Goal: Contribute content: Contribute content

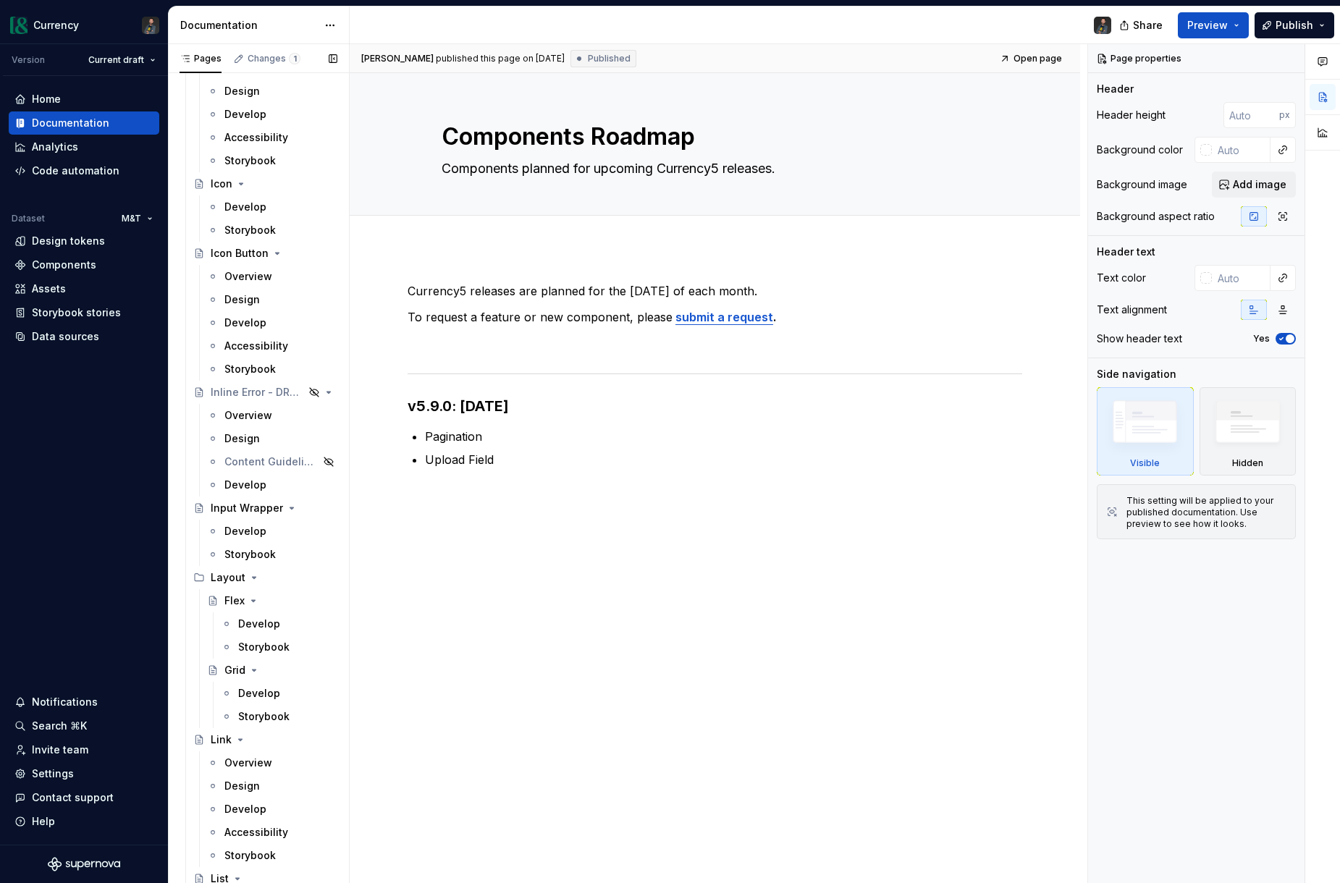
scroll to position [3366, 0]
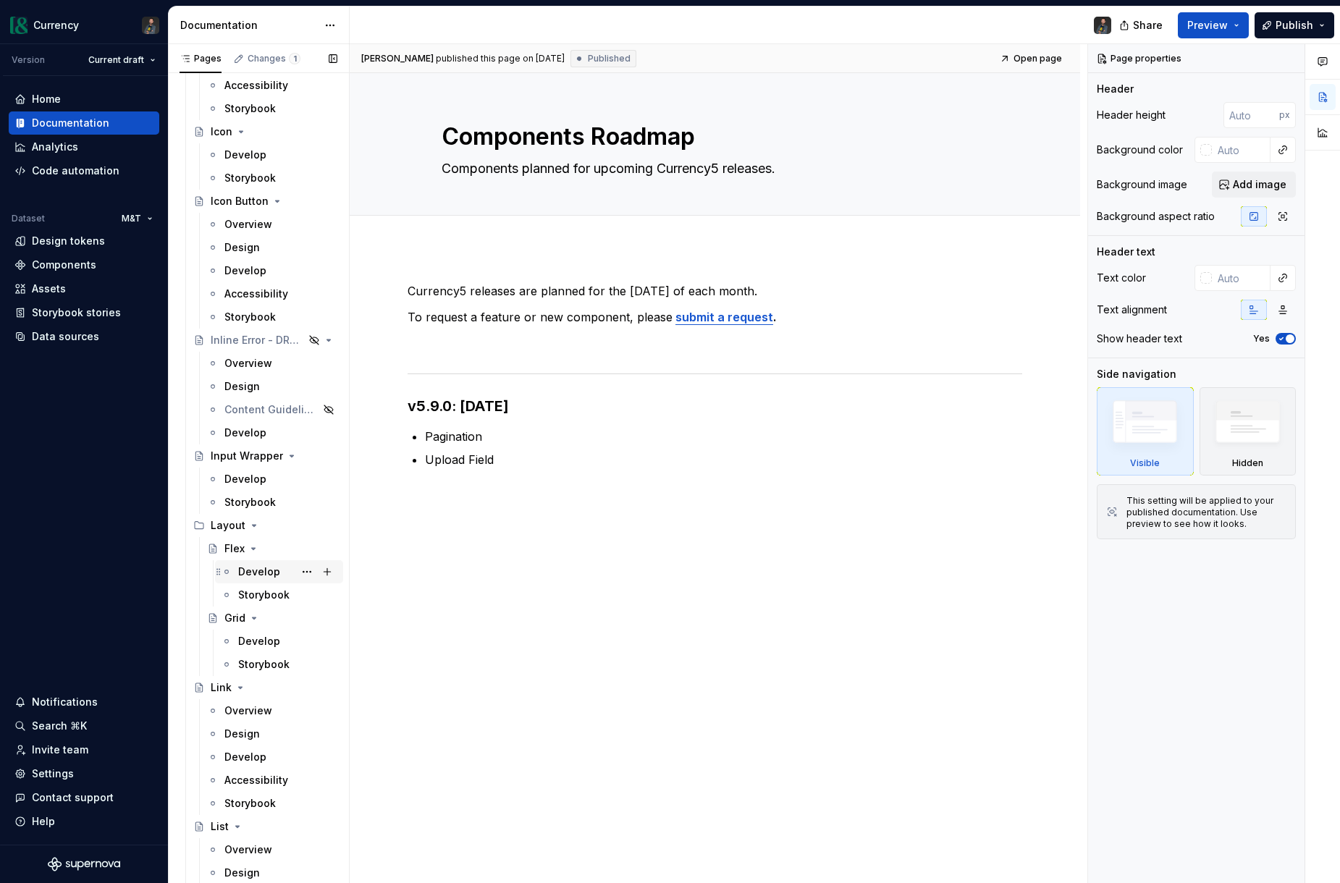
click at [268, 576] on div "Develop" at bounding box center [259, 572] width 42 height 14
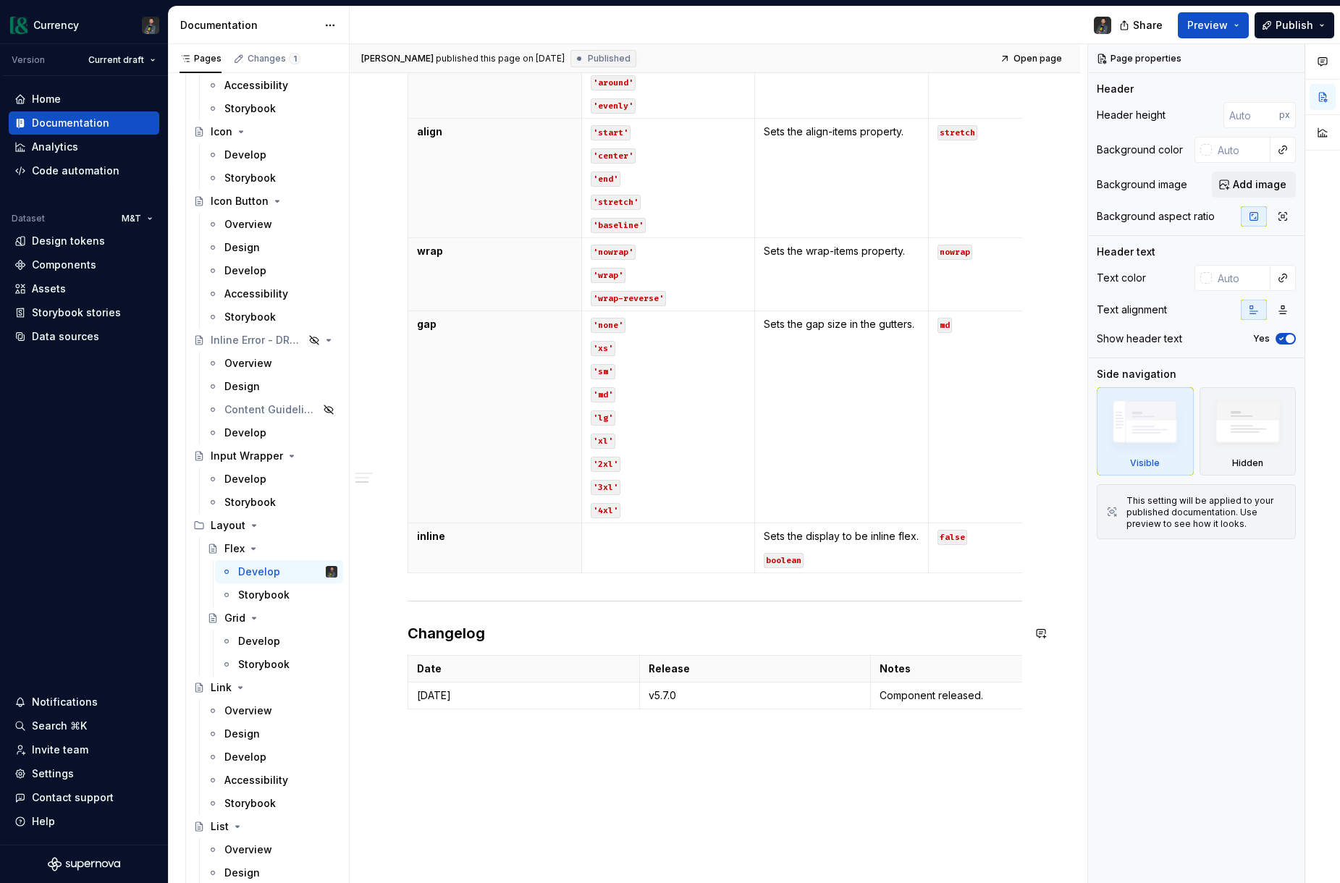
scroll to position [808, 0]
click at [268, 595] on div "Storybook" at bounding box center [263, 595] width 51 height 14
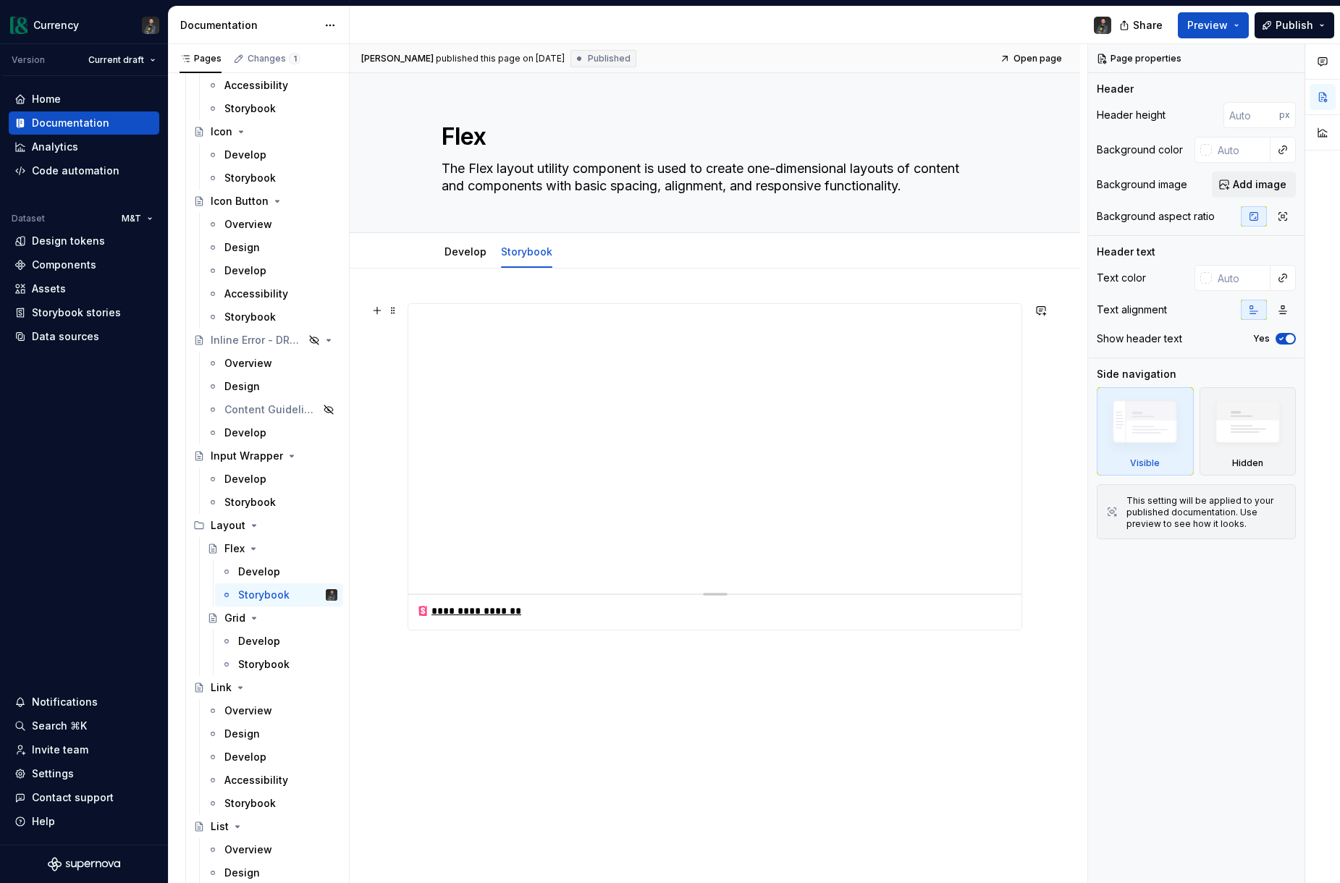
scroll to position [28, 0]
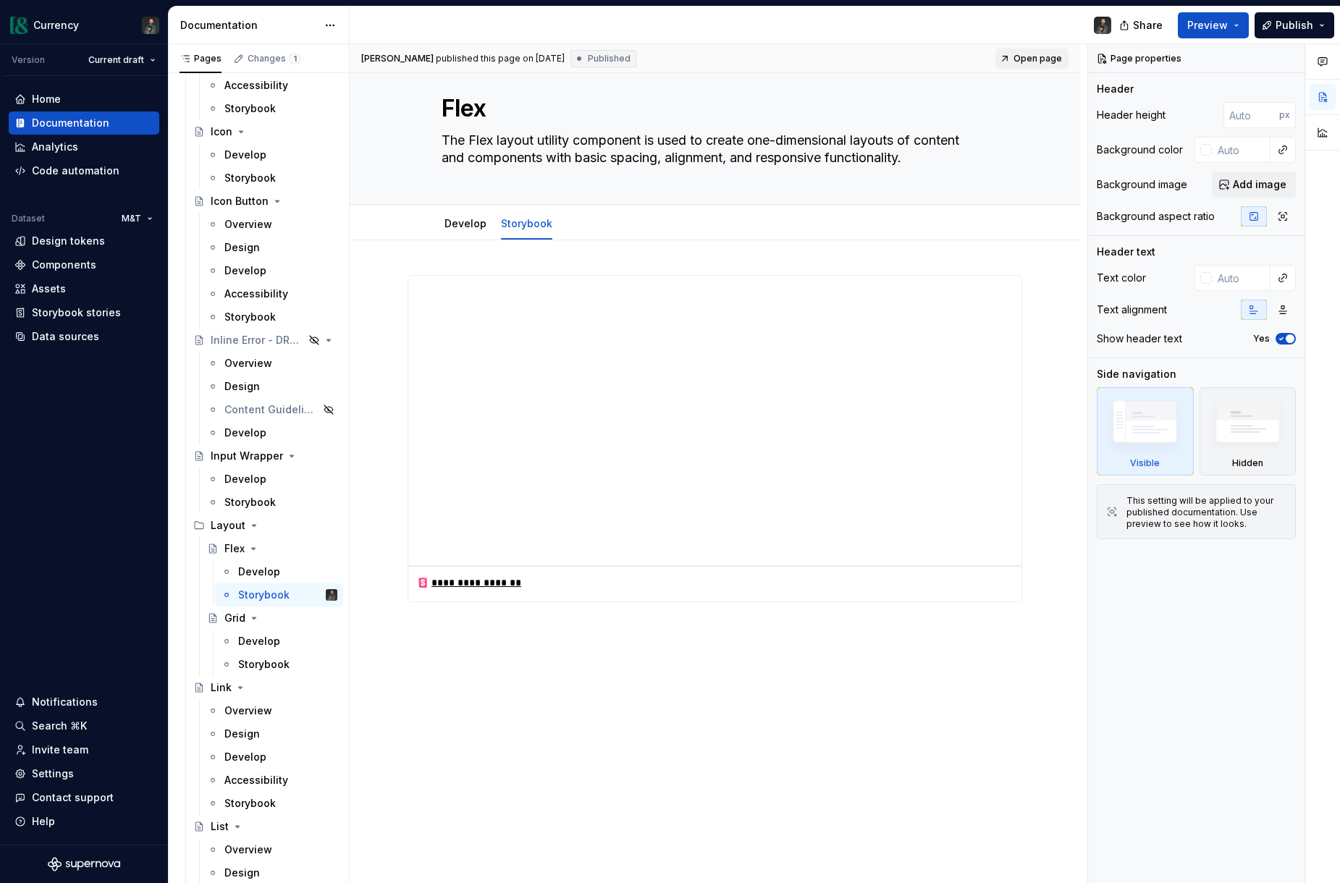
click at [1037, 55] on span "Open page" at bounding box center [1037, 59] width 48 height 12
click at [473, 219] on link "Develop" at bounding box center [465, 223] width 42 height 12
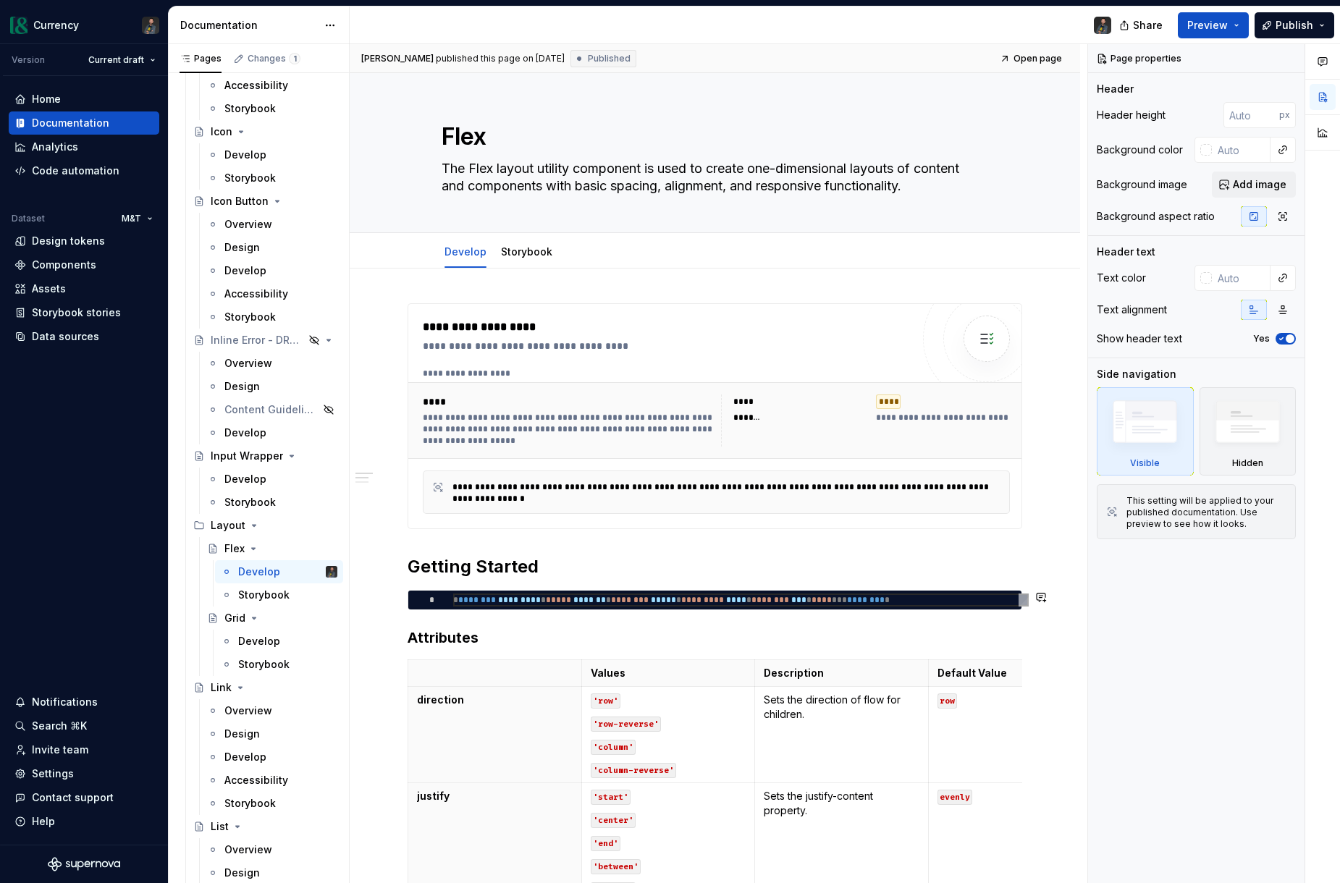
type textarea "*"
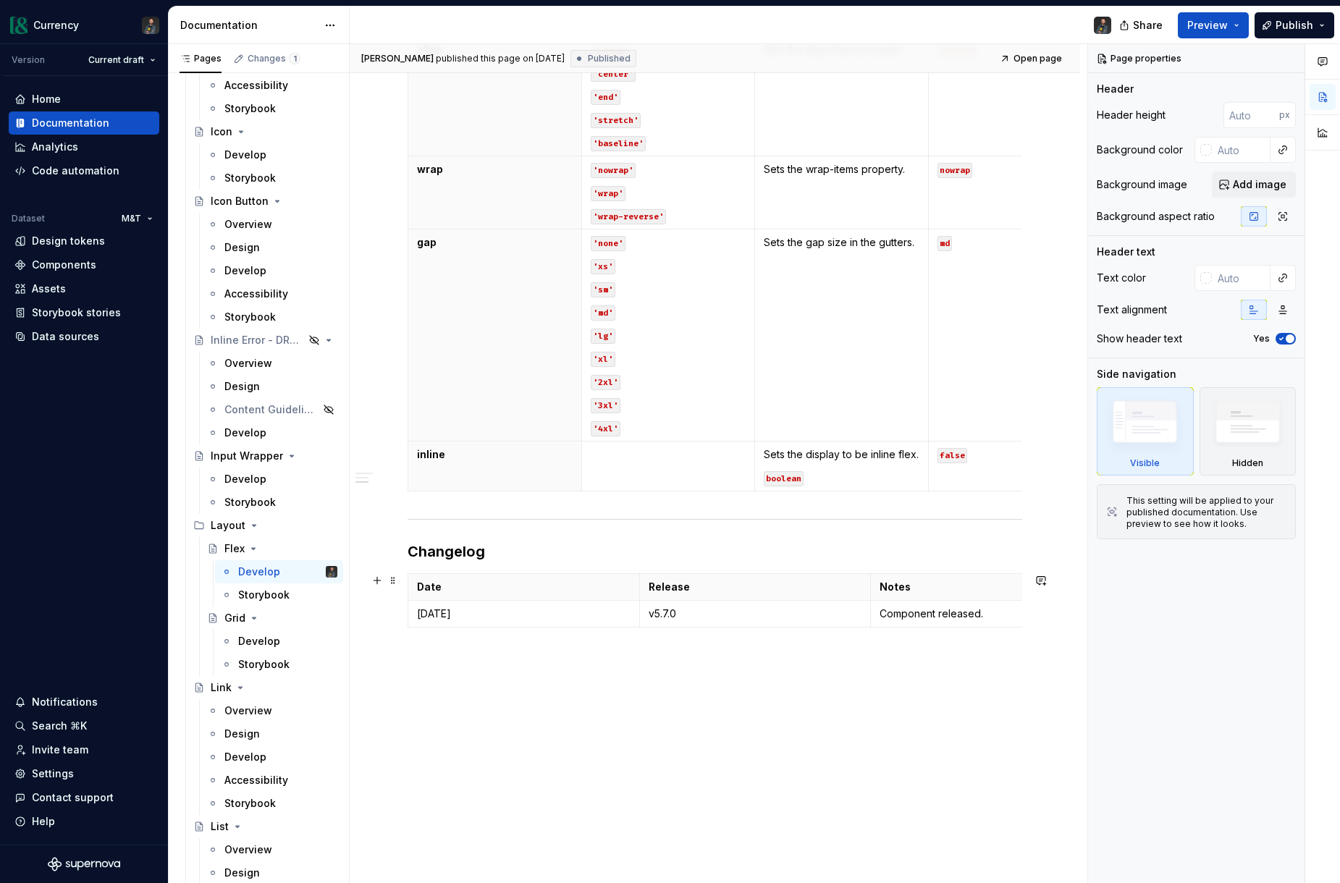
scroll to position [921, 0]
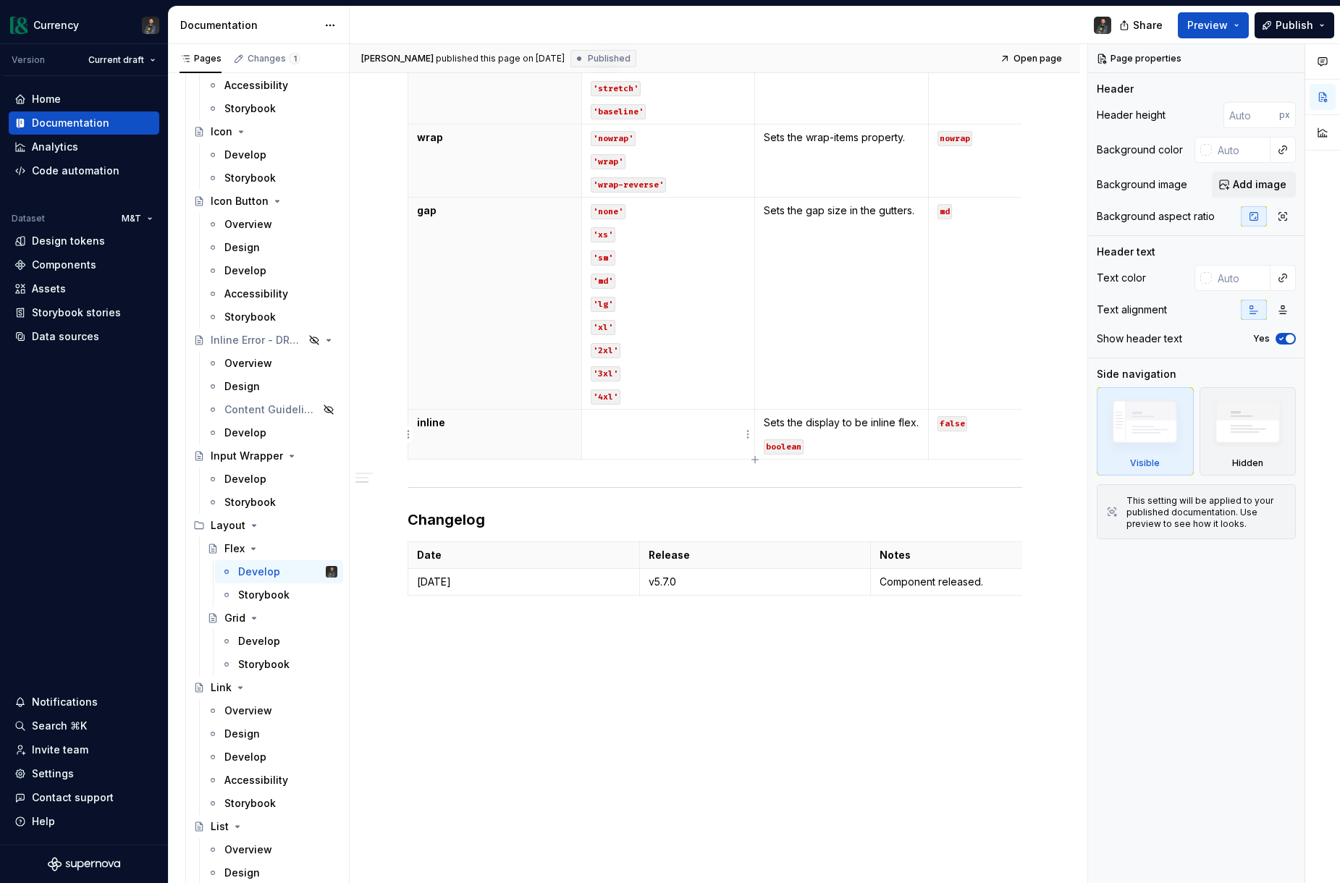
click at [639, 434] on td at bounding box center [668, 435] width 174 height 50
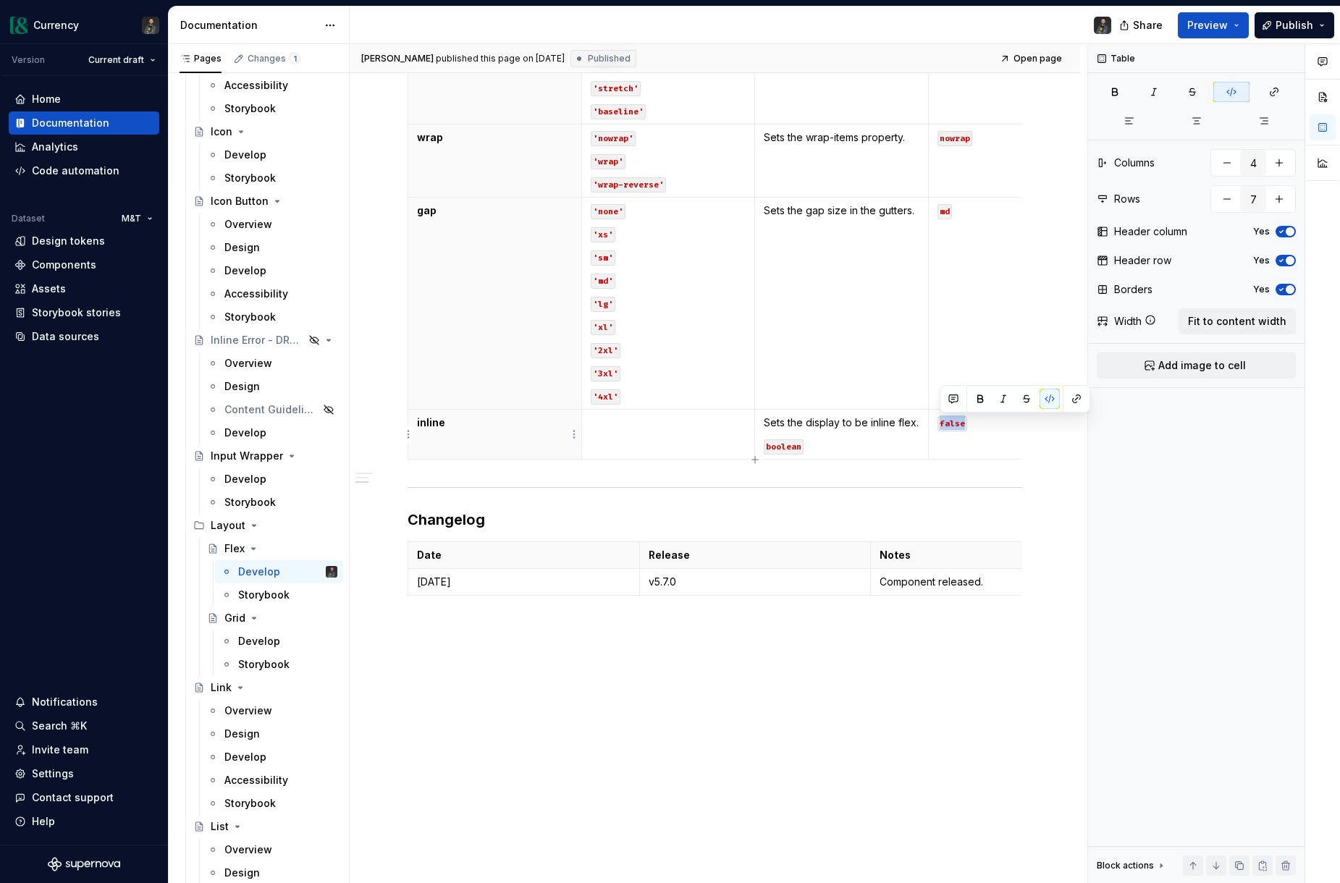
type input "8"
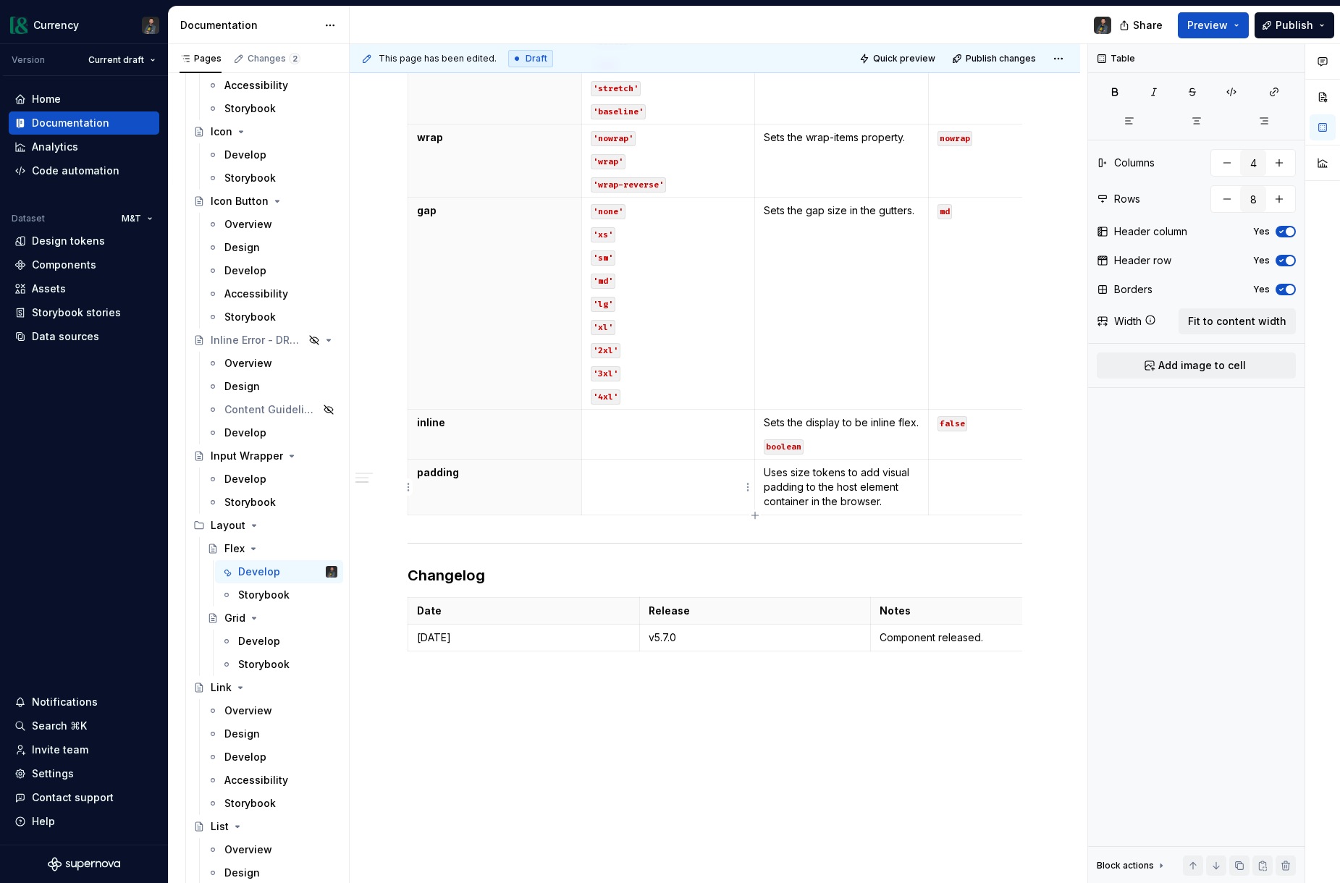
click at [670, 487] on td at bounding box center [668, 488] width 174 height 56
click at [652, 438] on td at bounding box center [668, 435] width 174 height 50
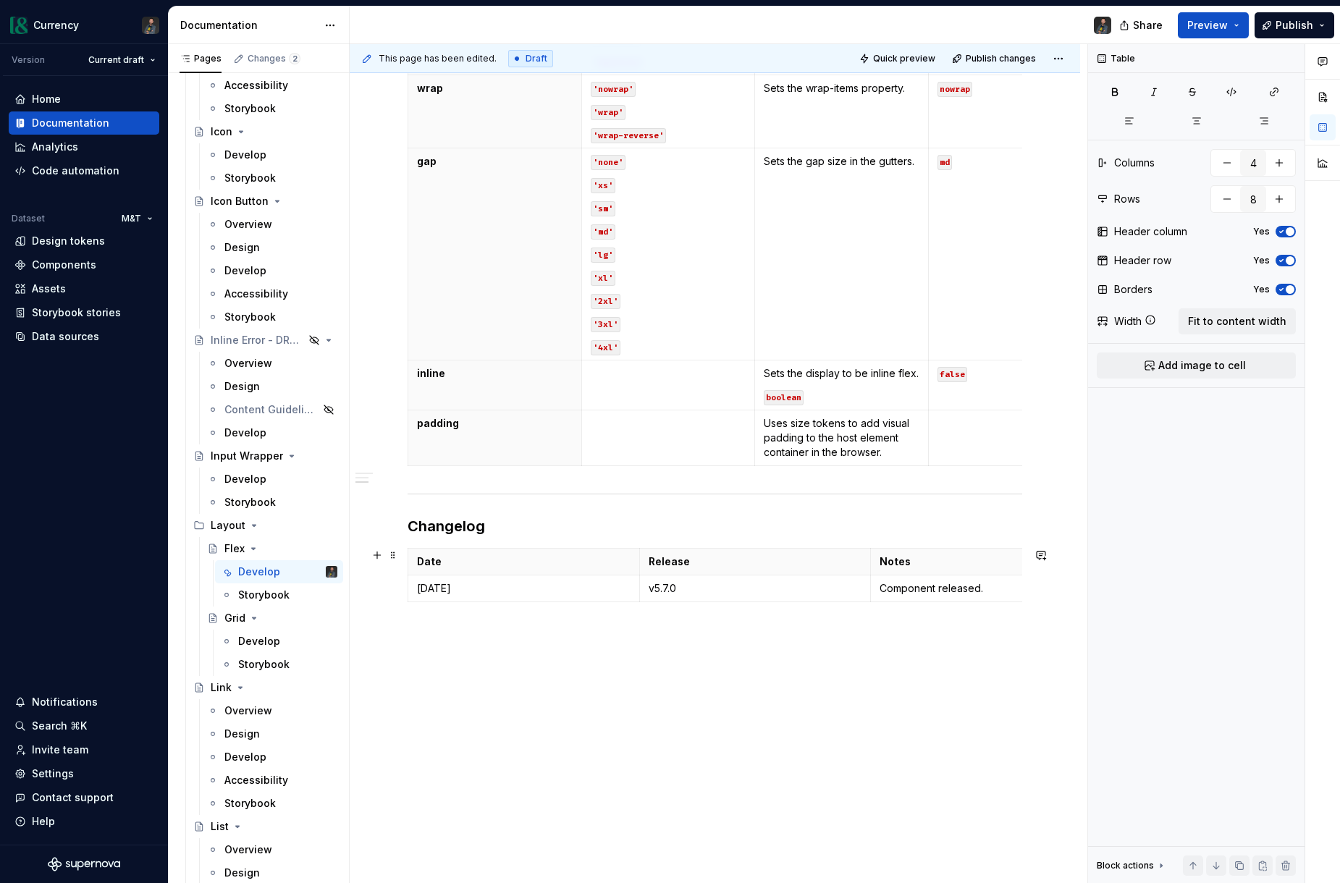
scroll to position [976, 0]
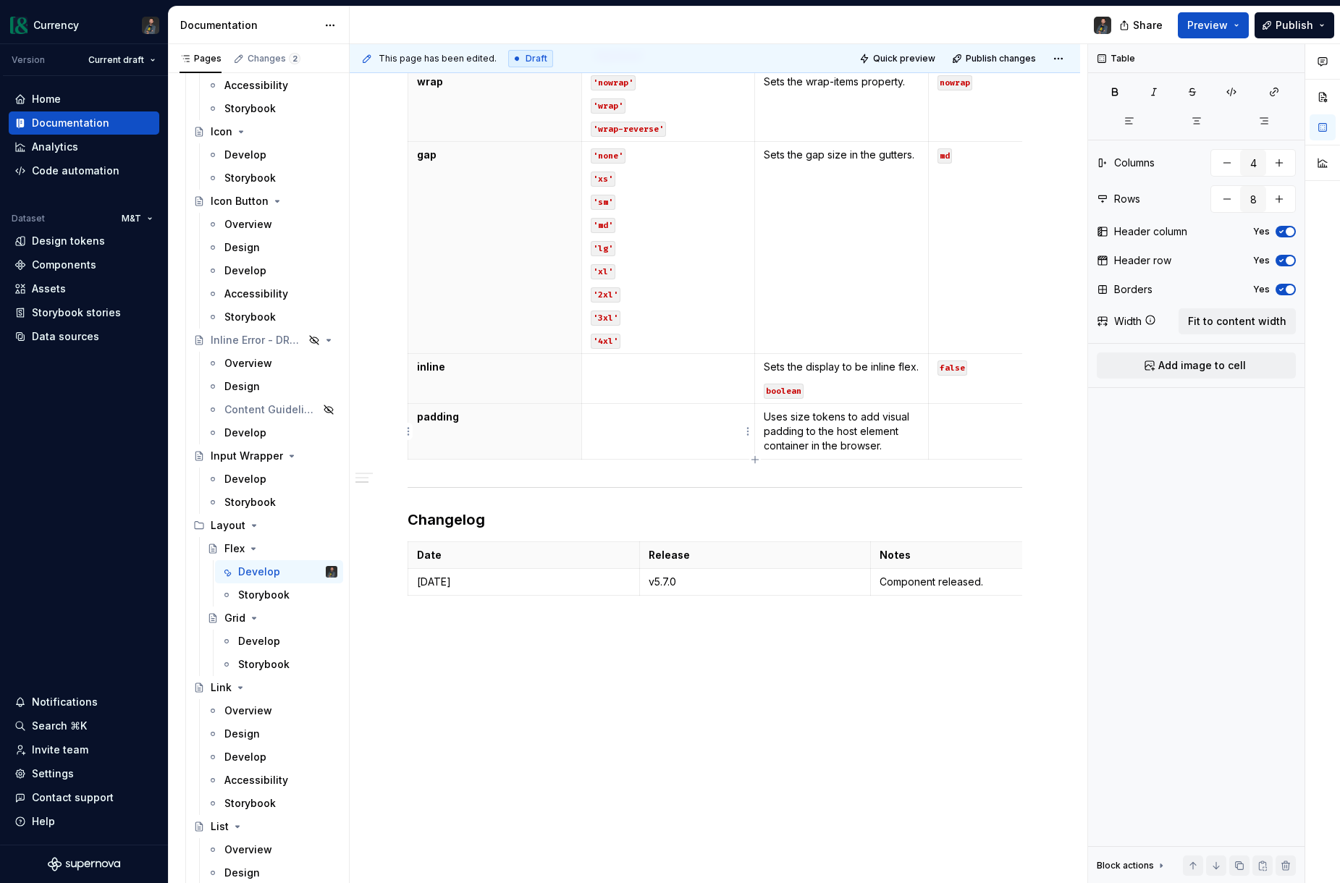
click at [621, 415] on p at bounding box center [669, 417] width 156 height 14
click at [622, 415] on code "'none''xs''sm''md''lg''xl''2xl''3xl''4xl''5xl'" at bounding box center [668, 425] width 154 height 30
drag, startPoint x: 612, startPoint y: 434, endPoint x: 647, endPoint y: 452, distance: 39.2
click at [614, 436] on code "'xs''sm''md''lg''xl''2xl''3xl''4xl''5xl'" at bounding box center [668, 449] width 154 height 30
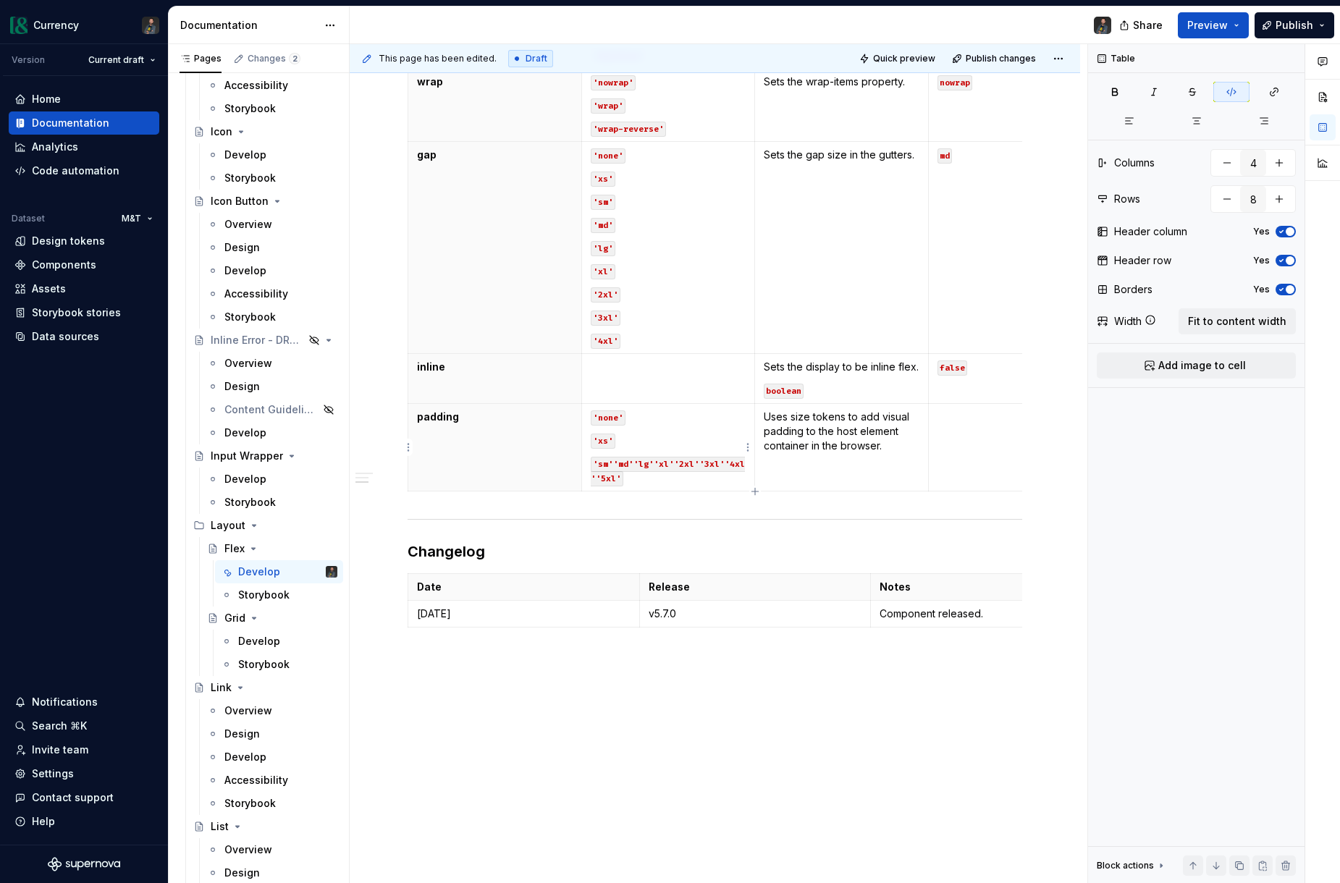
click at [612, 464] on code "'sm''md''lg''xl''2xl''3xl''4xl''5xl'" at bounding box center [668, 472] width 154 height 30
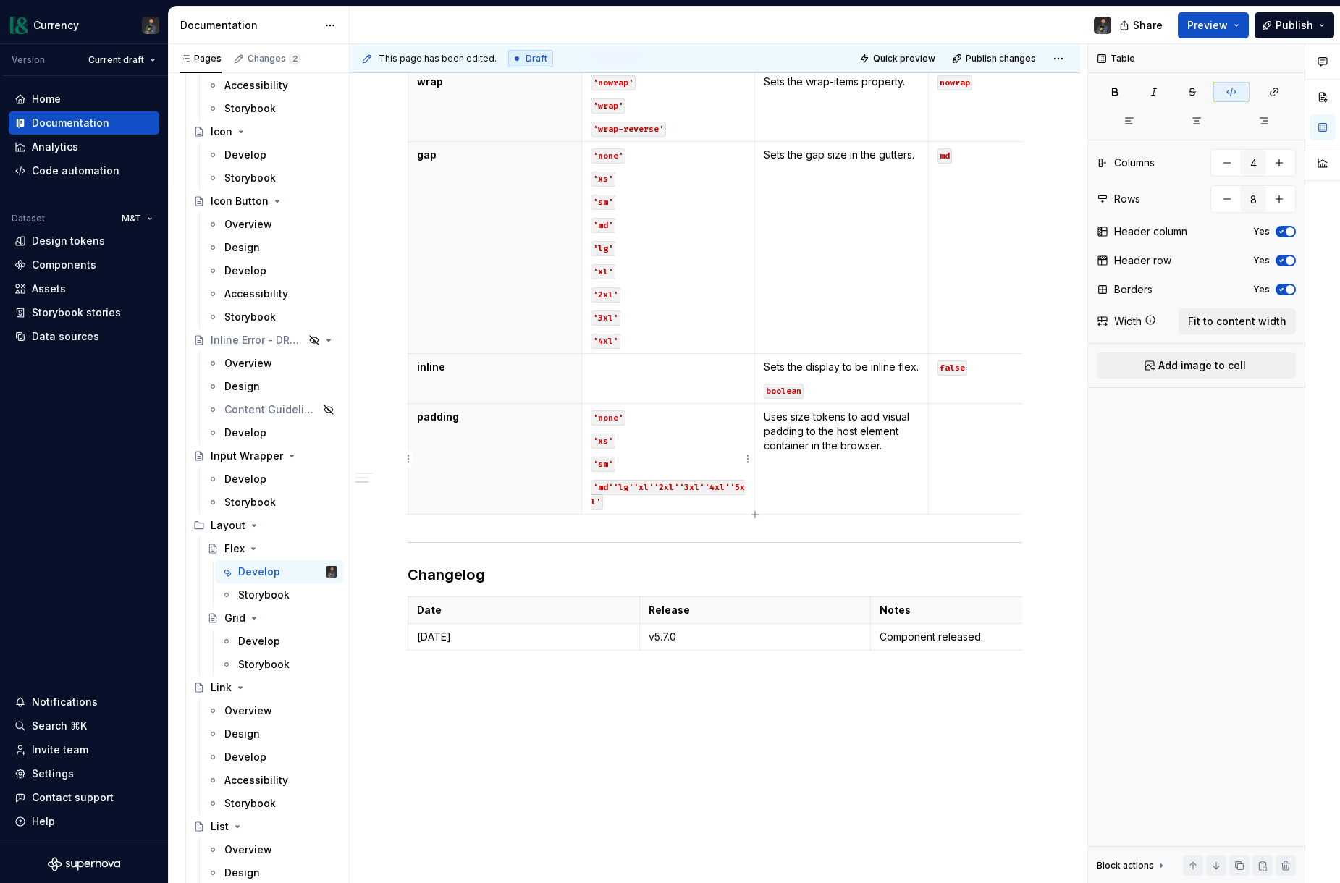
click at [613, 487] on code "'md''lg''xl''2xl''3xl''4xl''5xl'" at bounding box center [668, 495] width 154 height 30
click at [613, 508] on code "'lg''xl''2xl''3xl''4xl''5xl'" at bounding box center [664, 510] width 146 height 15
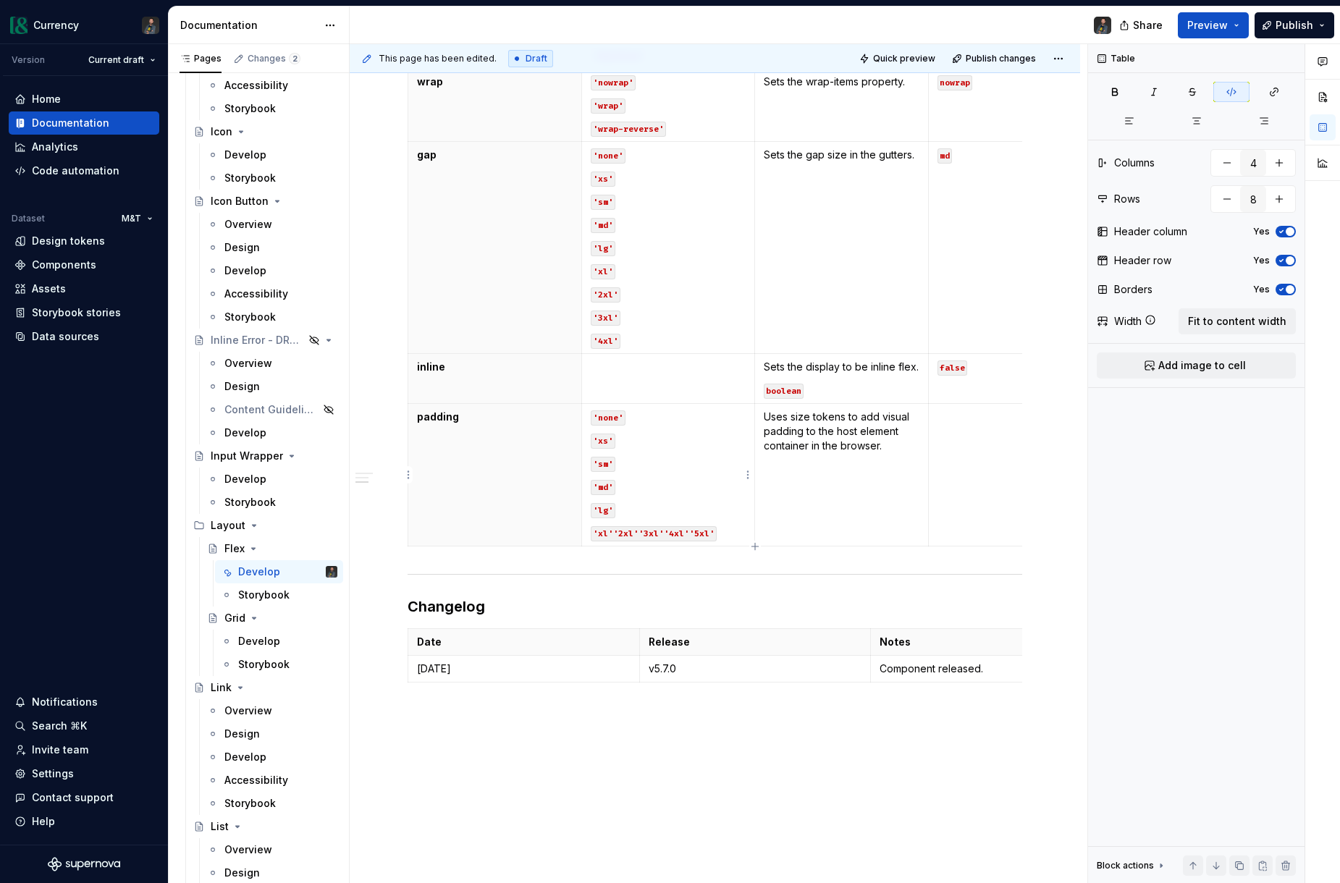
click at [612, 534] on code "'xl''2xl''3xl''4xl''5xl'" at bounding box center [654, 533] width 126 height 15
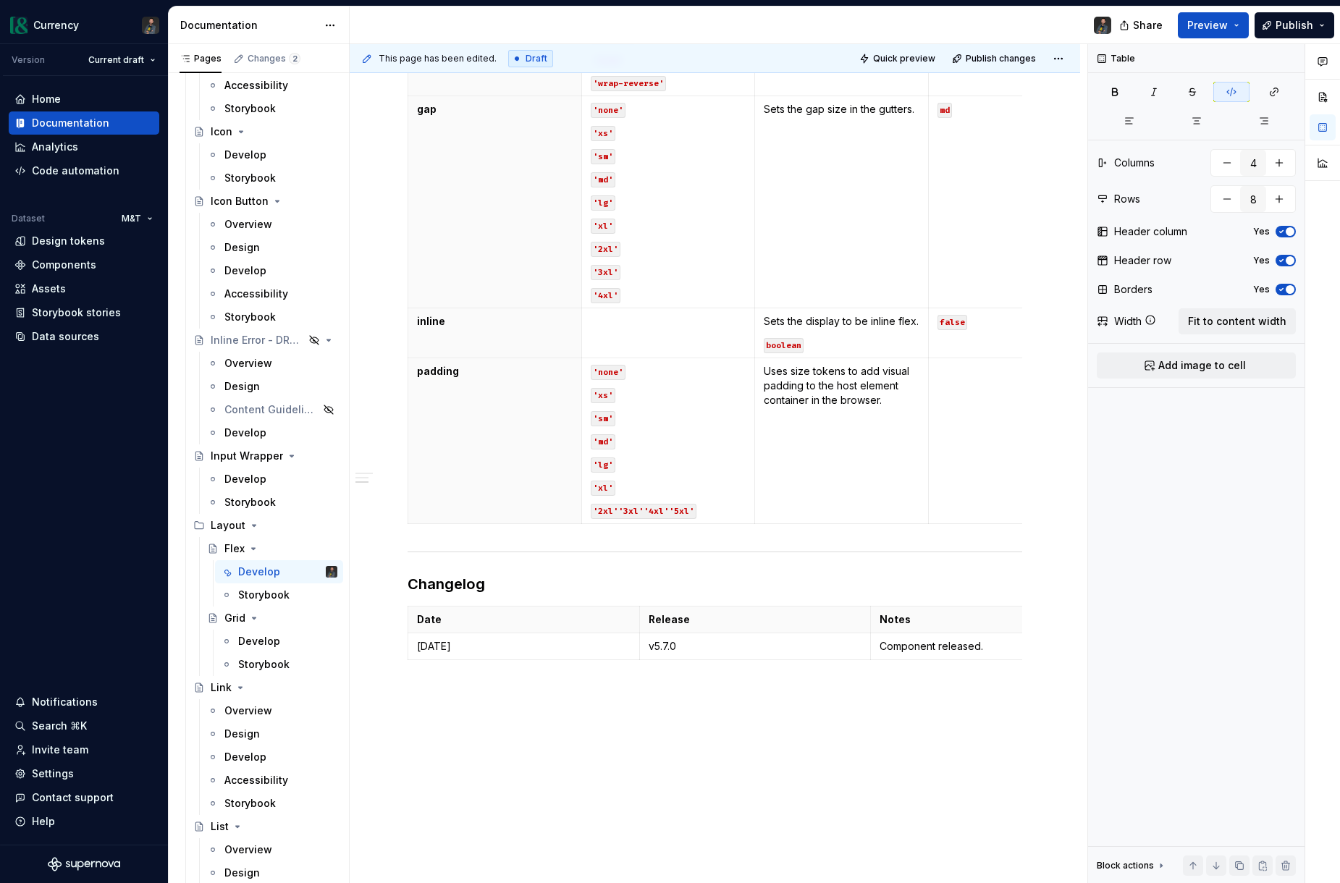
scroll to position [1023, 0]
click at [616, 510] on code "'2xl''3xl''4xl''5xl'" at bounding box center [644, 509] width 106 height 15
drag, startPoint x: 619, startPoint y: 532, endPoint x: 850, endPoint y: 544, distance: 231.2
click at [620, 532] on code "'3xl''4xl''5xl'" at bounding box center [631, 532] width 80 height 15
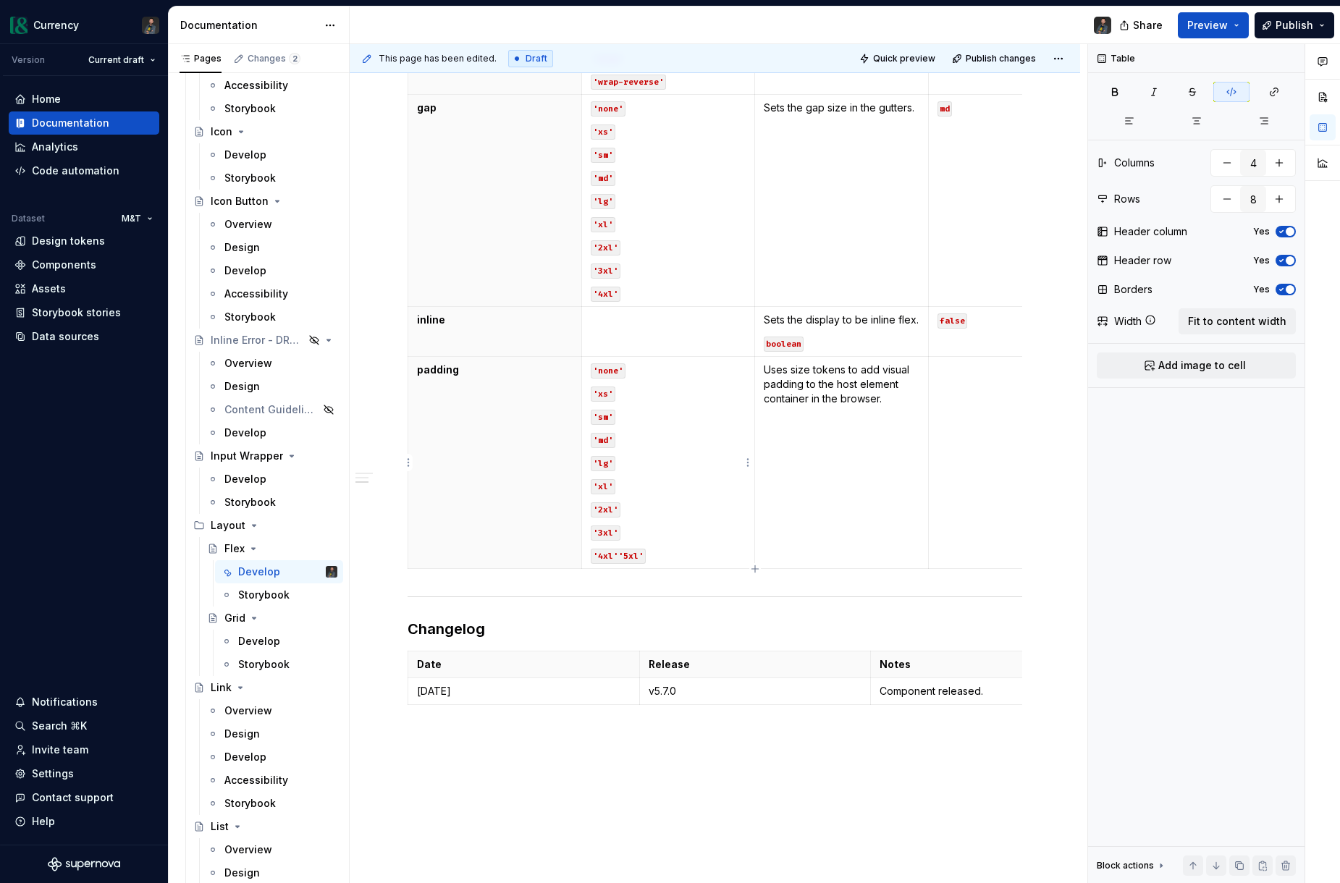
click at [617, 552] on code "'4xl''5xl'" at bounding box center [618, 556] width 55 height 15
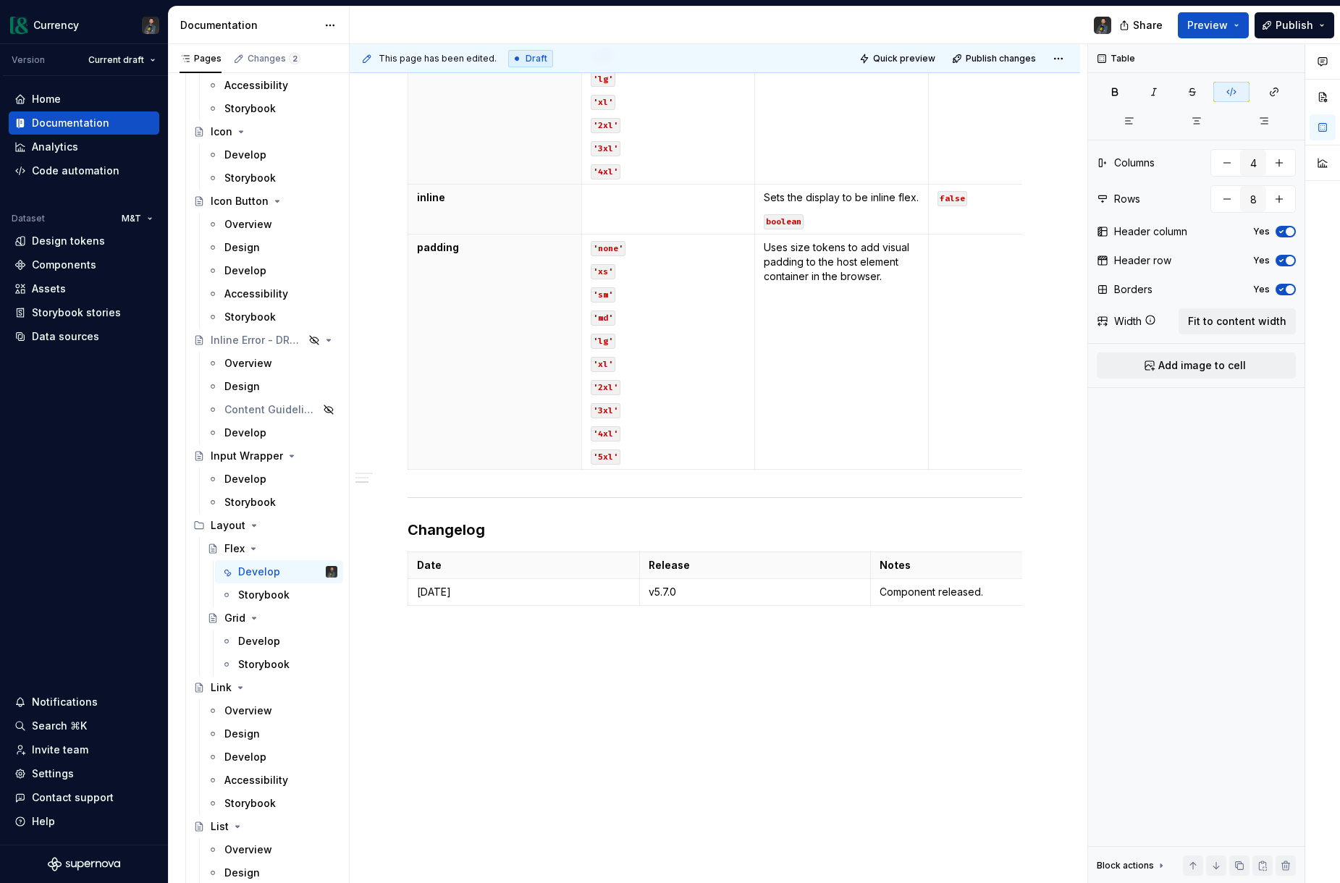
scroll to position [1156, 0]
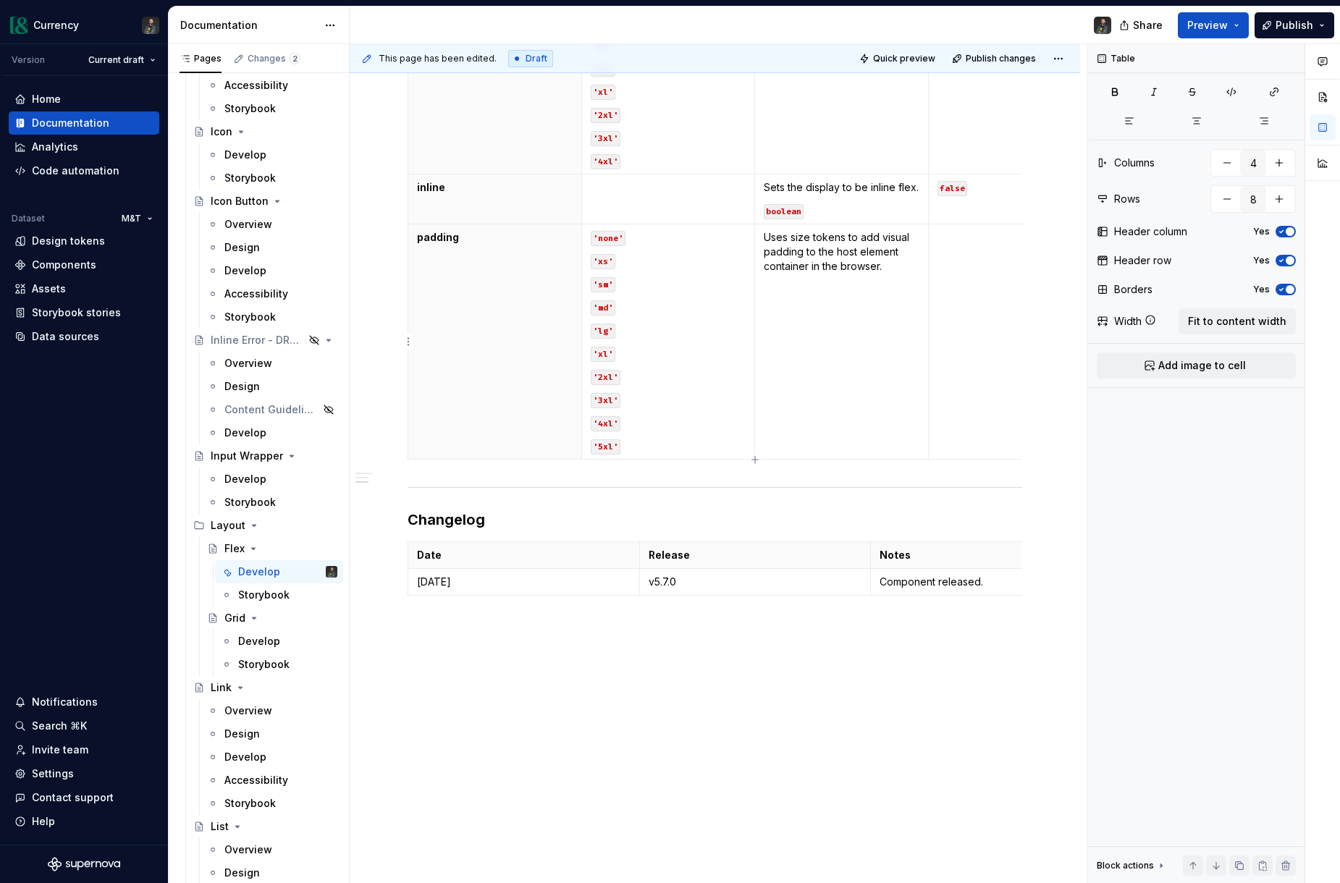
click at [958, 254] on td at bounding box center [1016, 341] width 174 height 235
click at [942, 236] on p "-" at bounding box center [1015, 237] width 156 height 14
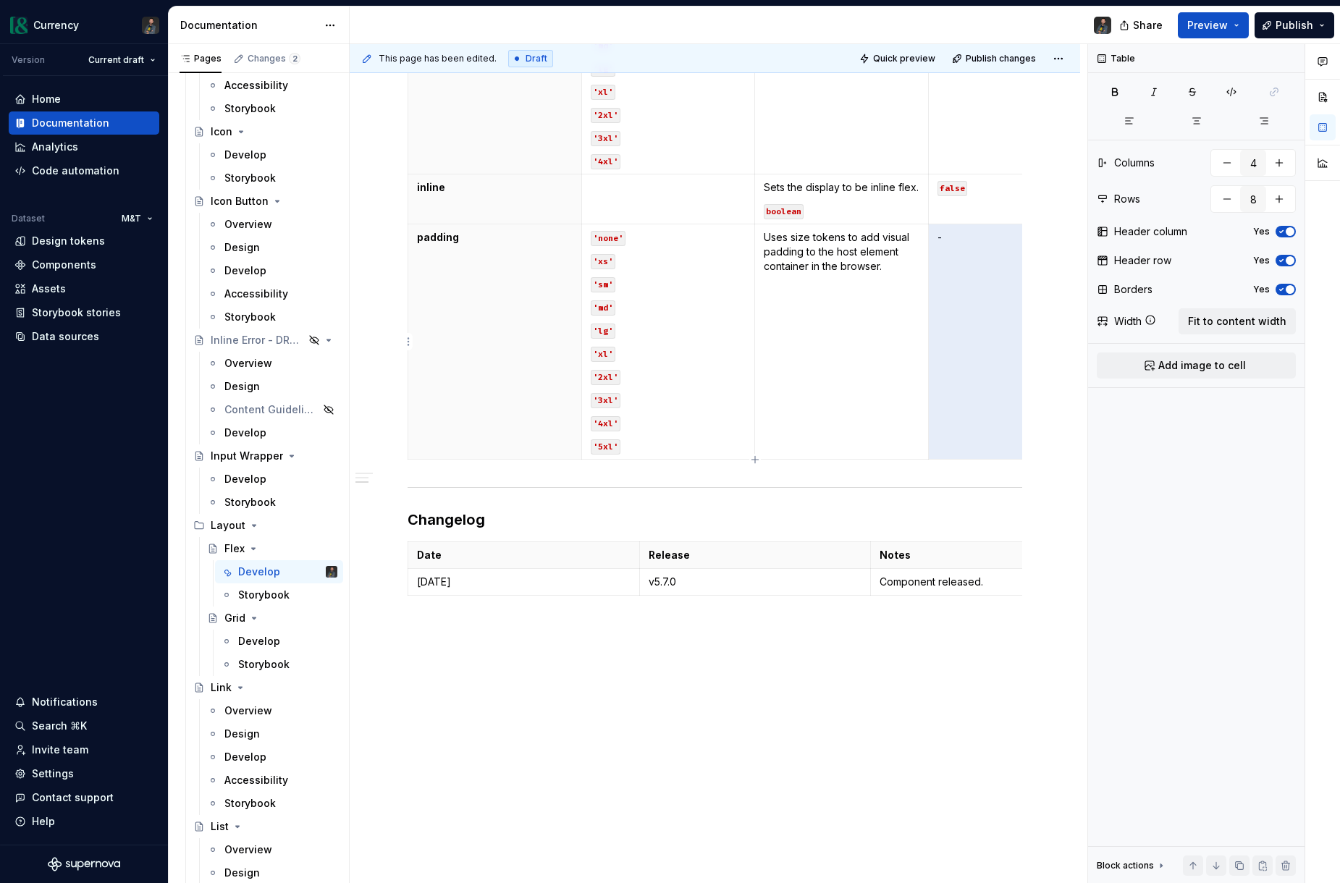
click at [942, 236] on p "-" at bounding box center [1015, 237] width 156 height 14
click at [953, 235] on p "-" at bounding box center [1015, 237] width 156 height 14
drag, startPoint x: 955, startPoint y: 237, endPoint x: 941, endPoint y: 239, distance: 14.5
click at [940, 239] on p "-" at bounding box center [1015, 237] width 156 height 14
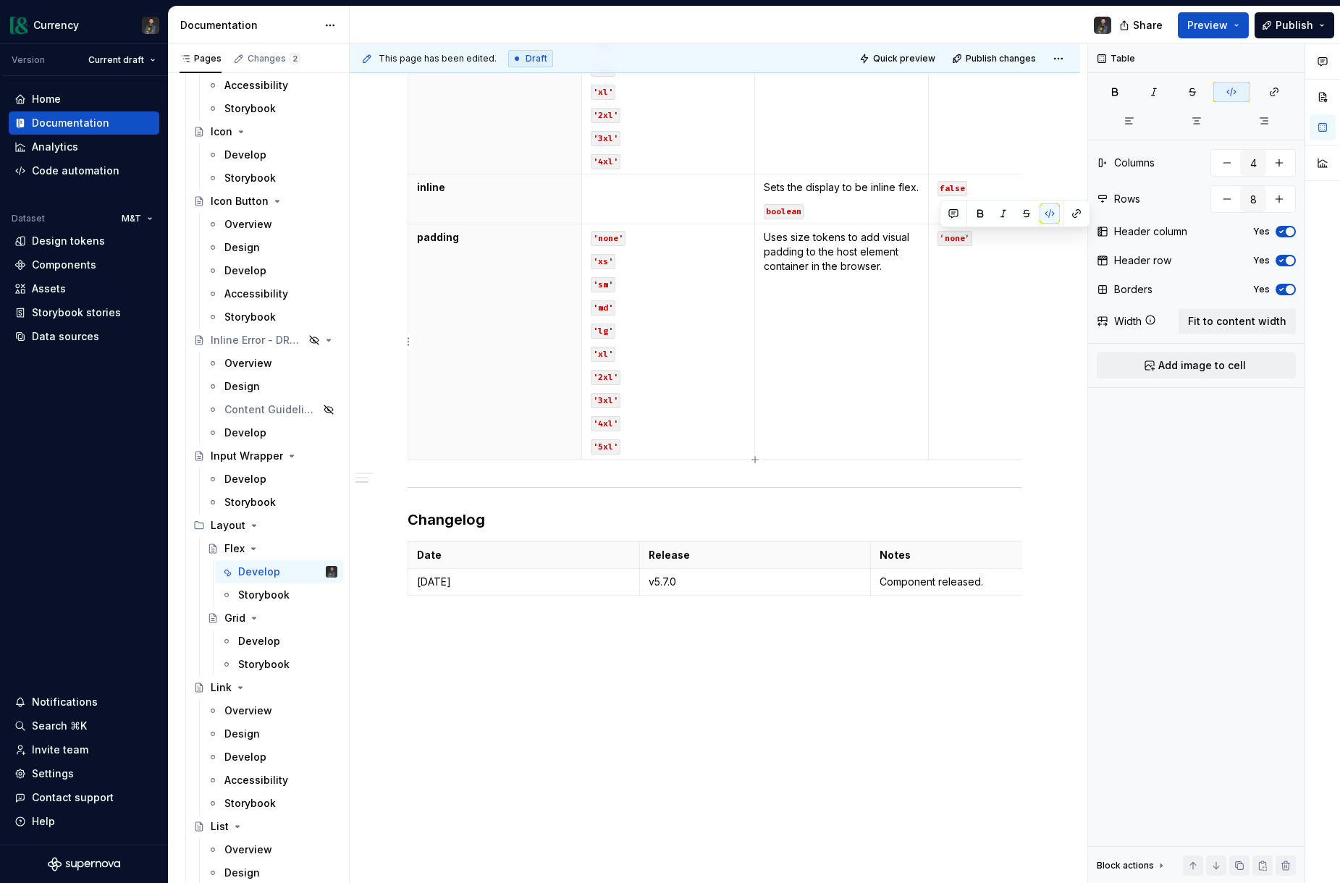
click at [981, 300] on td "‘none’" at bounding box center [1016, 341] width 174 height 235
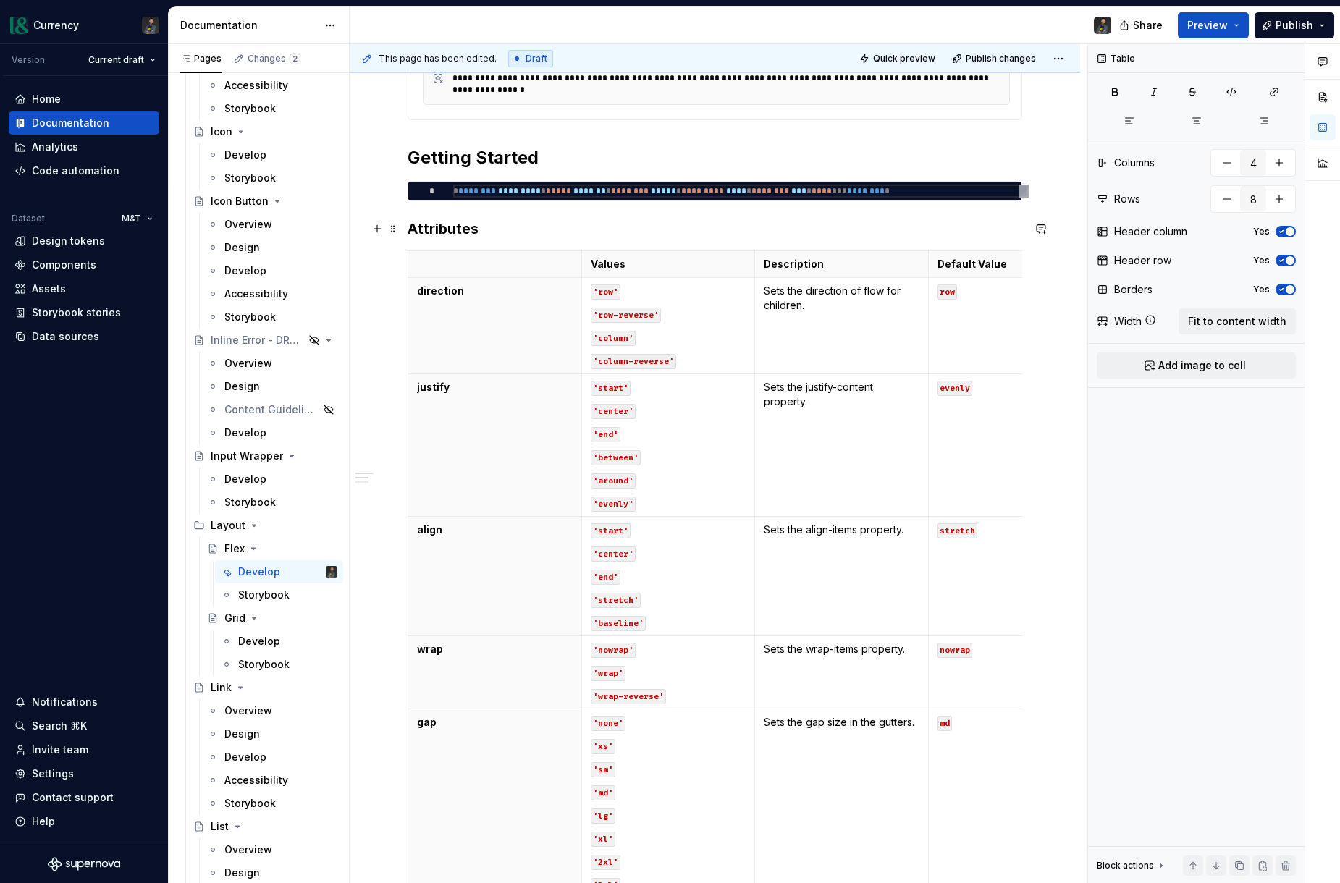
scroll to position [407, 0]
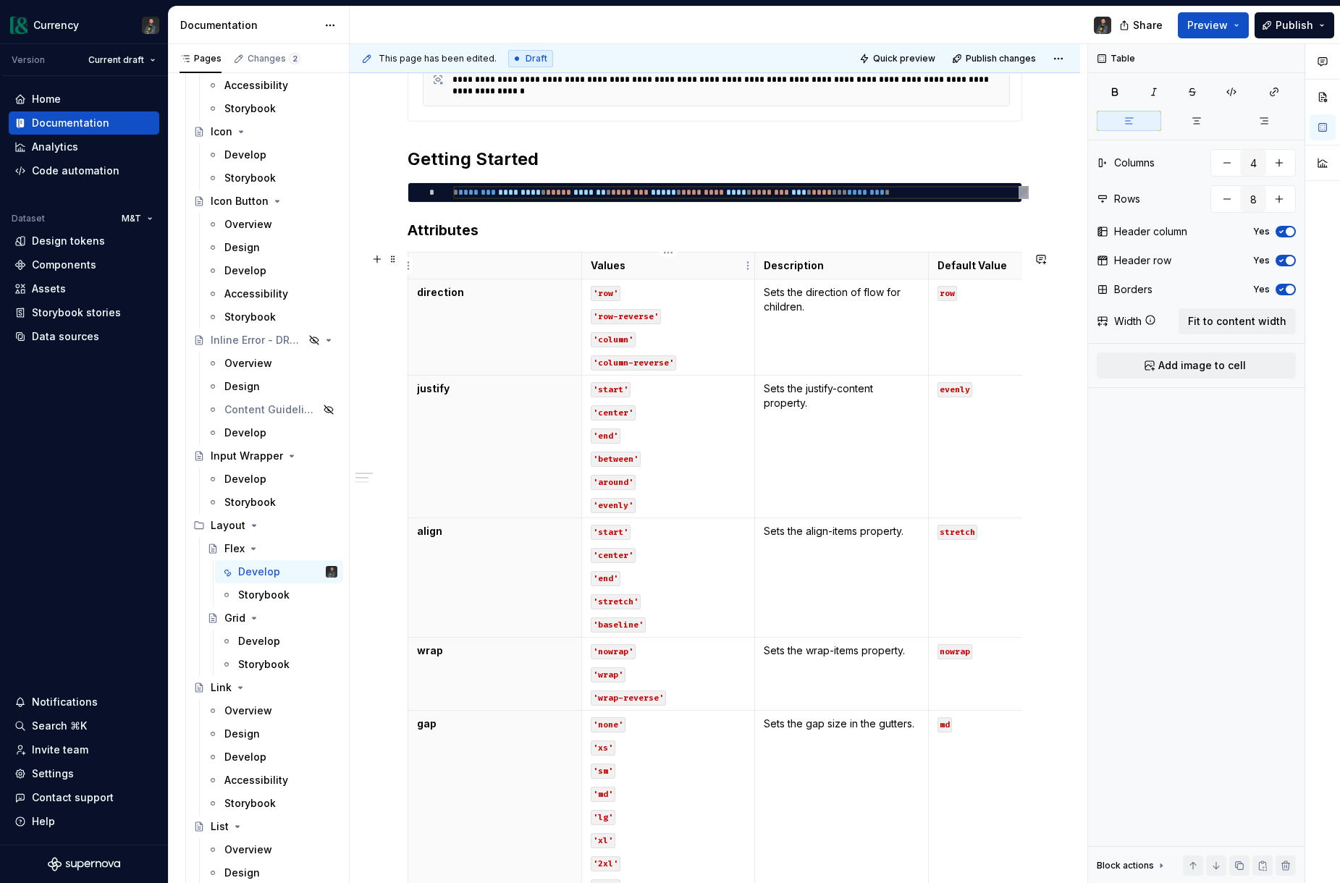
click at [599, 263] on p "Values" at bounding box center [669, 265] width 156 height 14
drag, startPoint x: 590, startPoint y: 265, endPoint x: 586, endPoint y: 284, distance: 19.2
click at [591, 265] on p "Values" at bounding box center [669, 265] width 156 height 14
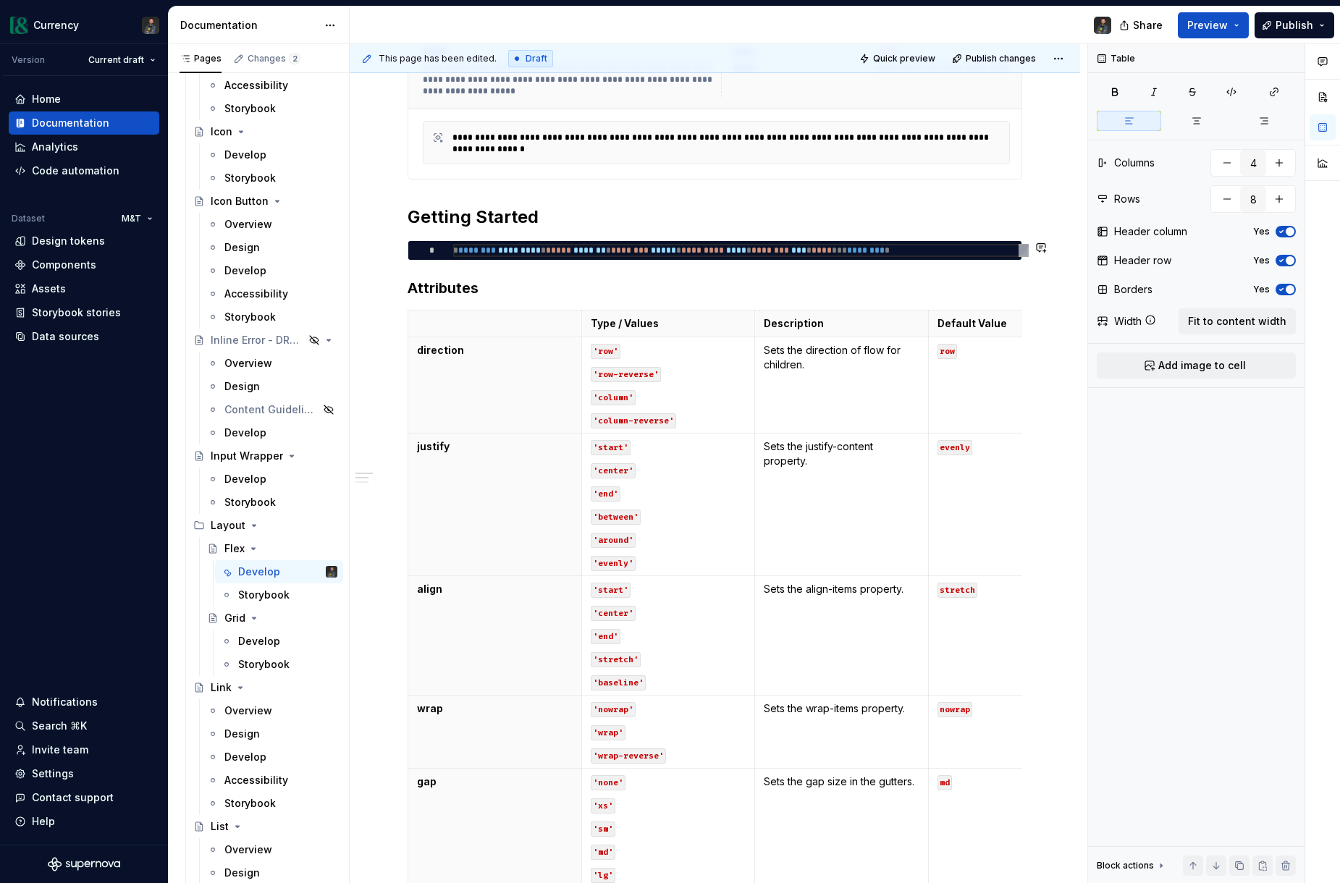
scroll to position [347, 0]
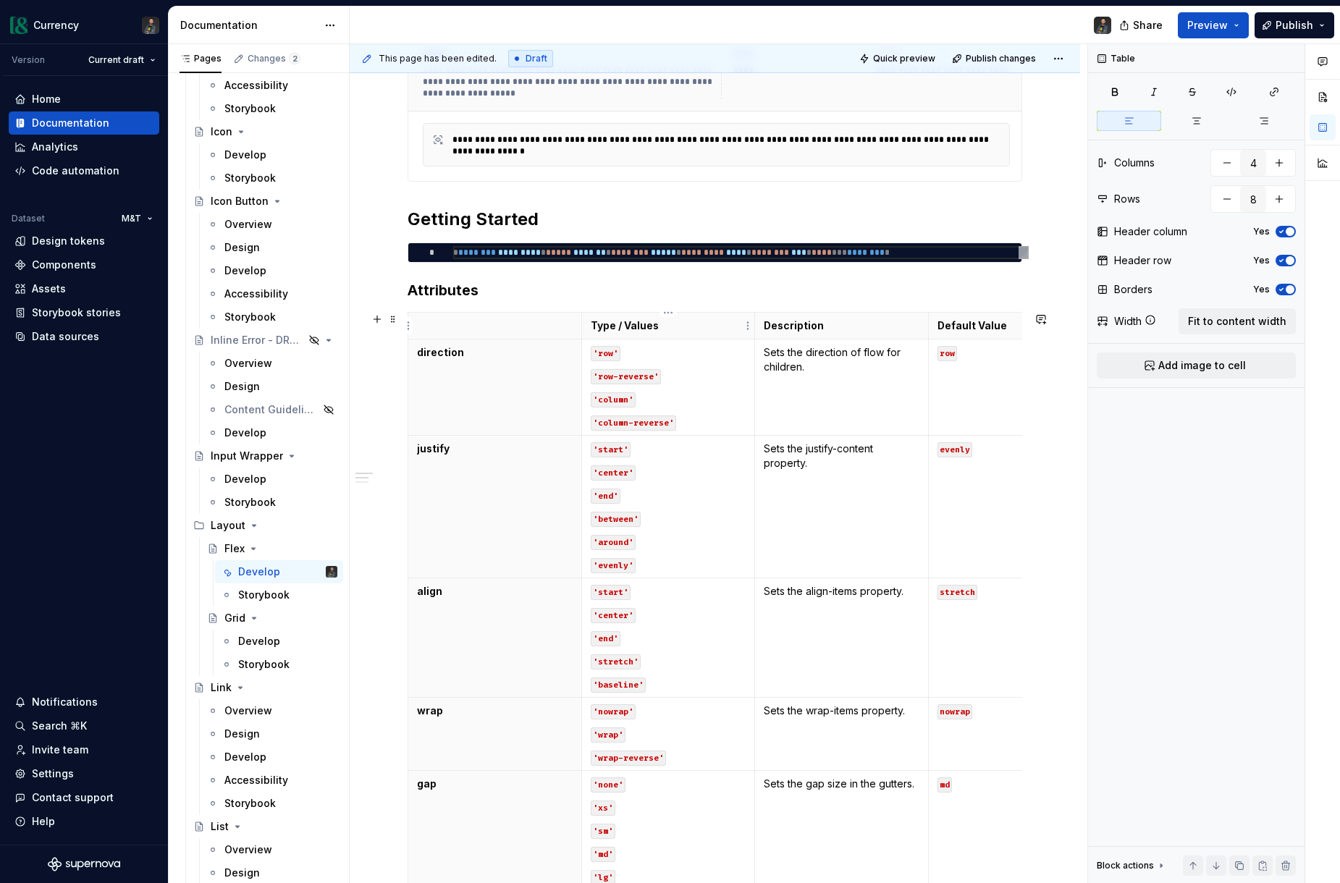
click at [653, 323] on p "Type / Values" at bounding box center [669, 325] width 156 height 14
click at [608, 326] on p "Type / Values" at bounding box center [669, 325] width 156 height 14
drag, startPoint x: 625, startPoint y: 323, endPoint x: 594, endPoint y: 320, distance: 30.5
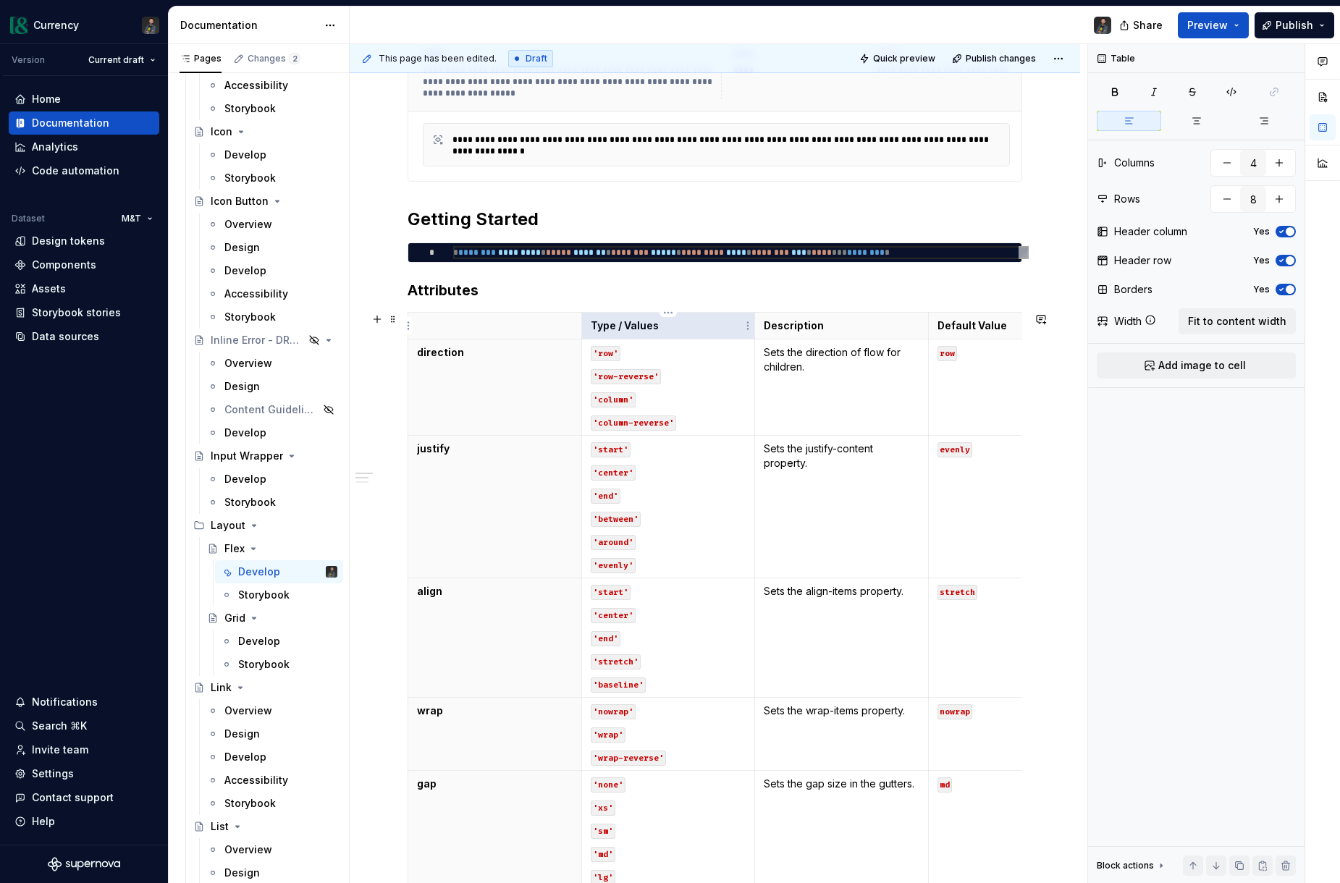
click at [594, 320] on p "Type / Values" at bounding box center [669, 325] width 156 height 14
click at [606, 325] on p "Type / Values" at bounding box center [669, 325] width 156 height 14
drag, startPoint x: 623, startPoint y: 325, endPoint x: 592, endPoint y: 324, distance: 31.2
click at [592, 324] on p "Type / Values" at bounding box center [669, 325] width 156 height 14
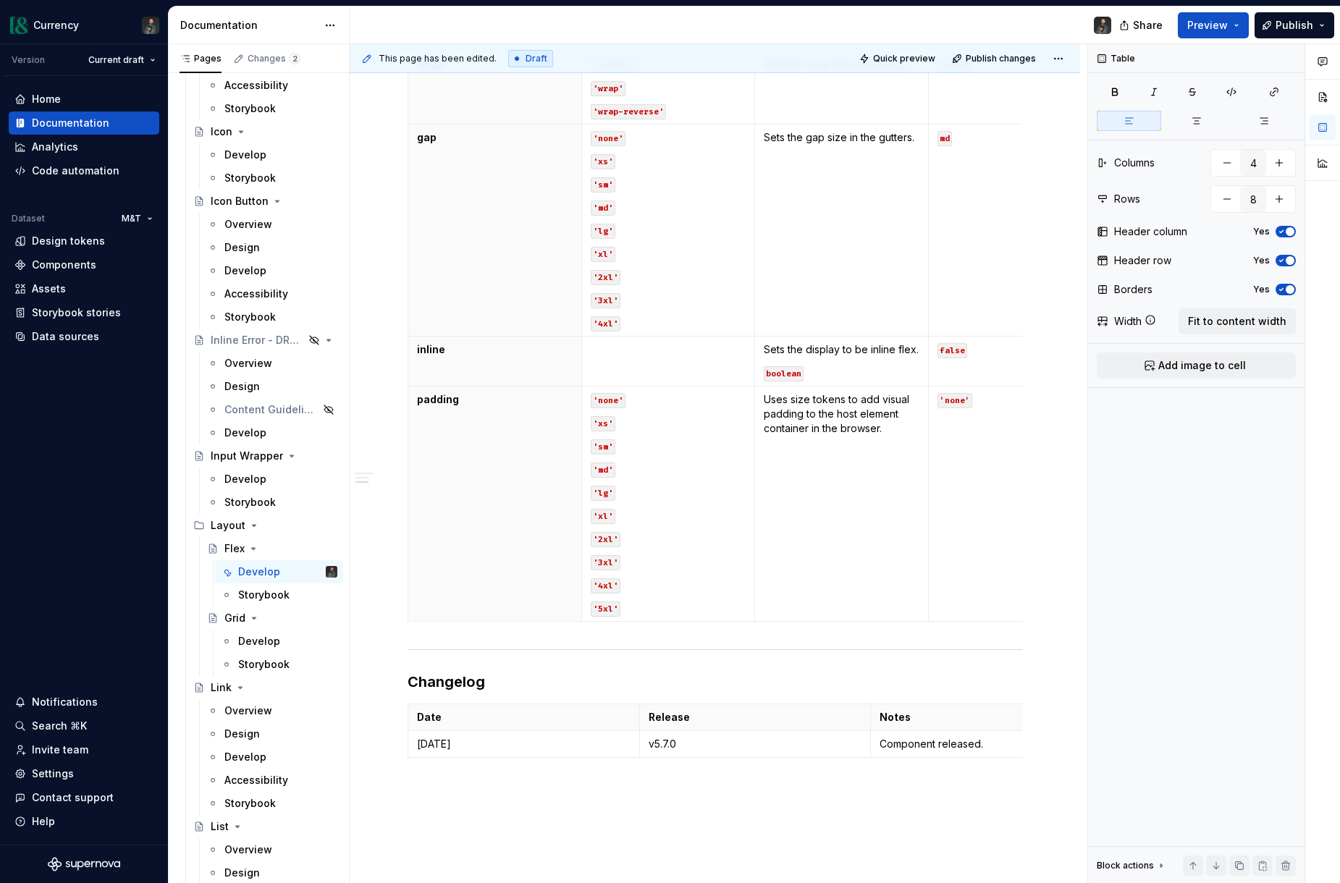
scroll to position [996, 0]
click at [648, 358] on td at bounding box center [668, 359] width 174 height 50
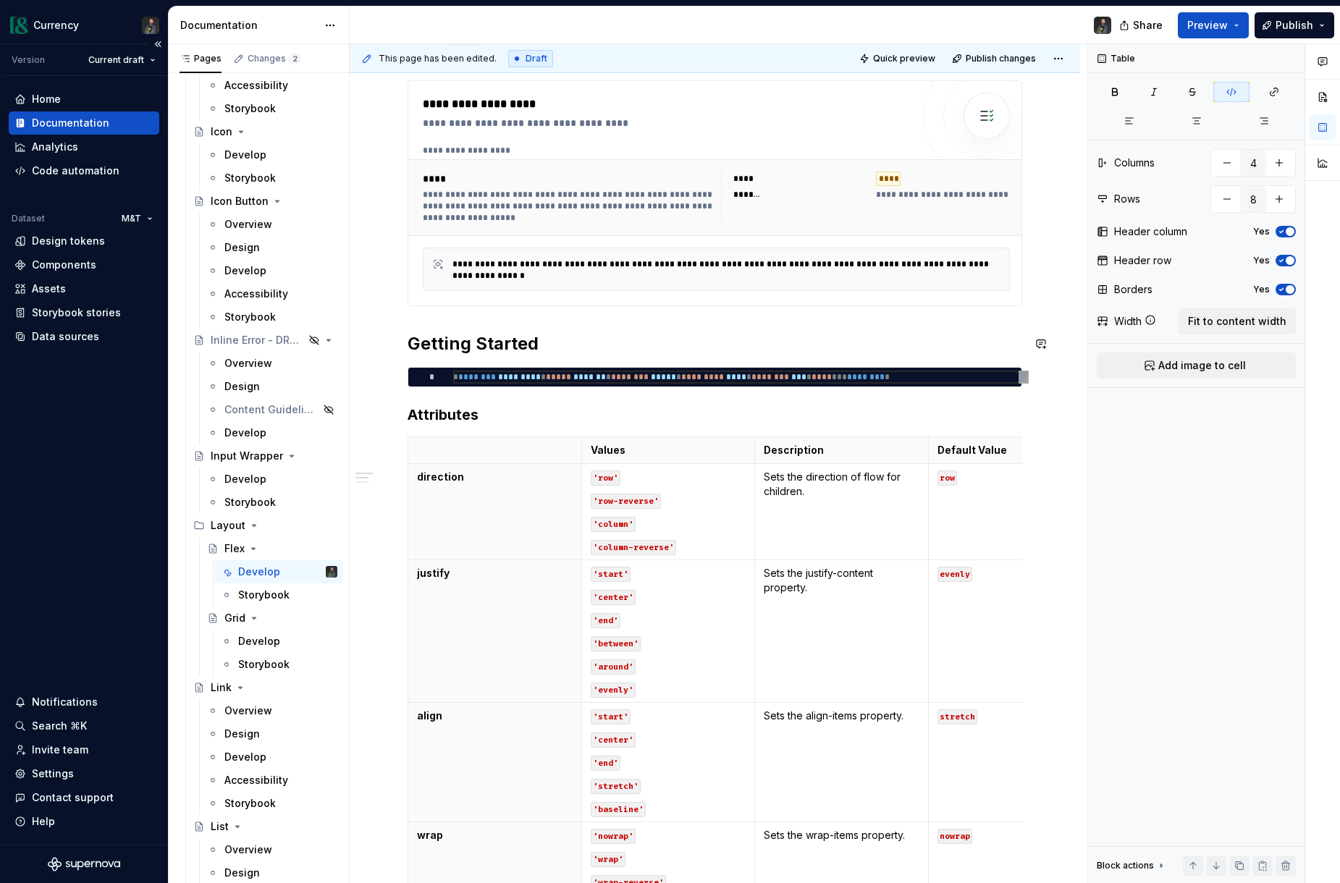
scroll to position [213, 0]
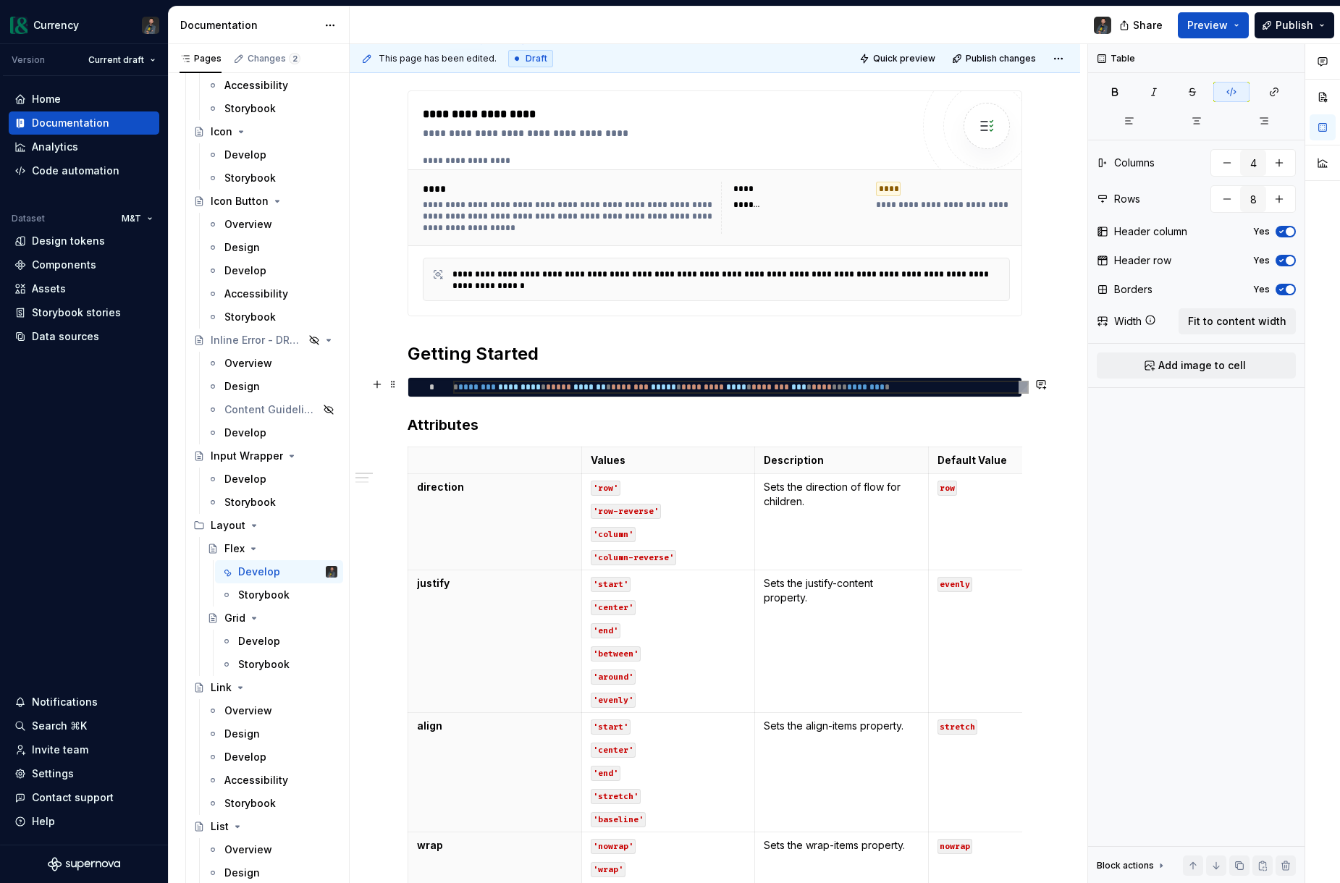
click at [759, 386] on div "* ******** ********* * ***** ******* * ******** ***** * ********* **** * ******…" at bounding box center [740, 387] width 575 height 13
type textarea "*"
type textarea "**********"
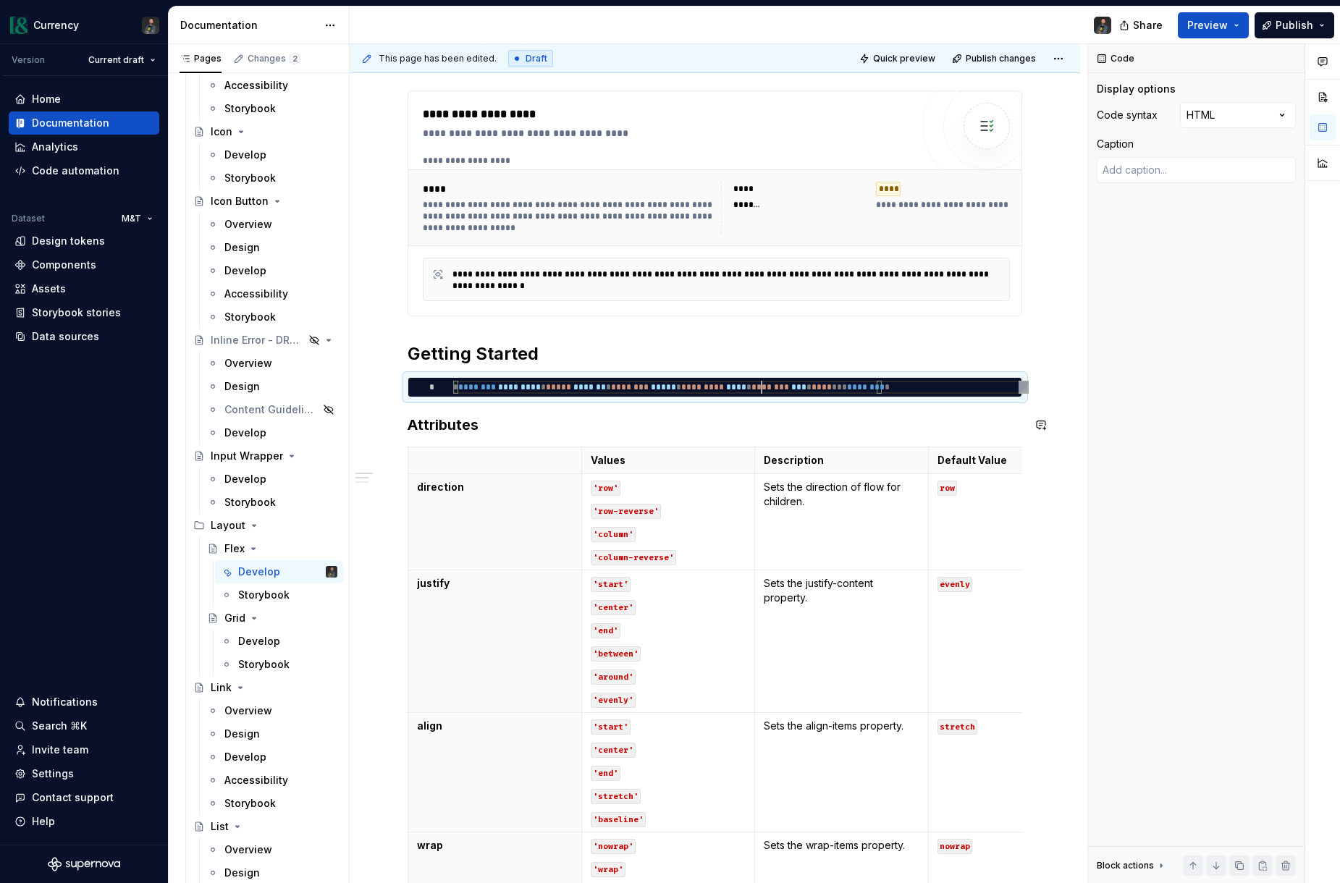
type textarea "*"
type textarea "**********"
type textarea "*"
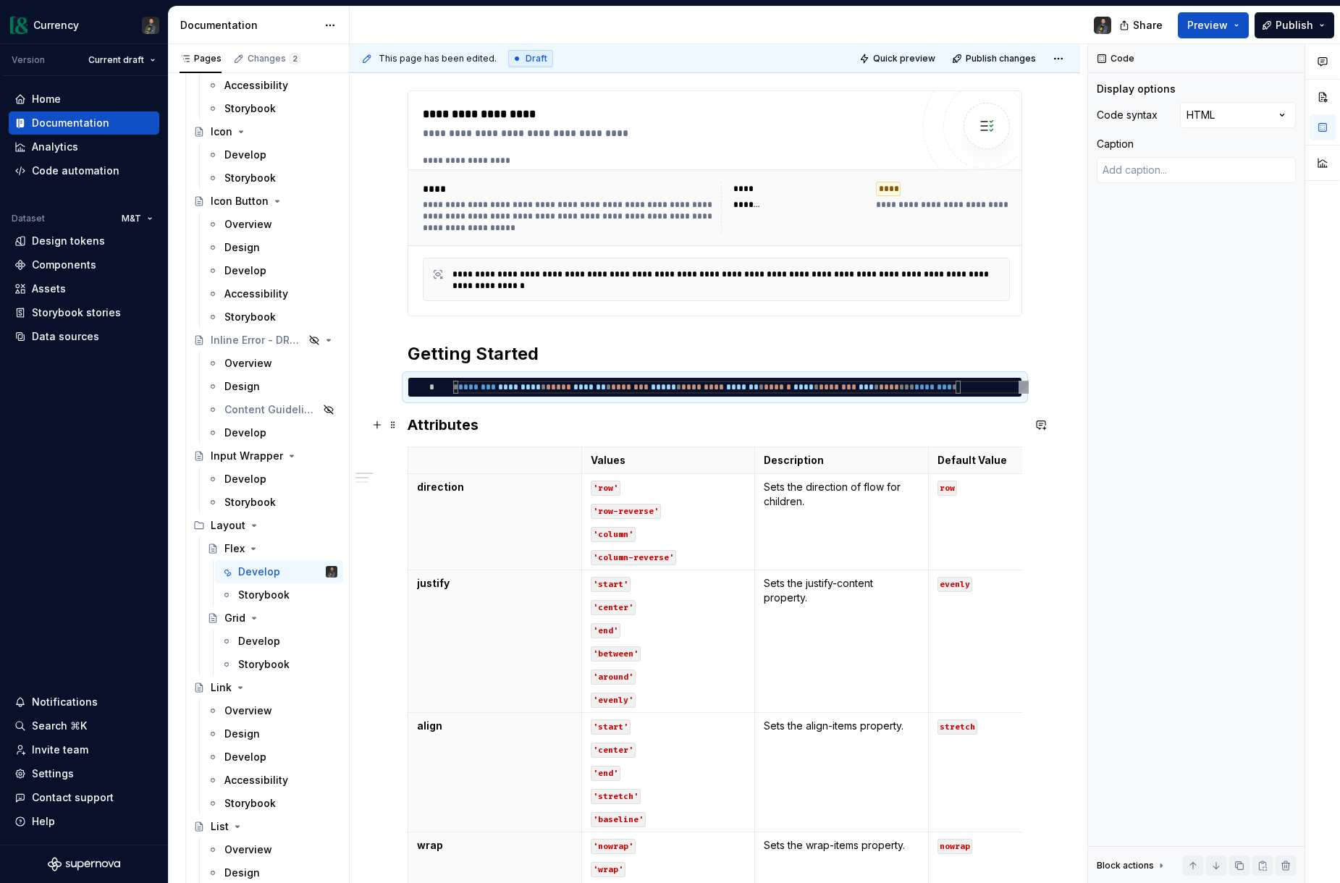
type textarea "**********"
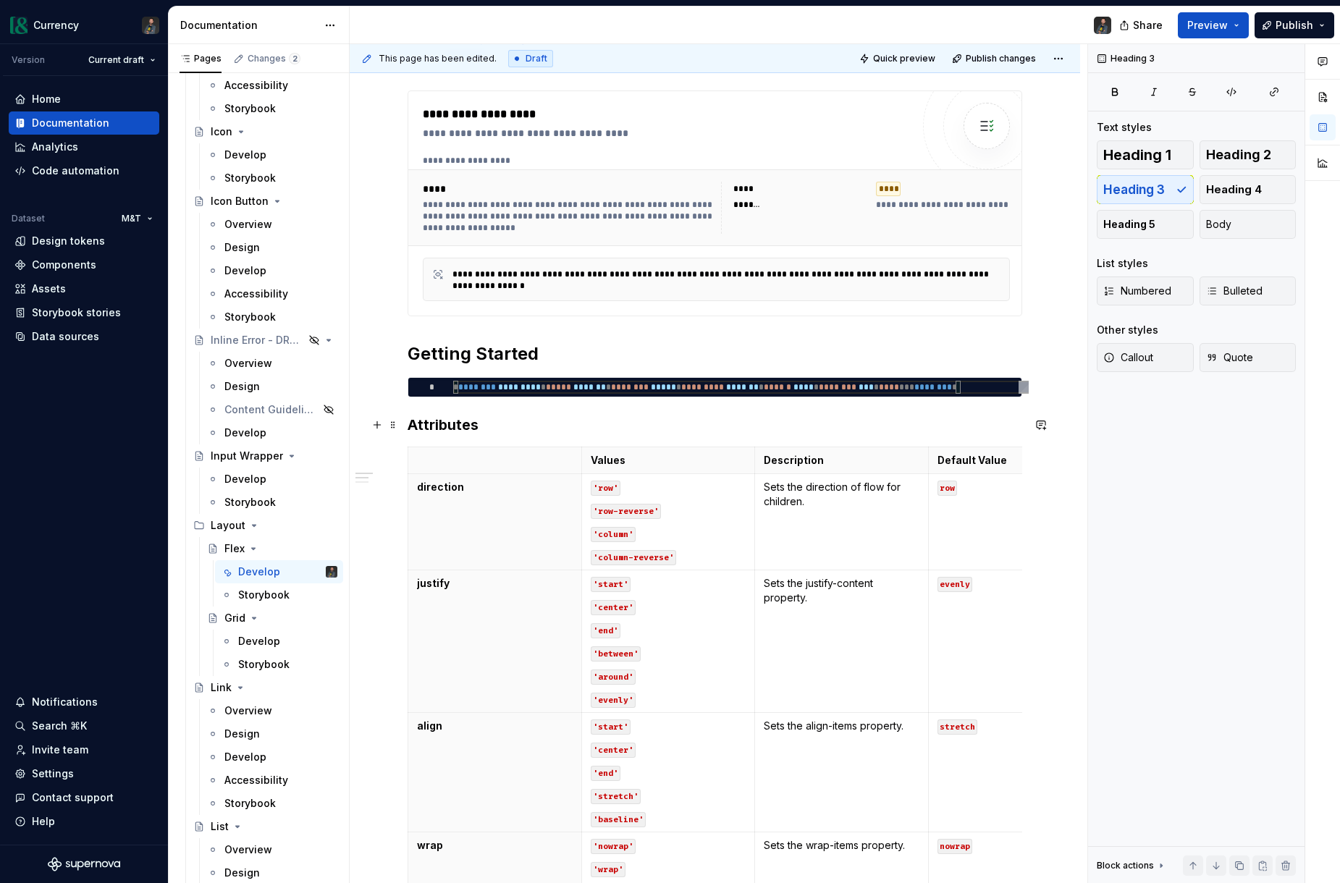
click at [511, 428] on h3 "Attributes" at bounding box center [714, 425] width 614 height 20
click at [245, 641] on div "Develop" at bounding box center [259, 641] width 42 height 14
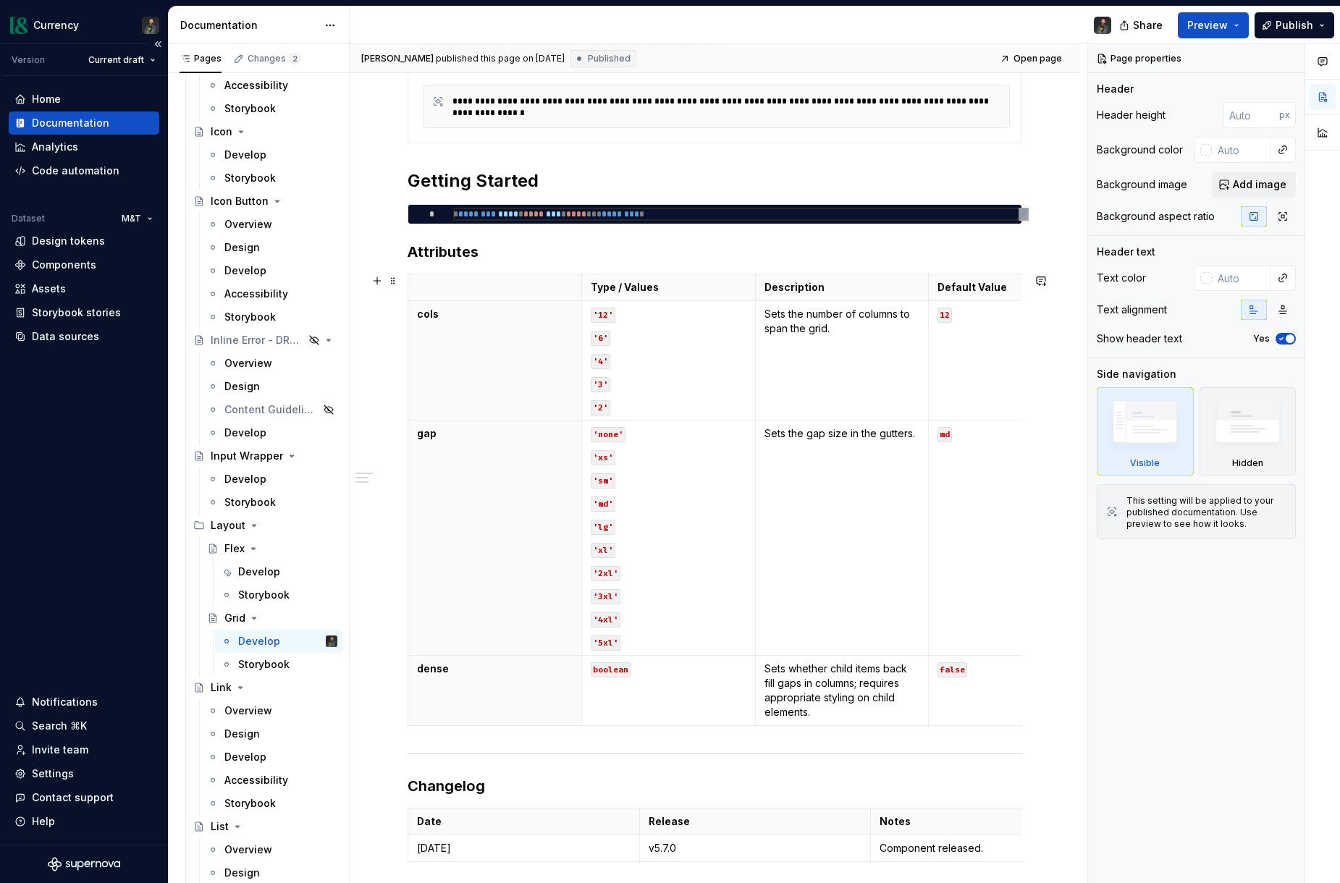
scroll to position [0, 2]
click at [570, 536] on html "Currency Version Current draft Home Documentation Analytics Code automation Dat…" at bounding box center [670, 441] width 1340 height 883
type textarea "*"
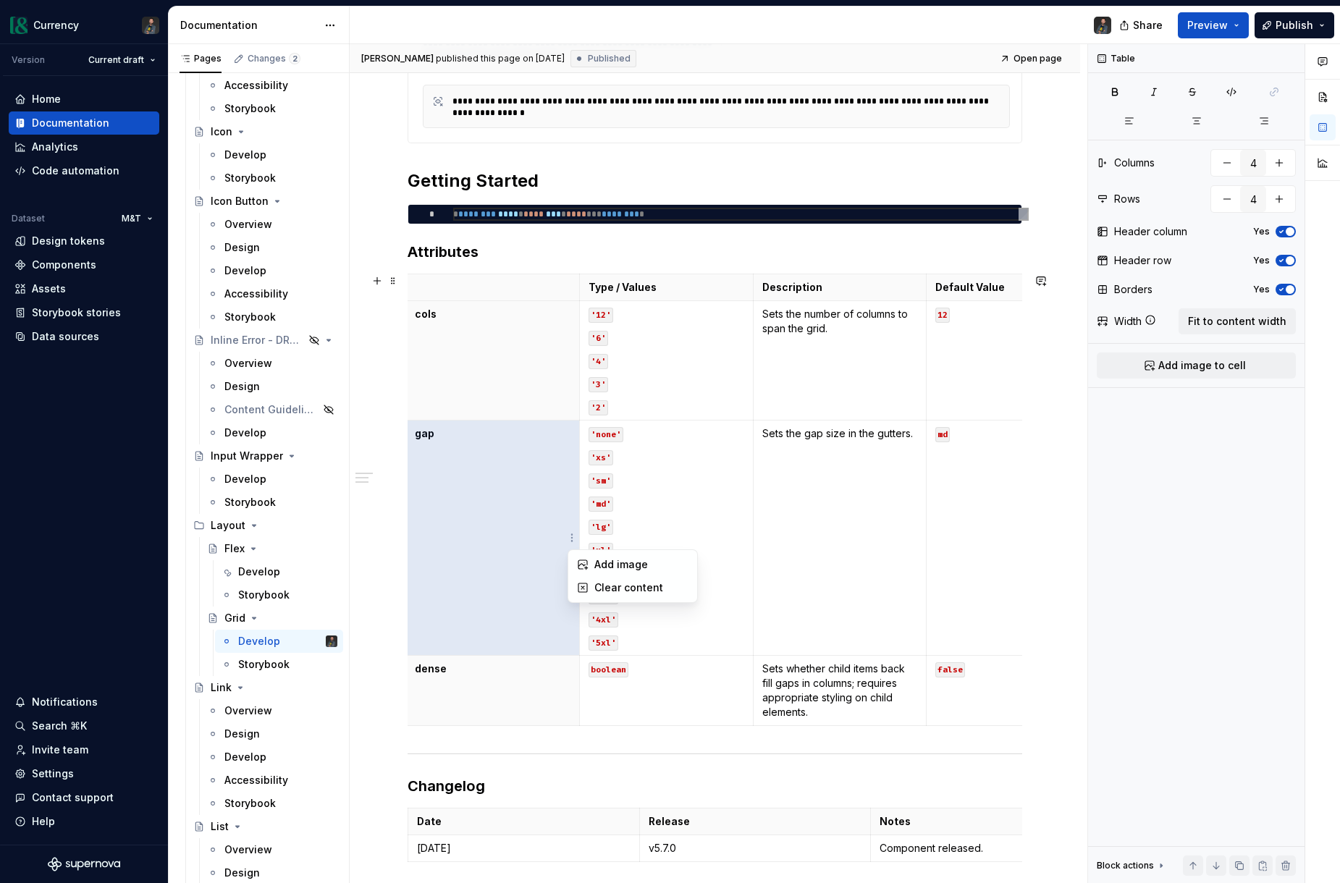
click at [480, 567] on html "Currency Version Current draft Home Documentation Analytics Code automation Dat…" at bounding box center [670, 441] width 1340 height 883
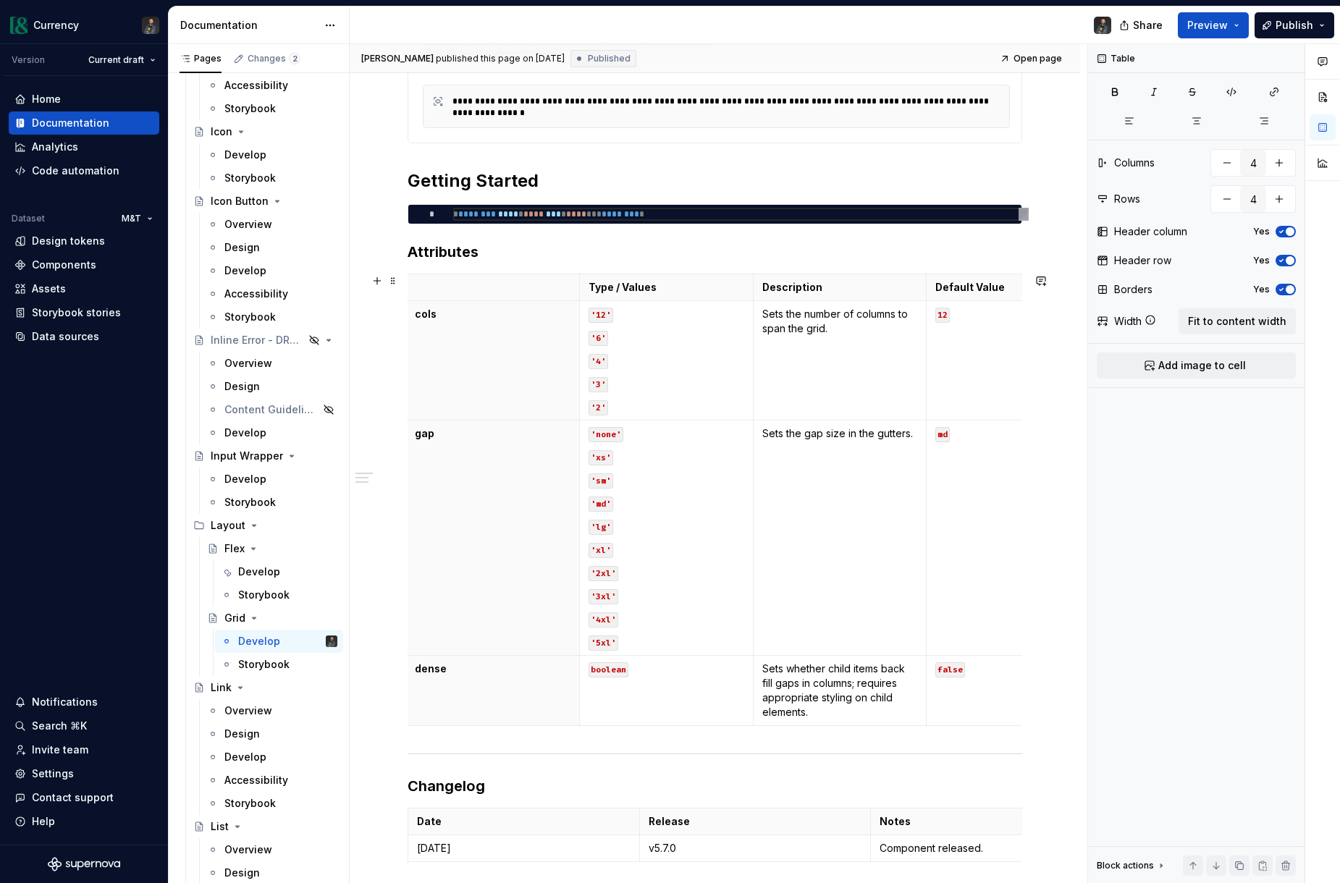
scroll to position [0, 73]
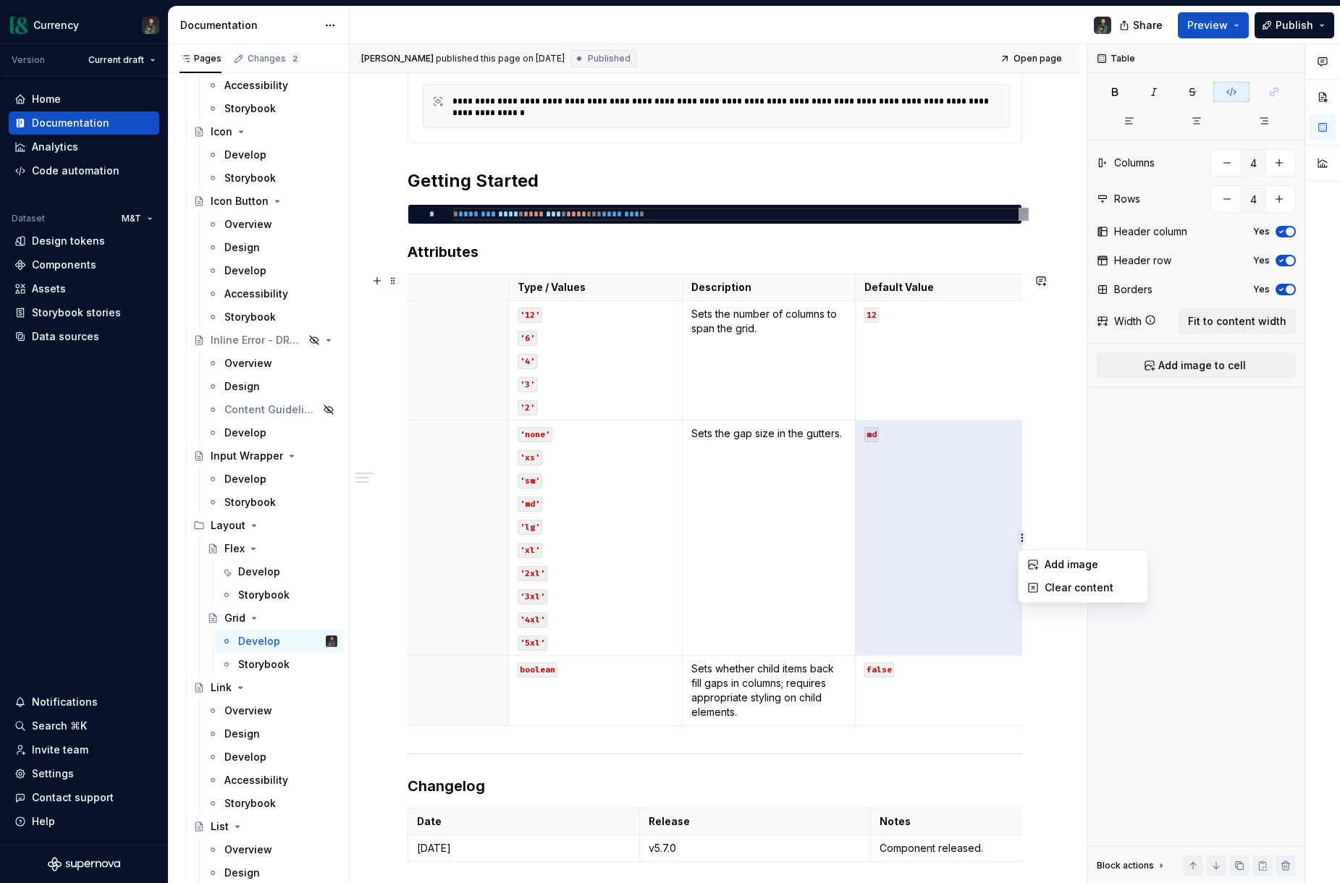
click at [1026, 539] on html "Currency Version Current draft Home Documentation Analytics Code automation Dat…" at bounding box center [670, 441] width 1340 height 883
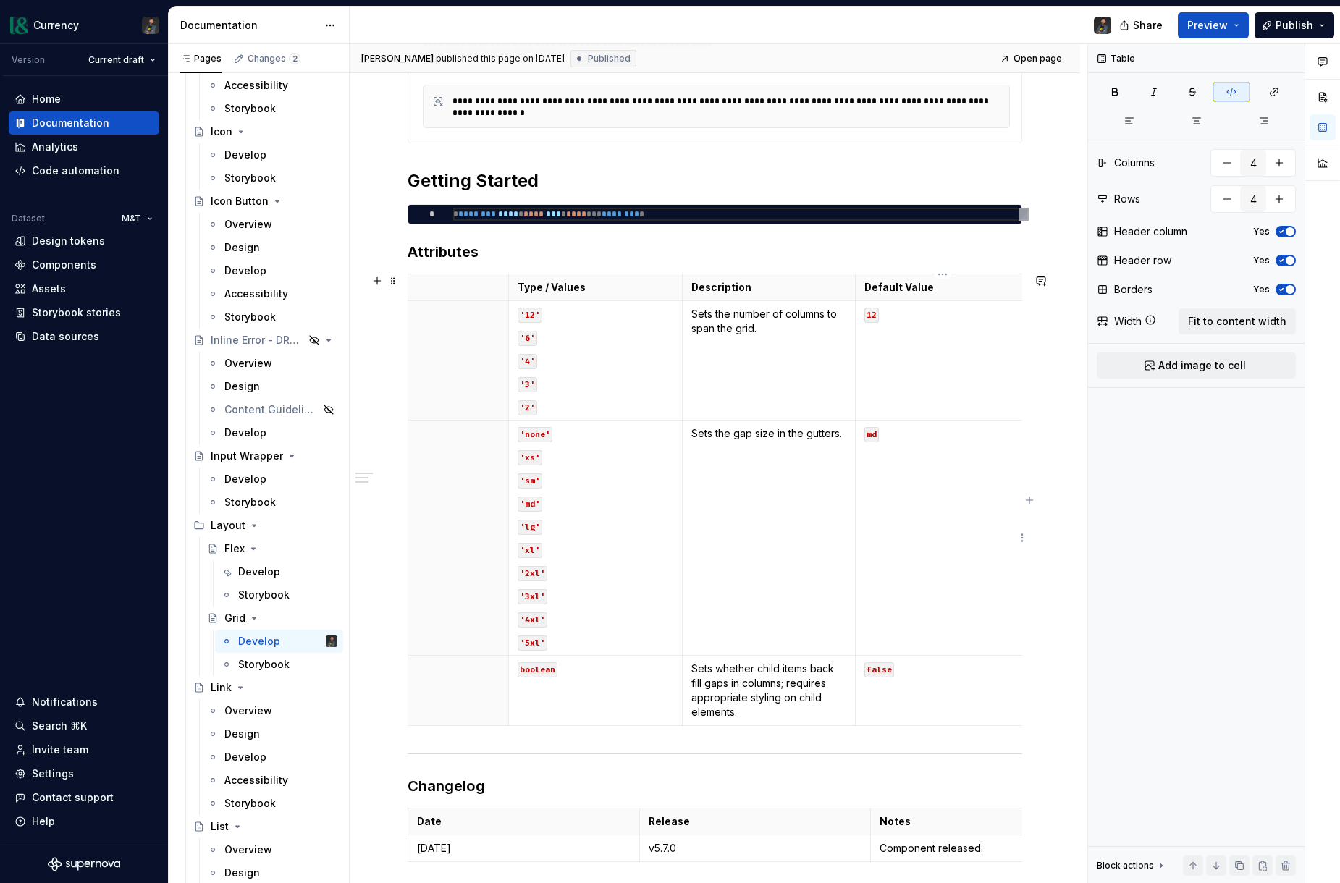
drag, startPoint x: 973, startPoint y: 522, endPoint x: 993, endPoint y: 519, distance: 19.8
click at [973, 522] on html "Currency Version Current draft Home Documentation Analytics Code automation Dat…" at bounding box center [670, 441] width 1340 height 883
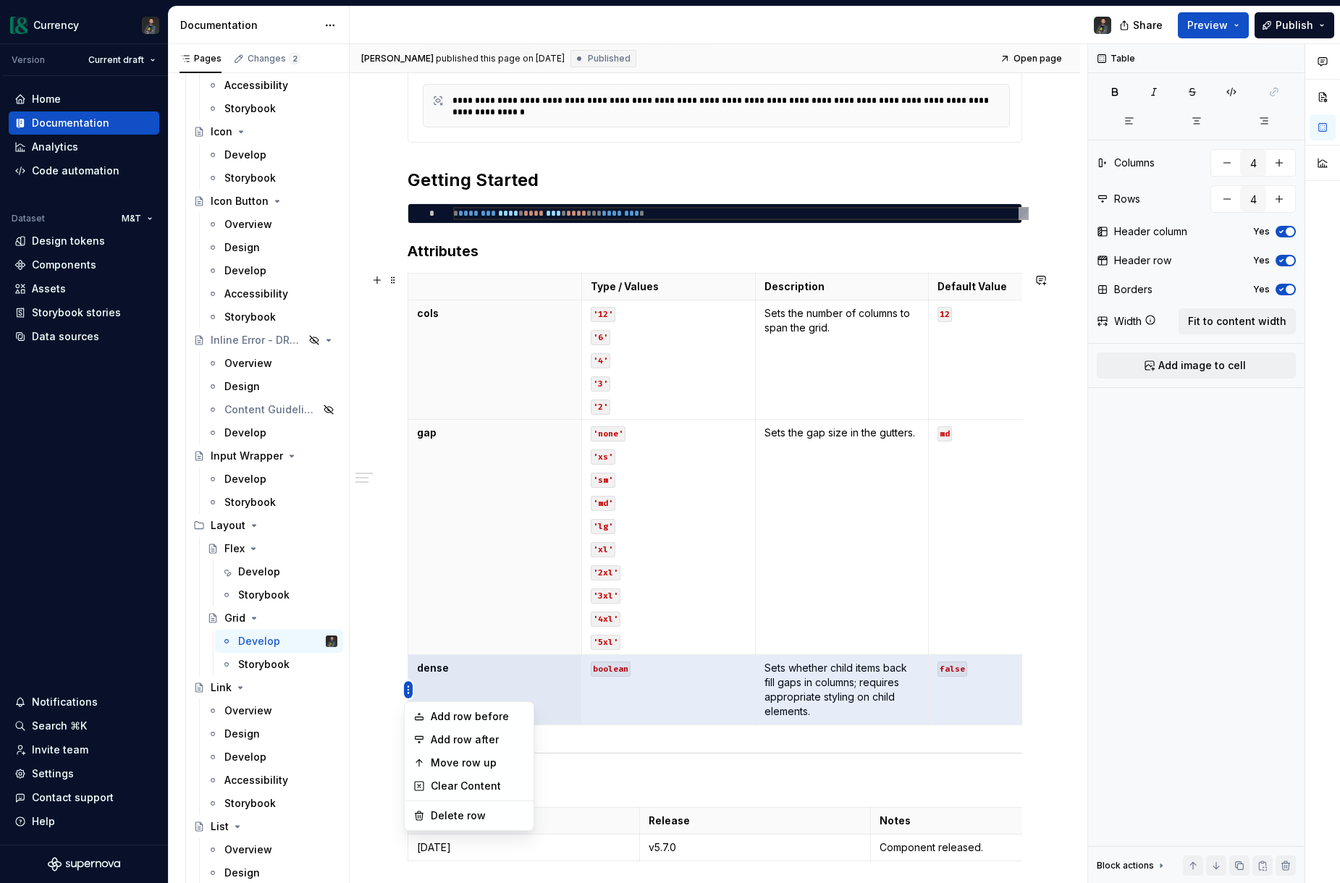
click at [407, 692] on html "Currency Version Current draft Home Documentation Analytics Code automation Dat…" at bounding box center [670, 441] width 1340 height 883
click at [442, 717] on div "Add row before" at bounding box center [478, 716] width 94 height 14
type input "5"
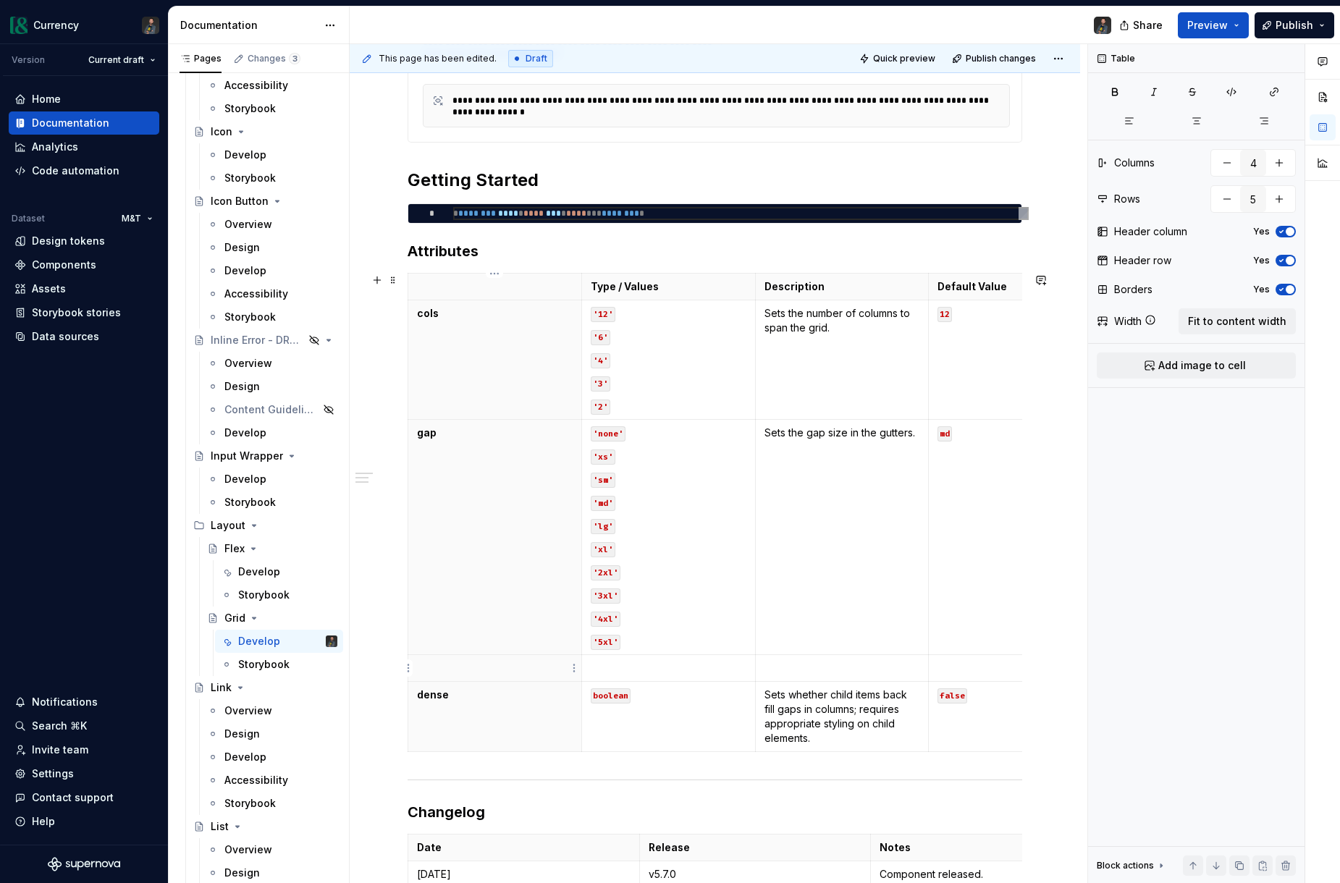
click at [450, 672] on p at bounding box center [495, 668] width 156 height 14
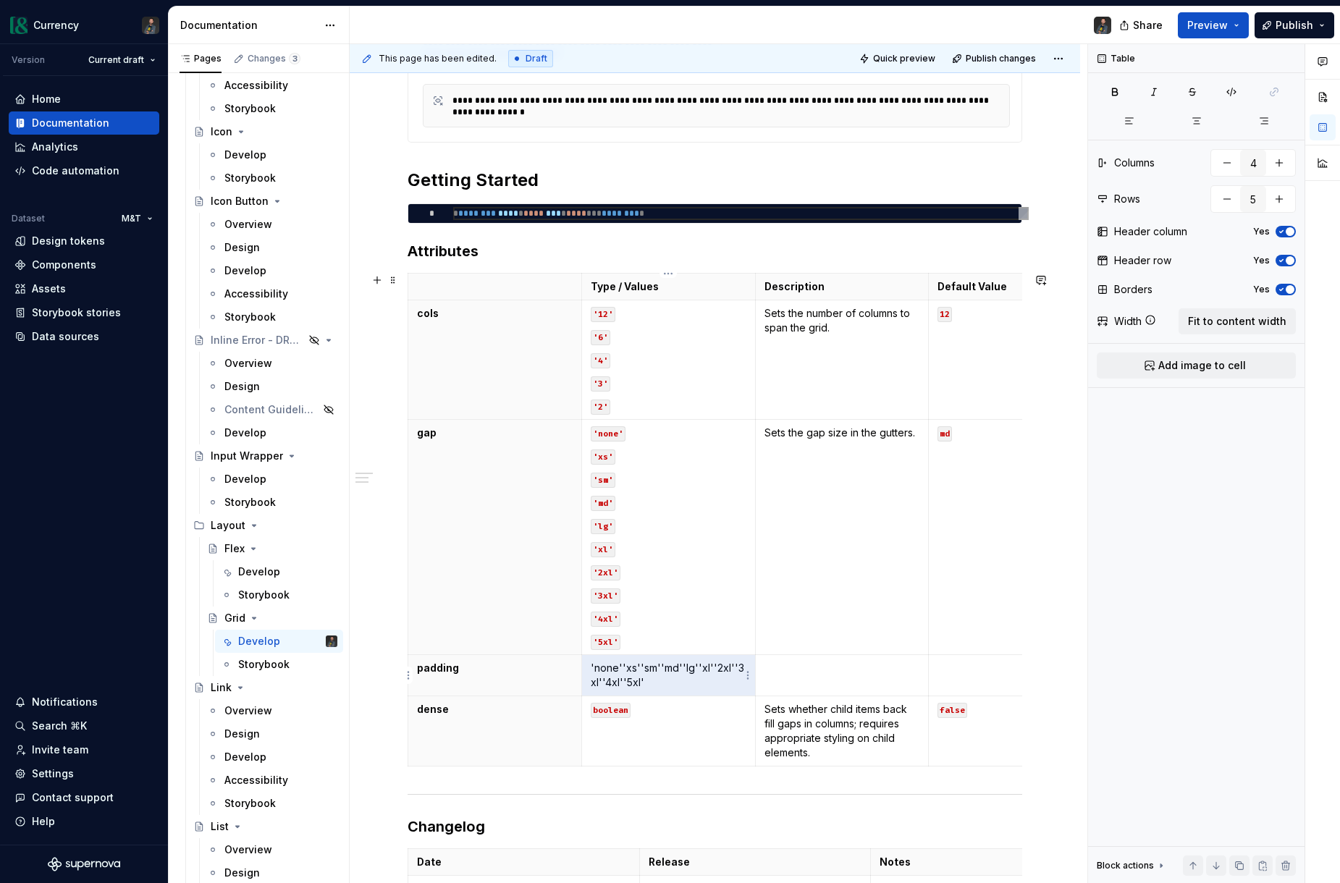
drag, startPoint x: 651, startPoint y: 677, endPoint x: 589, endPoint y: 670, distance: 61.9
click at [589, 670] on td "'none''xs''sm''md''lg''xl''2xl''3xl''4xl''5xl'" at bounding box center [668, 675] width 174 height 41
drag, startPoint x: 641, startPoint y: 685, endPoint x: 586, endPoint y: 668, distance: 57.5
click at [586, 668] on td "'none''xs''sm''md''lg''xl''2xl''3xl''4xl''5xl'" at bounding box center [668, 675] width 174 height 41
drag, startPoint x: 623, startPoint y: 667, endPoint x: 700, endPoint y: 713, distance: 89.6
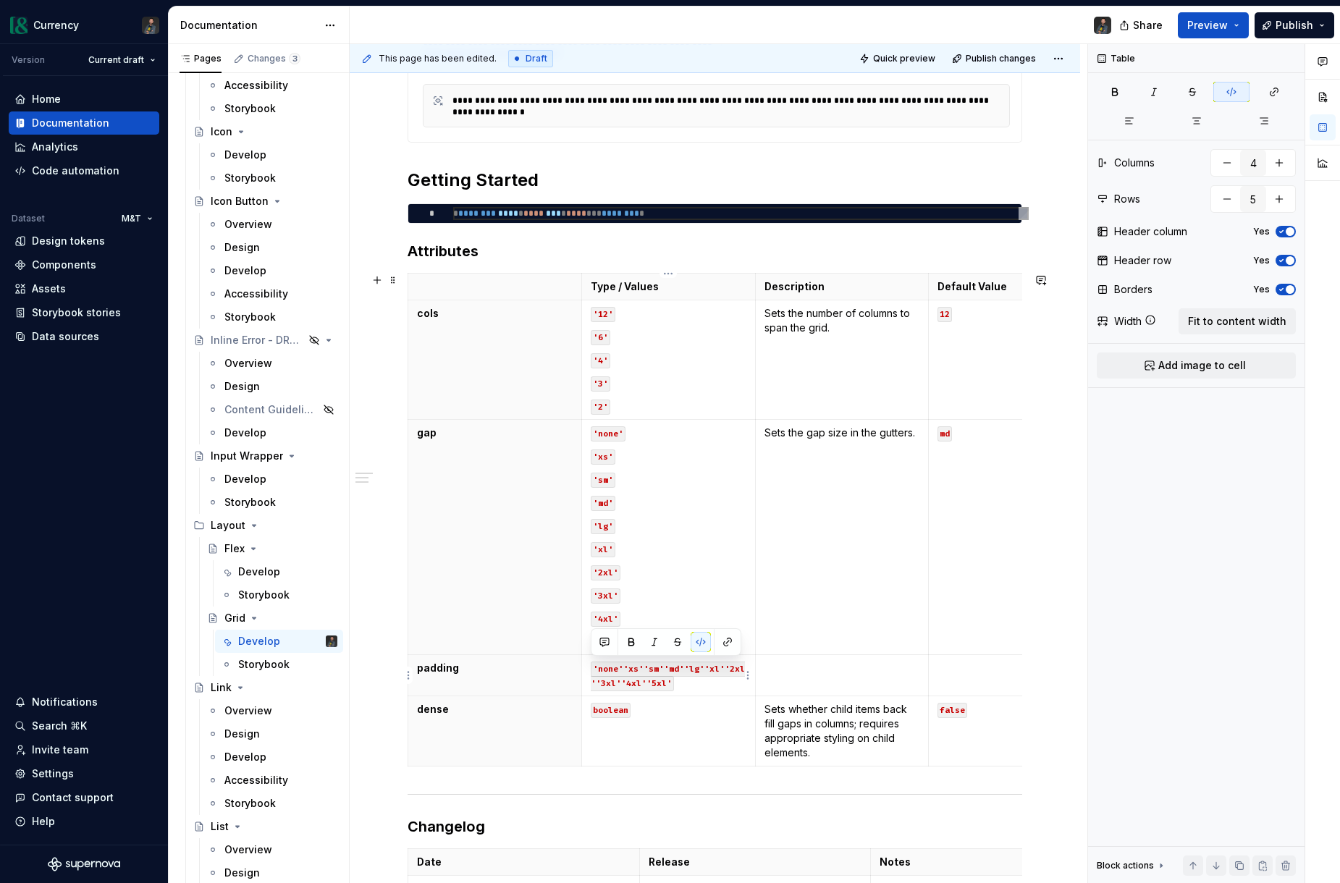
click at [623, 667] on code "'none''xs''sm''md''lg''xl''2xl''3xl''4xl''5xl'" at bounding box center [668, 677] width 154 height 30
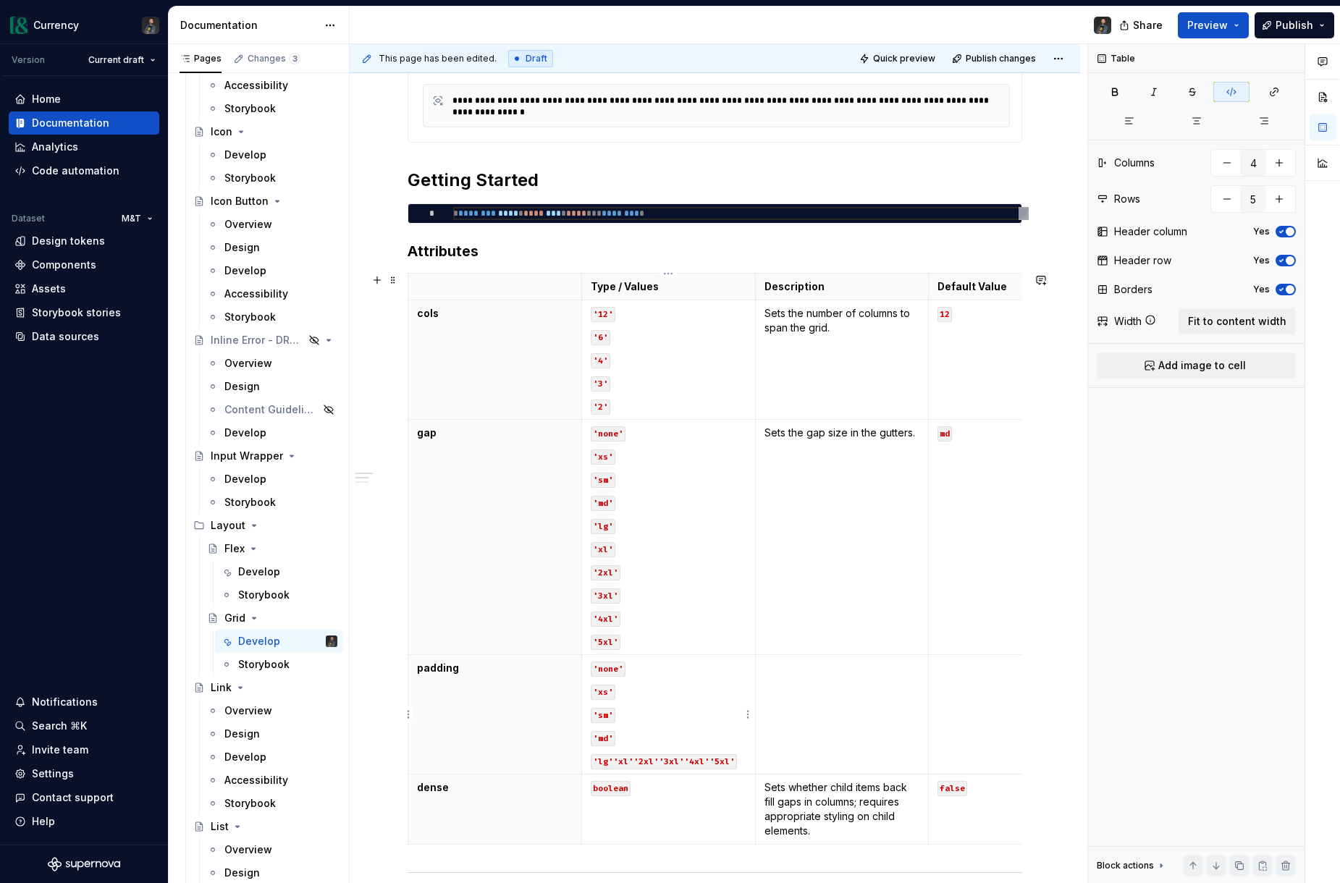
click at [613, 761] on code "'lg''xl''2xl''3xl''4xl''5xl'" at bounding box center [664, 761] width 146 height 15
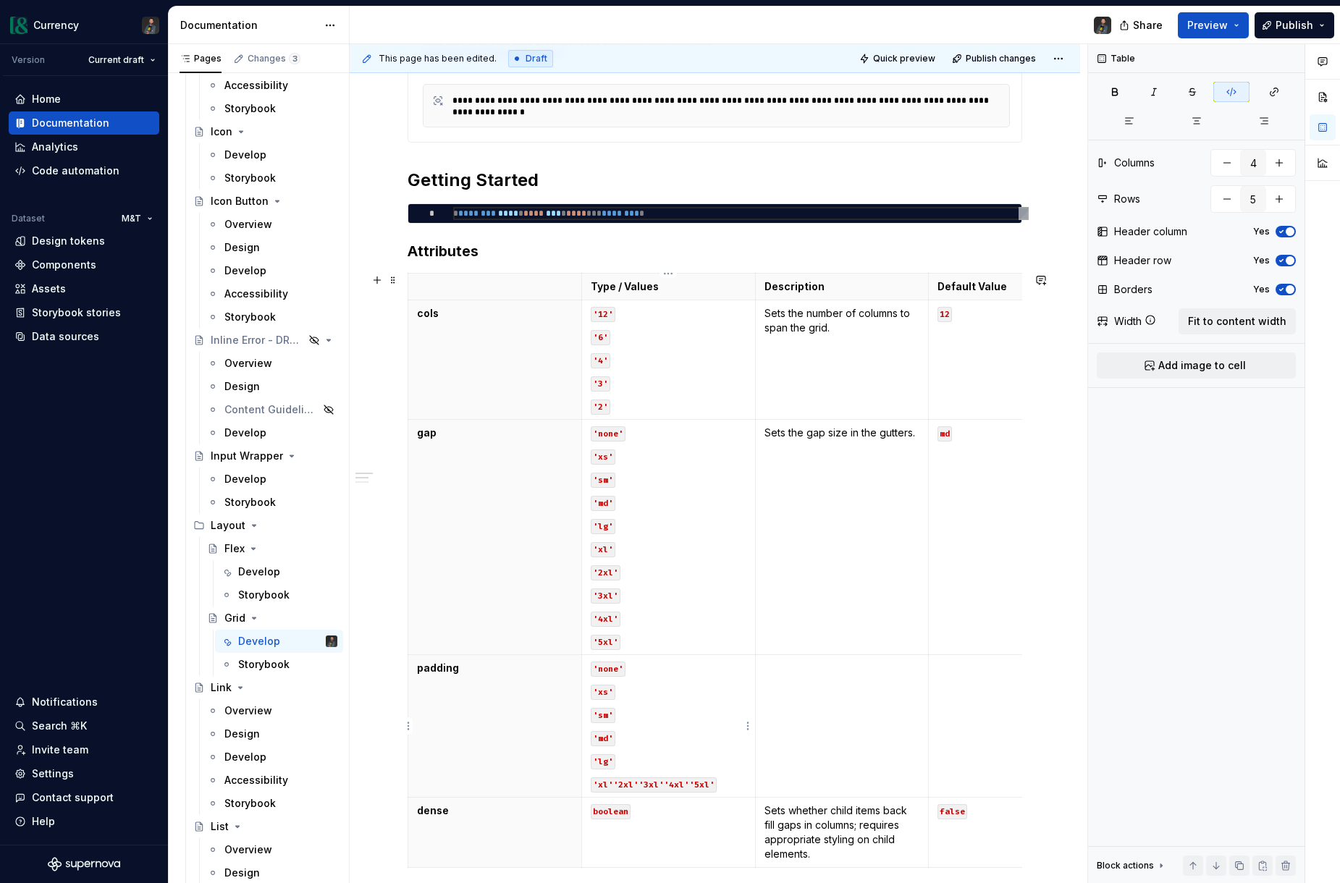
click at [612, 785] on code "'xl''2xl''3xl''4xl''5xl'" at bounding box center [654, 784] width 126 height 15
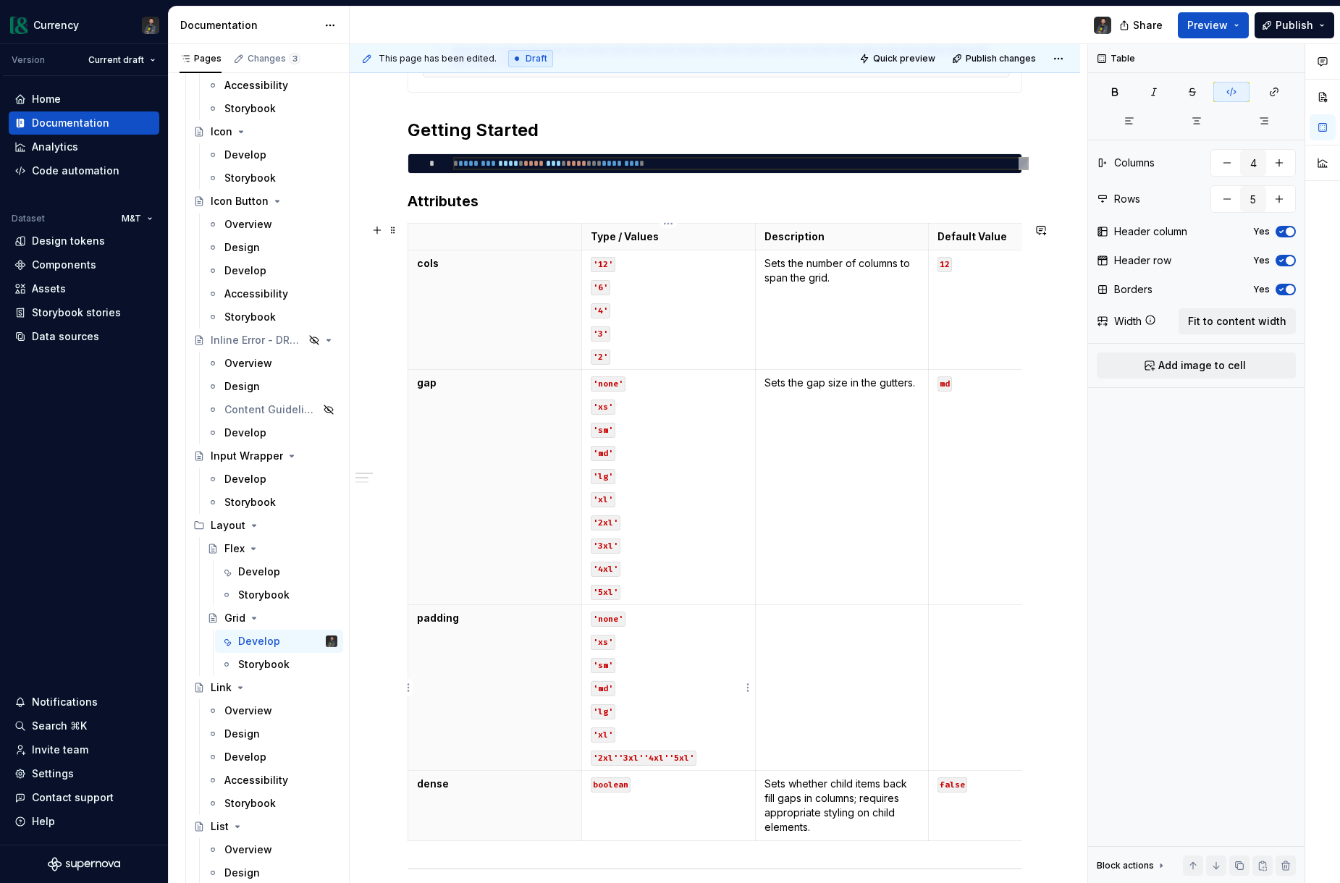
click at [617, 752] on code "'2xl''3xl''4xl''5xl'" at bounding box center [644, 758] width 106 height 15
click at [616, 780] on code "'3xl''4xl''5xl'" at bounding box center [631, 781] width 80 height 15
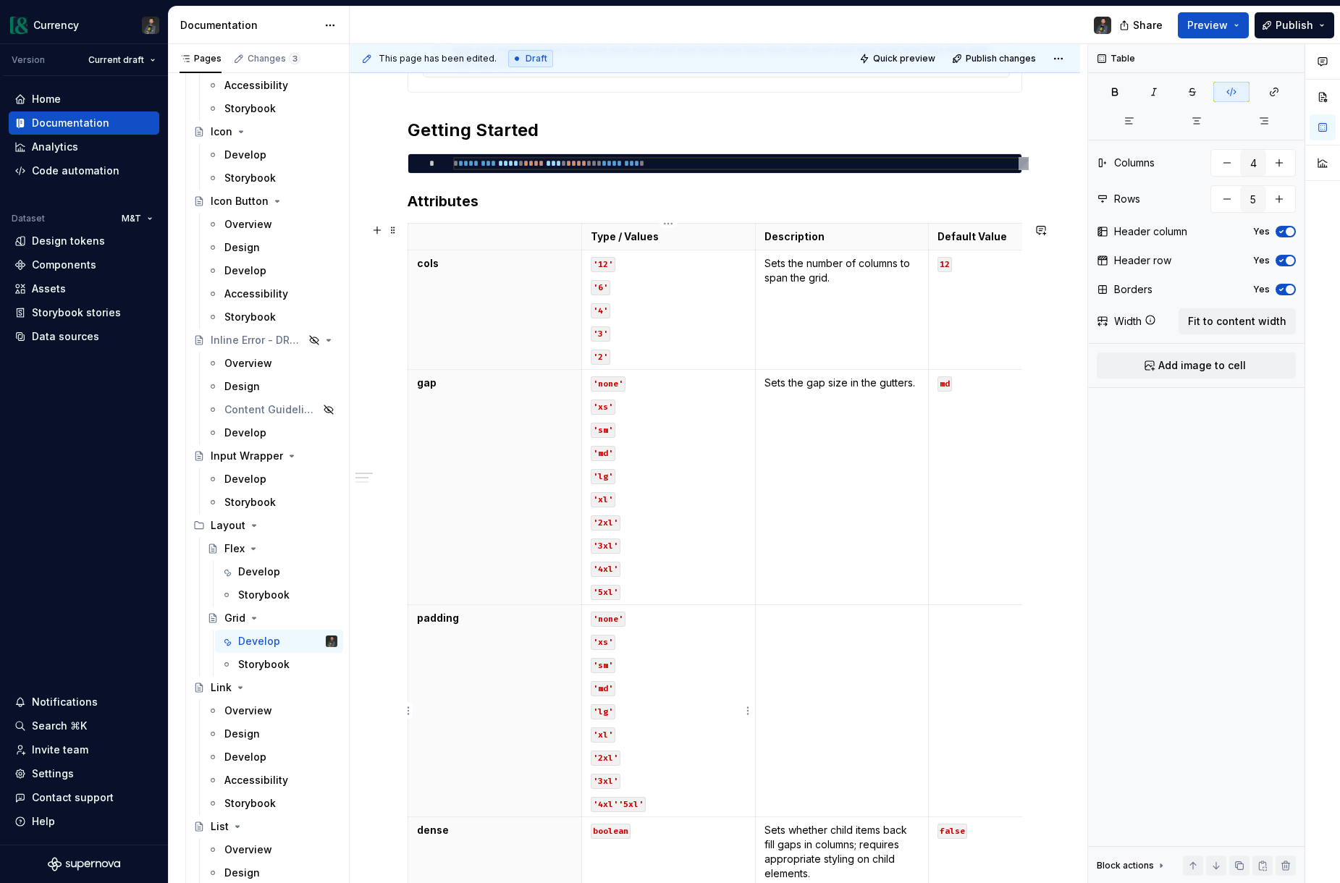
click at [617, 806] on code "'4xl''5xl'" at bounding box center [618, 804] width 55 height 15
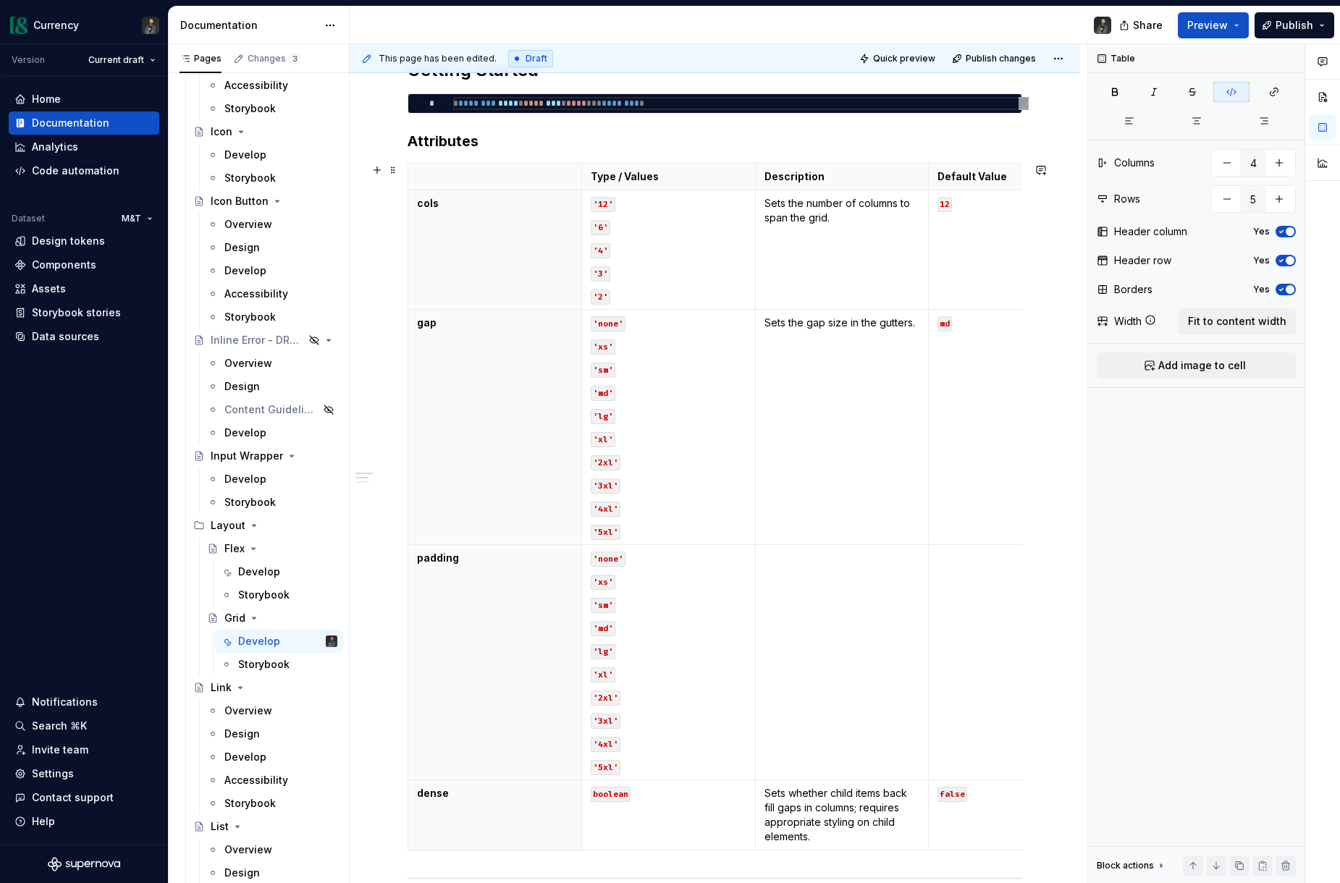
scroll to position [515, 0]
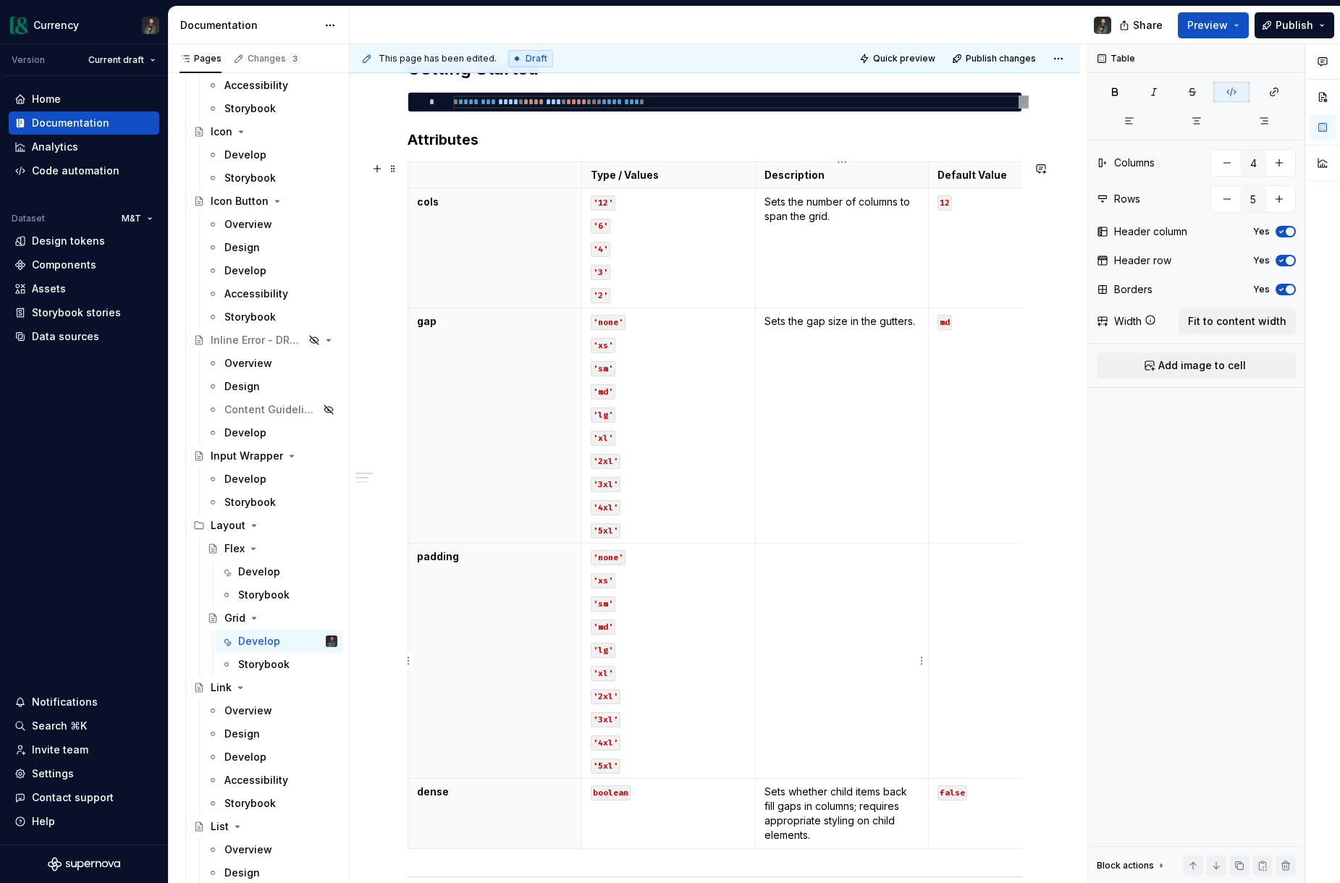
click at [800, 565] on td at bounding box center [842, 661] width 174 height 235
click at [973, 573] on td at bounding box center [1016, 661] width 174 height 235
click at [791, 611] on td at bounding box center [842, 661] width 174 height 235
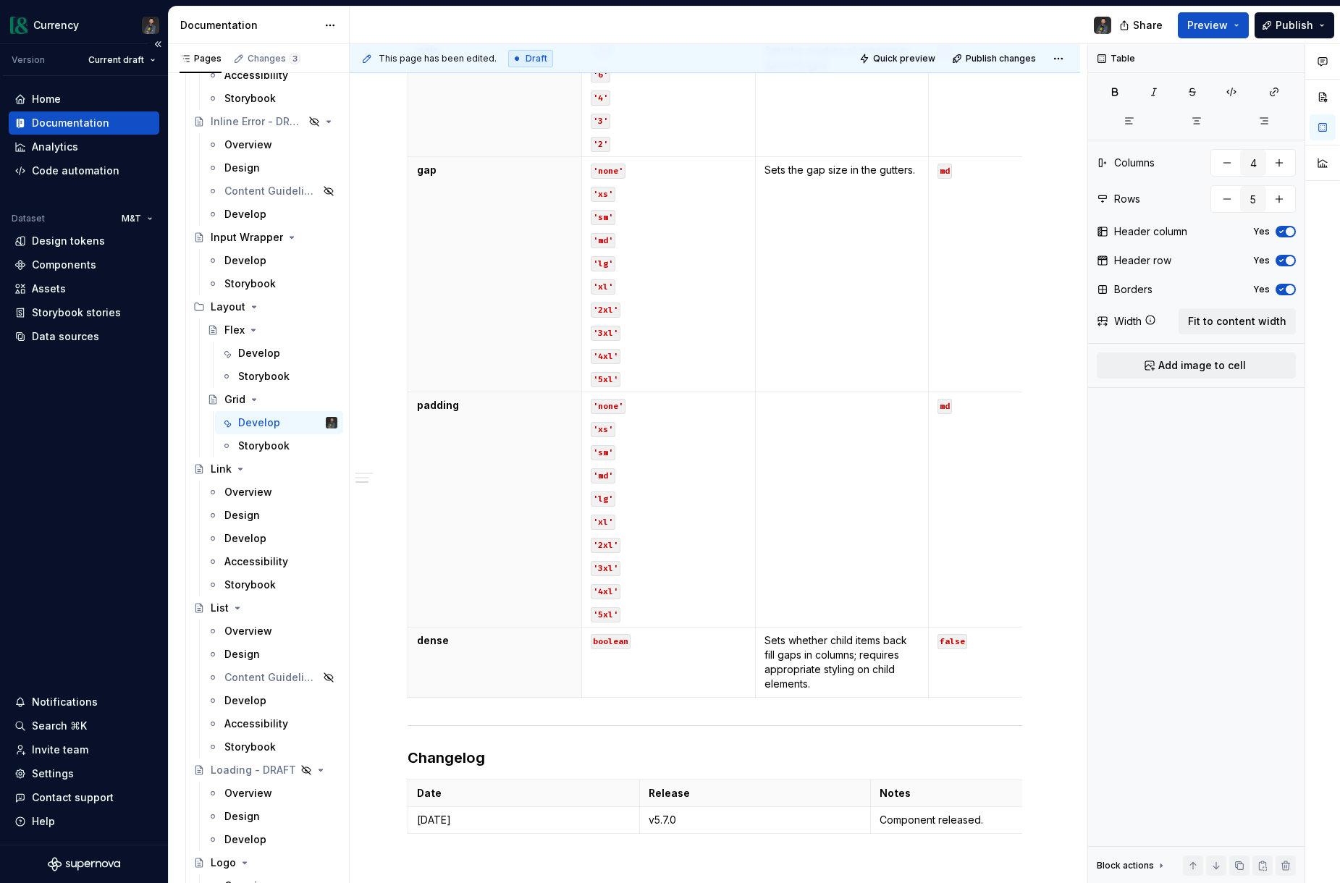
scroll to position [675, 0]
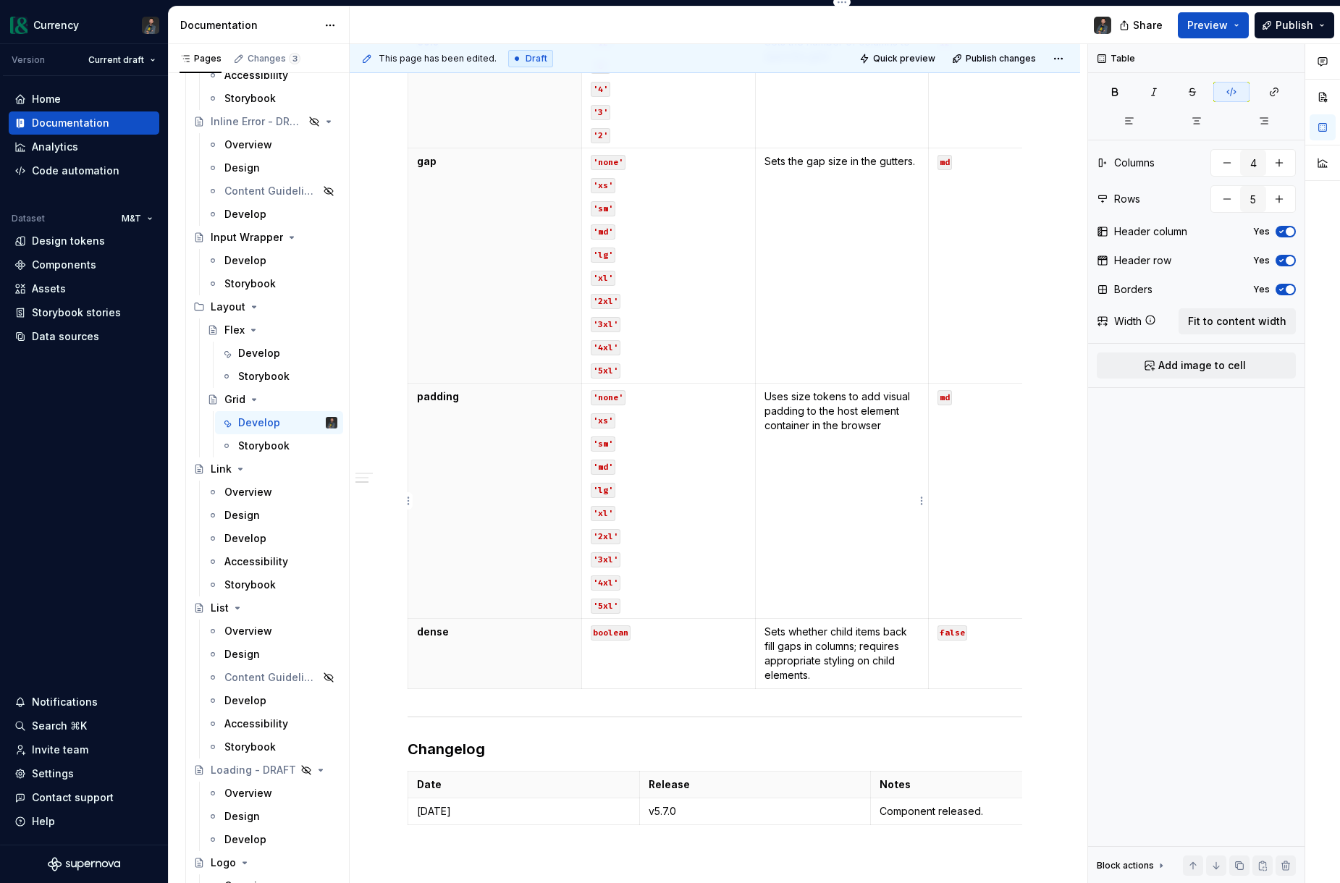
click at [881, 425] on p "Uses size tokens to add visual padding to the host element container in the bro…" at bounding box center [842, 410] width 156 height 43
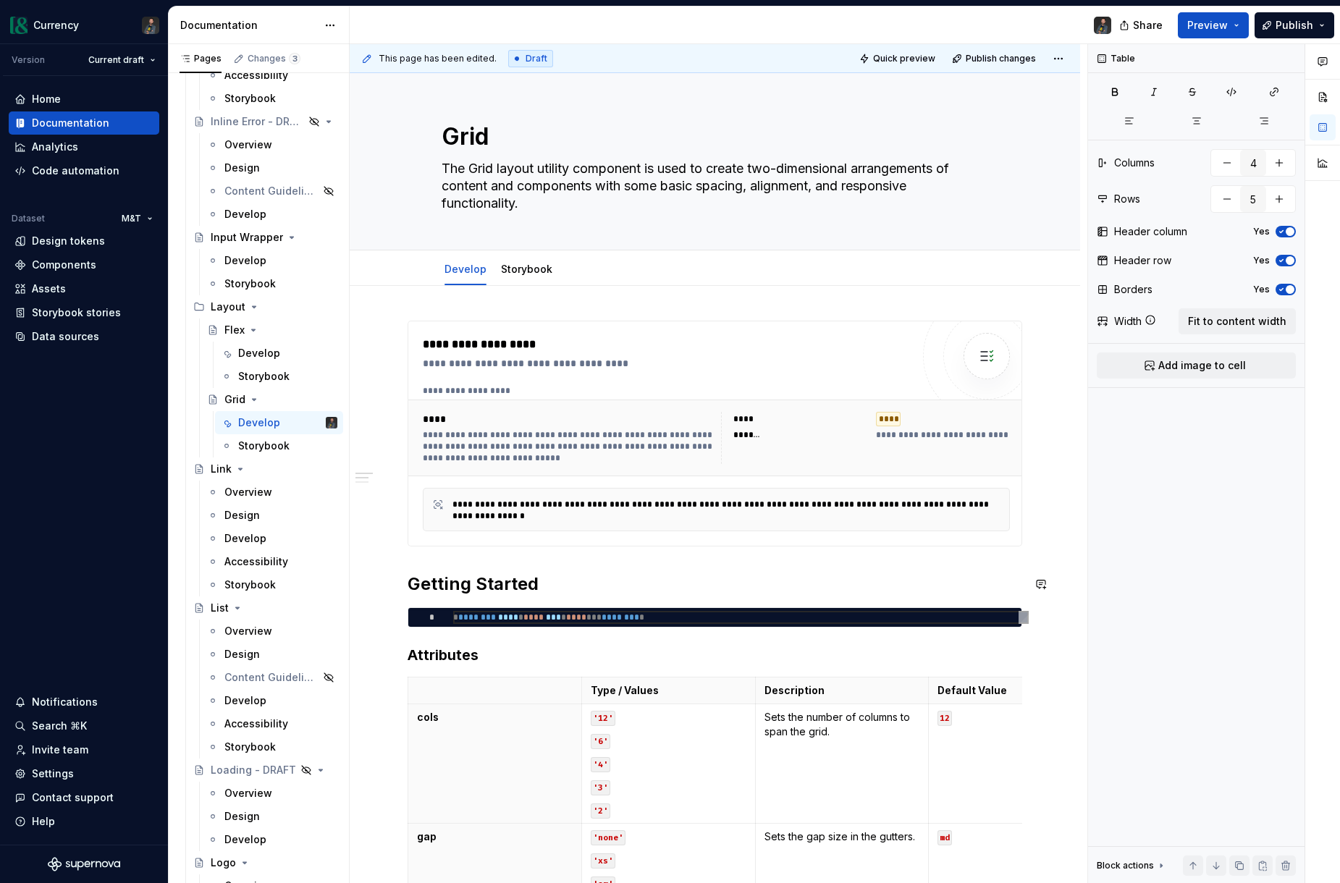
scroll to position [1, 0]
click at [246, 348] on div "Develop" at bounding box center [259, 353] width 42 height 14
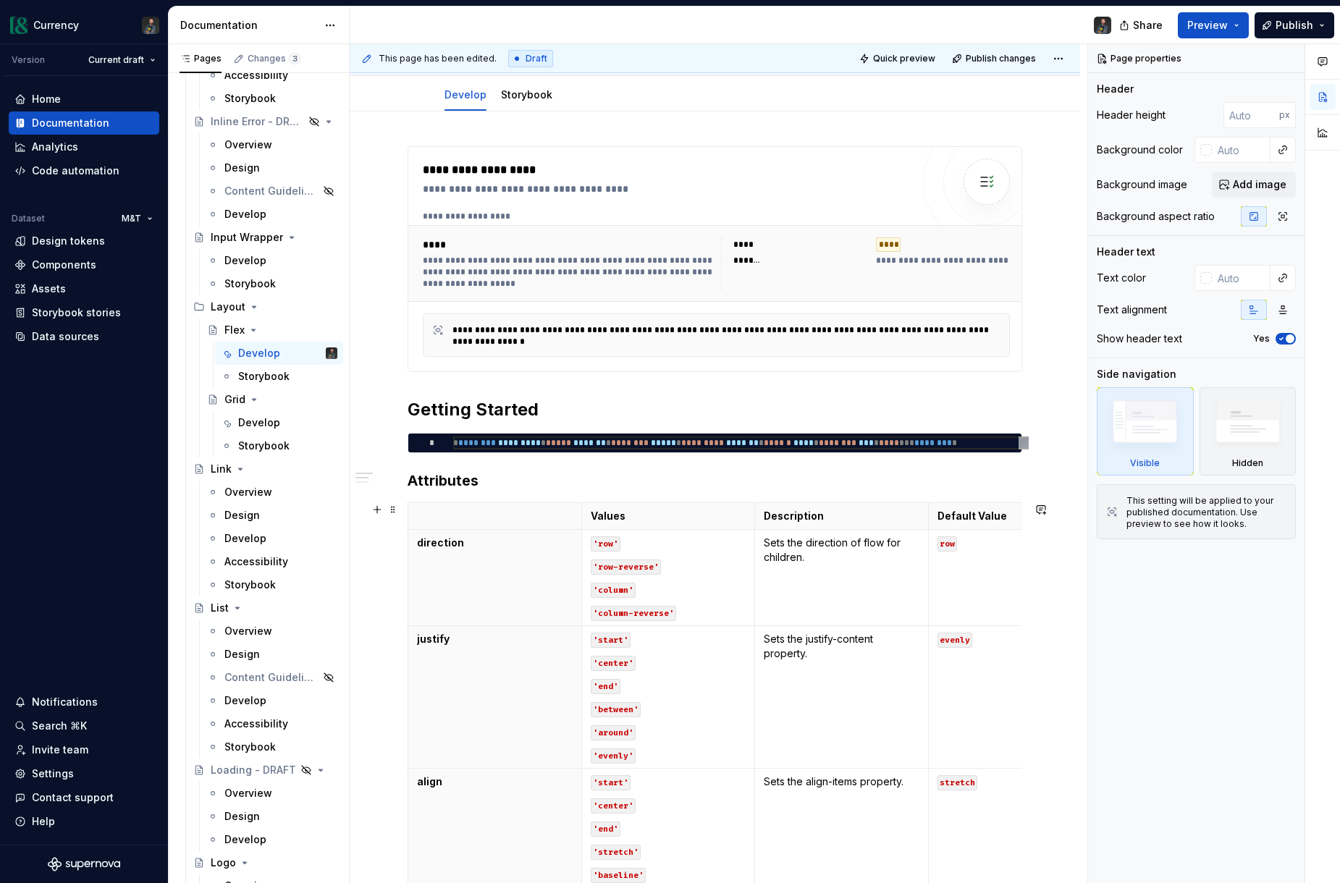
scroll to position [169, 0]
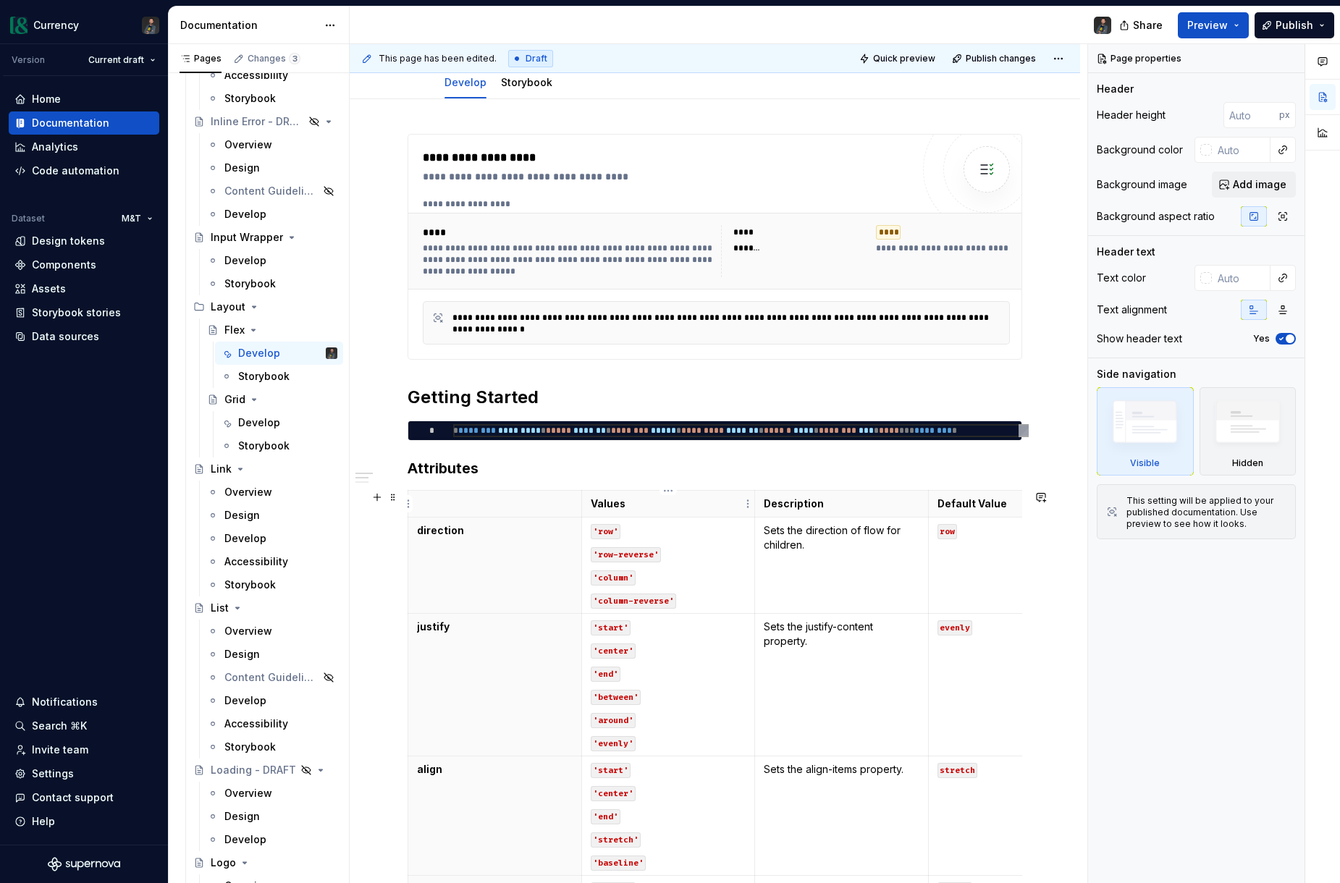
click at [593, 499] on p "Values" at bounding box center [669, 503] width 156 height 14
type textarea "*"
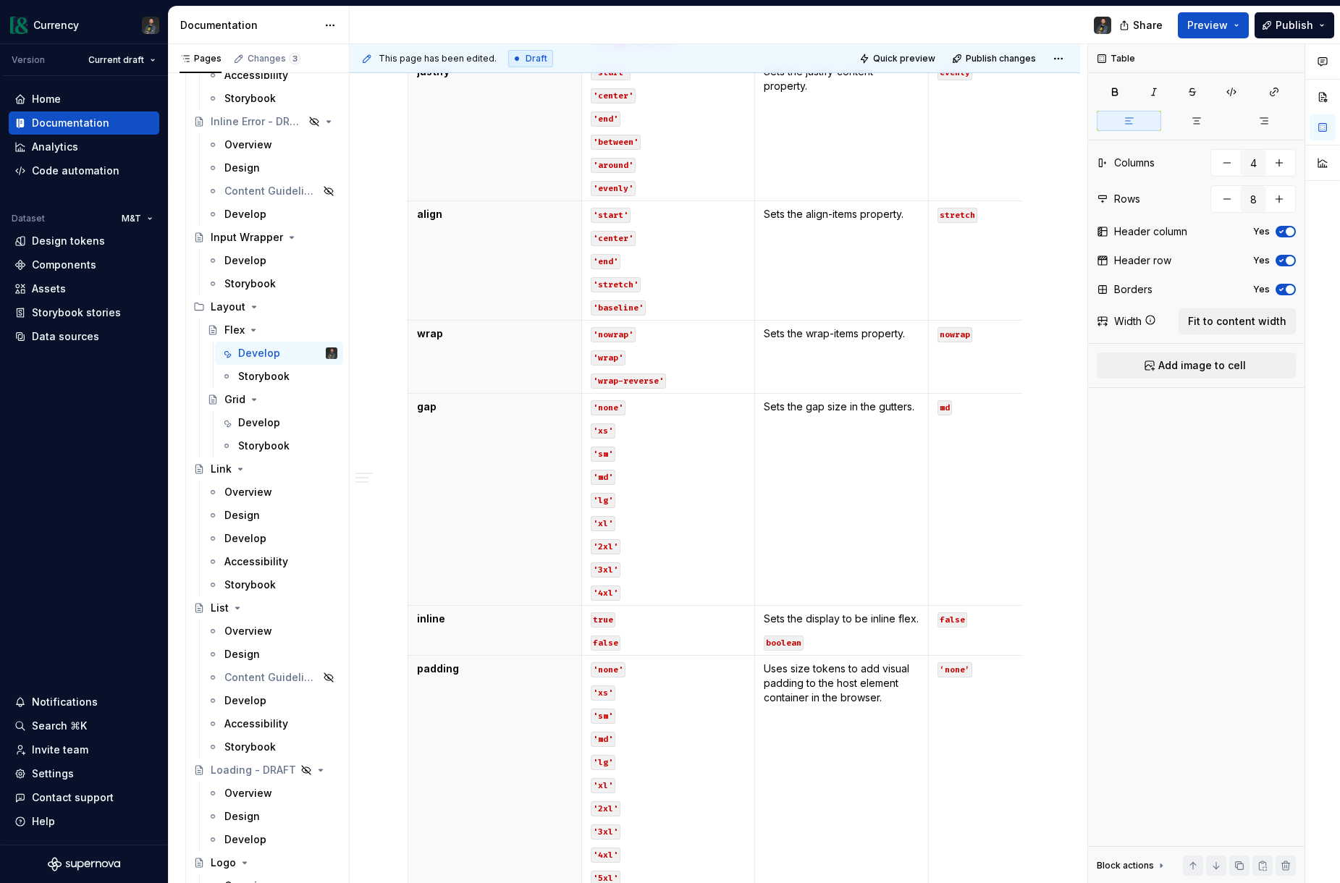
scroll to position [779, 0]
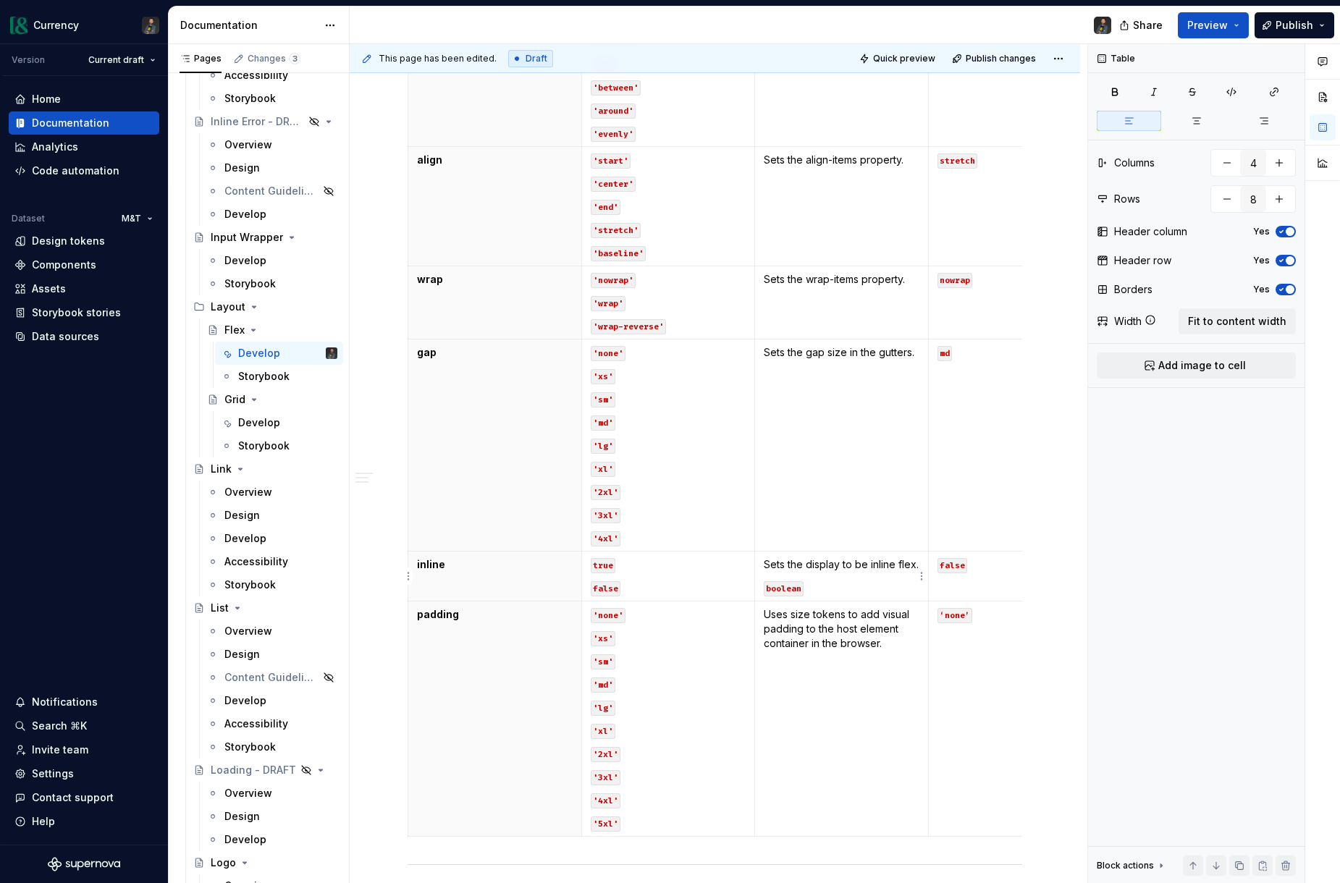
click at [786, 586] on code "boolean" at bounding box center [784, 588] width 40 height 15
drag, startPoint x: 811, startPoint y: 588, endPoint x: 767, endPoint y: 588, distance: 44.1
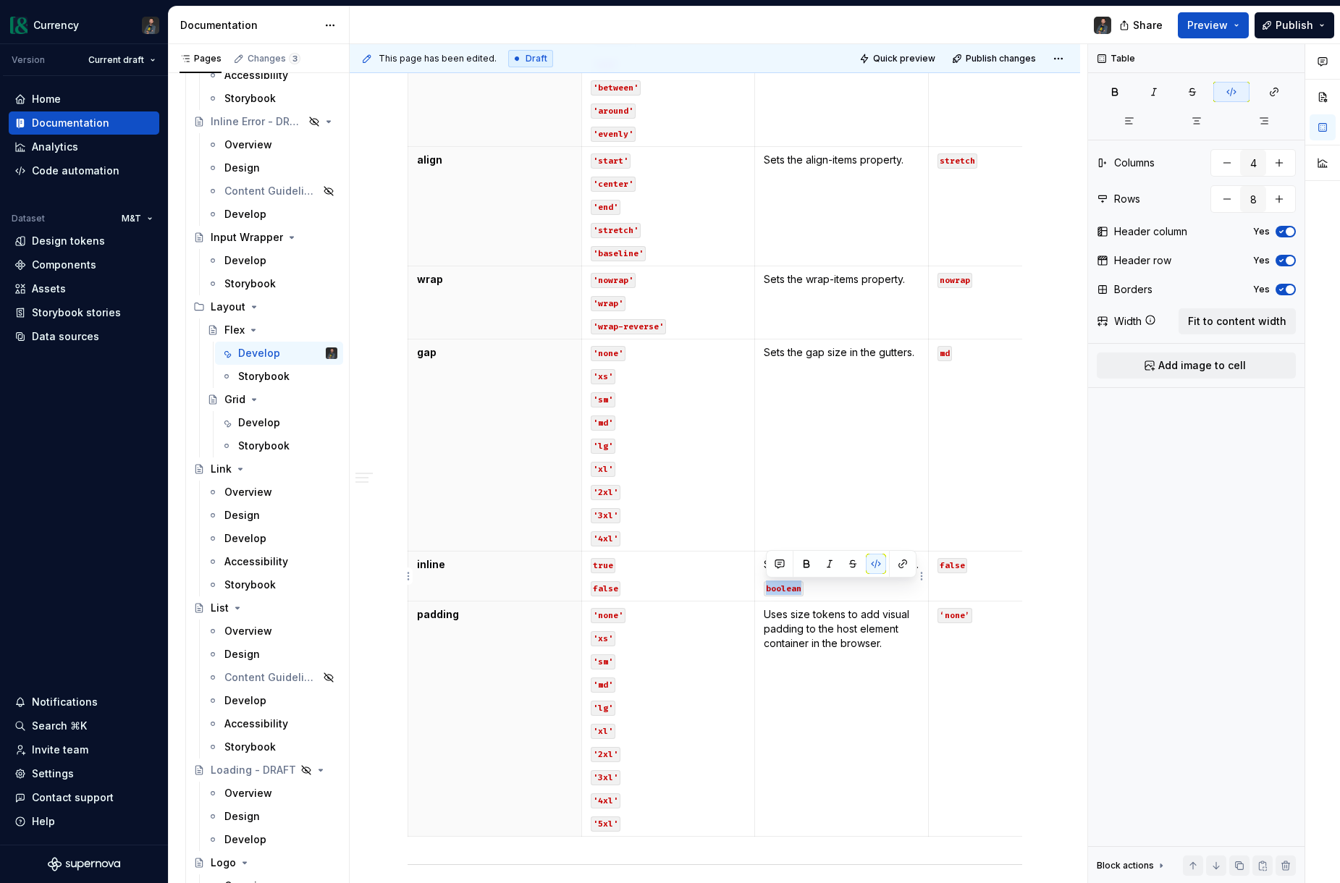
click at [767, 588] on p "boolean" at bounding box center [842, 587] width 156 height 14
drag, startPoint x: 630, startPoint y: 588, endPoint x: 590, endPoint y: 559, distance: 49.7
click at [590, 559] on td "true false" at bounding box center [668, 577] width 174 height 50
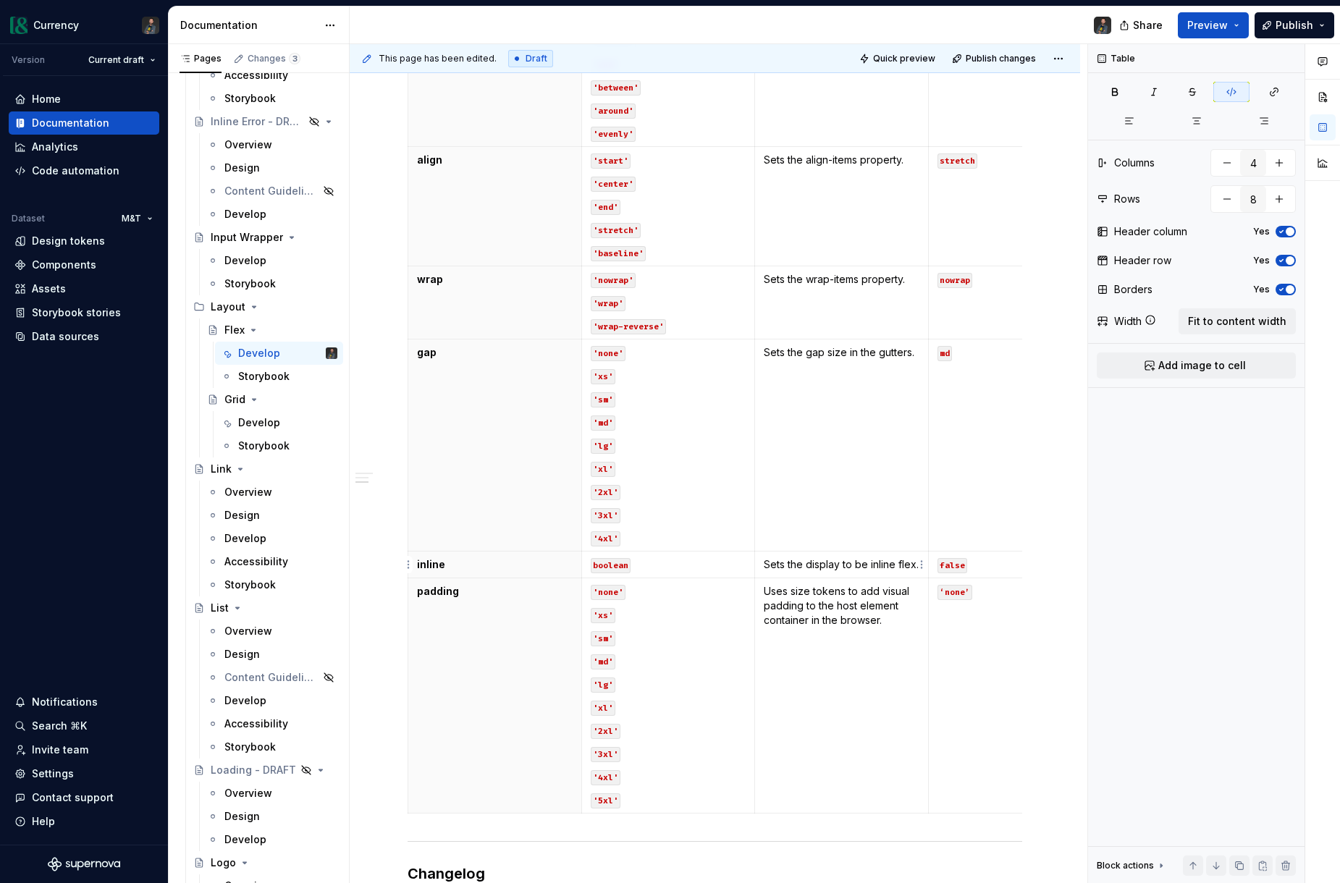
click at [841, 566] on p "Sets the display to be inline flex." at bounding box center [842, 564] width 156 height 14
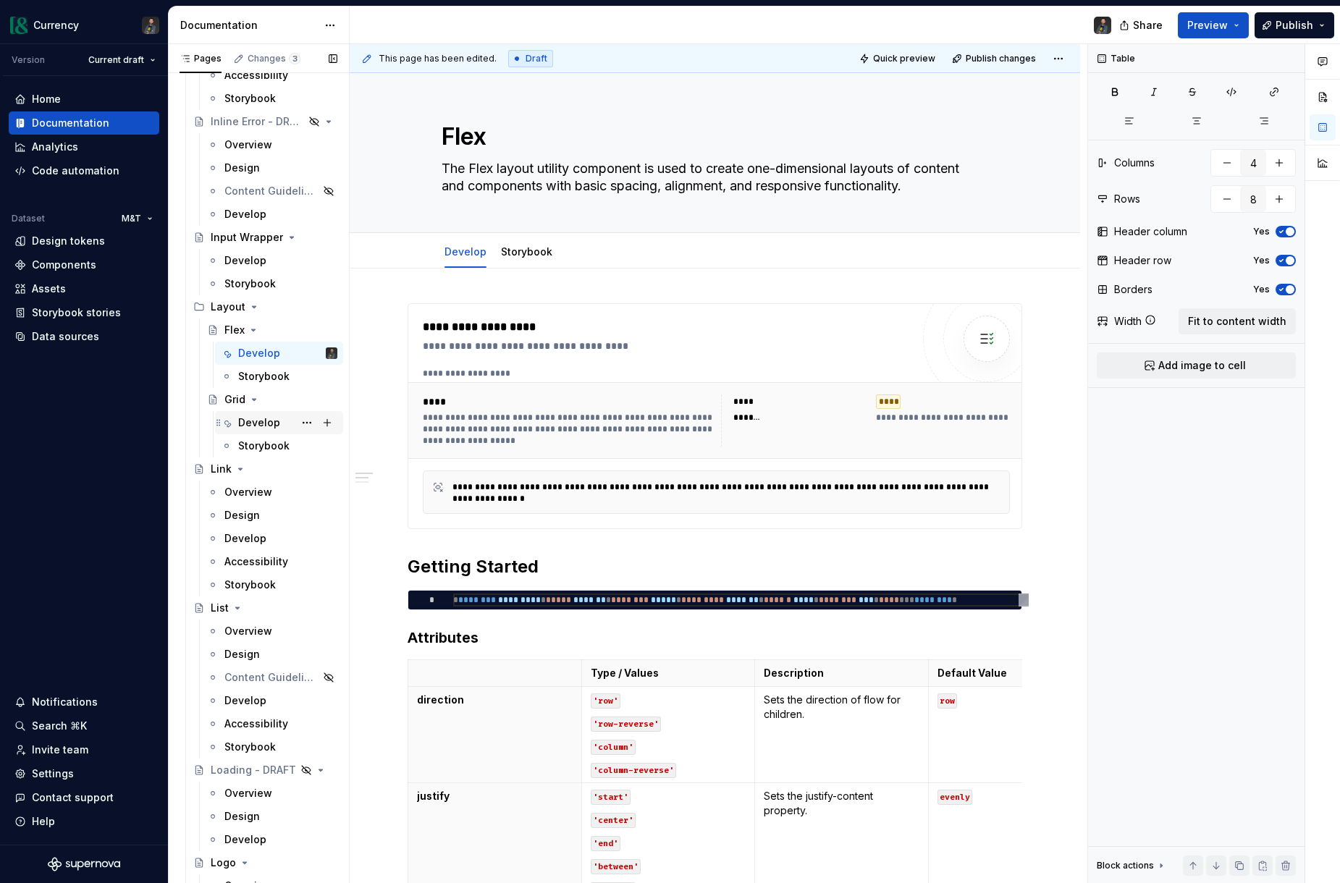
scroll to position [3586, 0]
click at [276, 428] on div "Develop" at bounding box center [259, 422] width 42 height 14
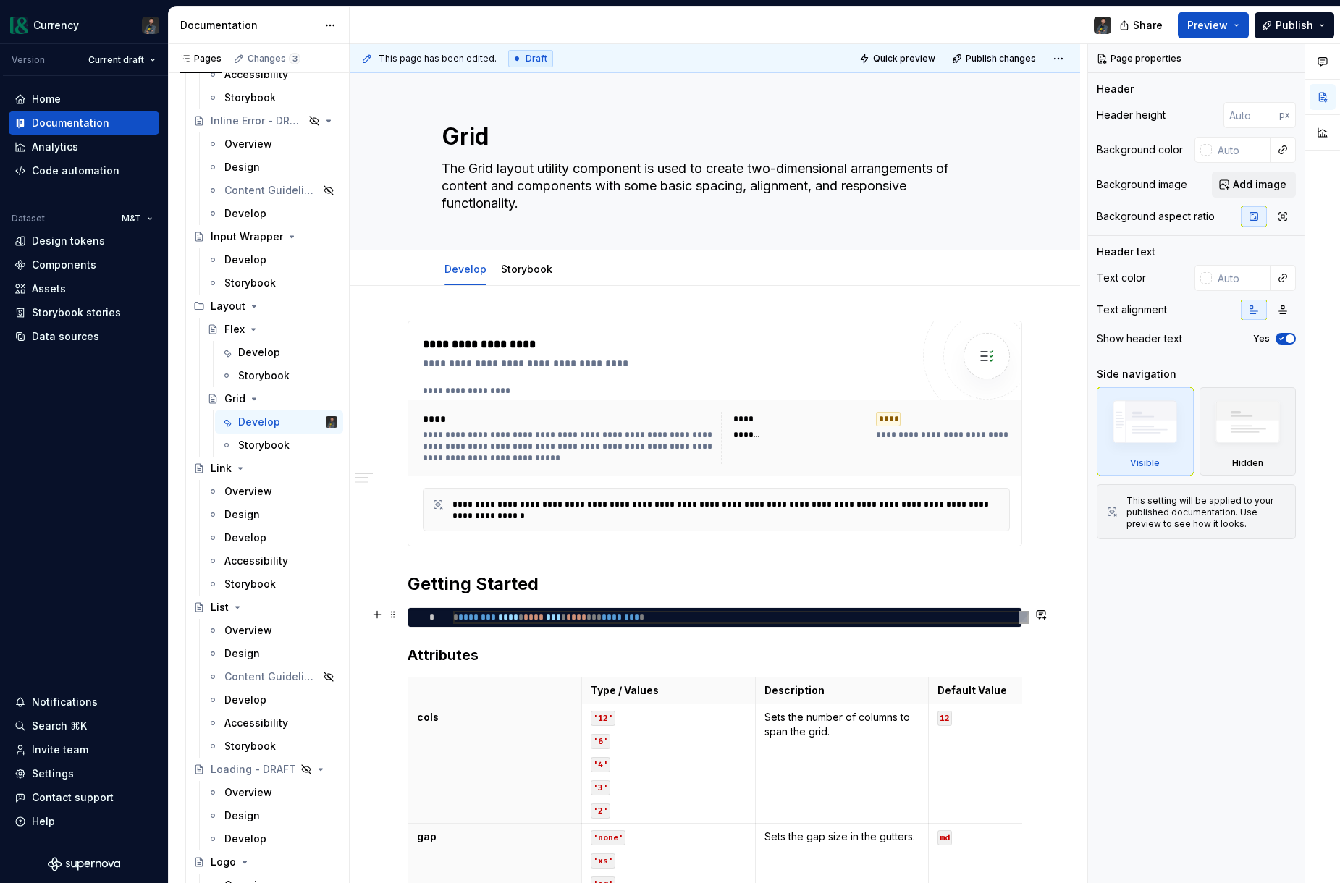
click at [557, 610] on div "* * ******** **** * **** *** * **** *** ******** *" at bounding box center [714, 617] width 613 height 19
type textarea "*"
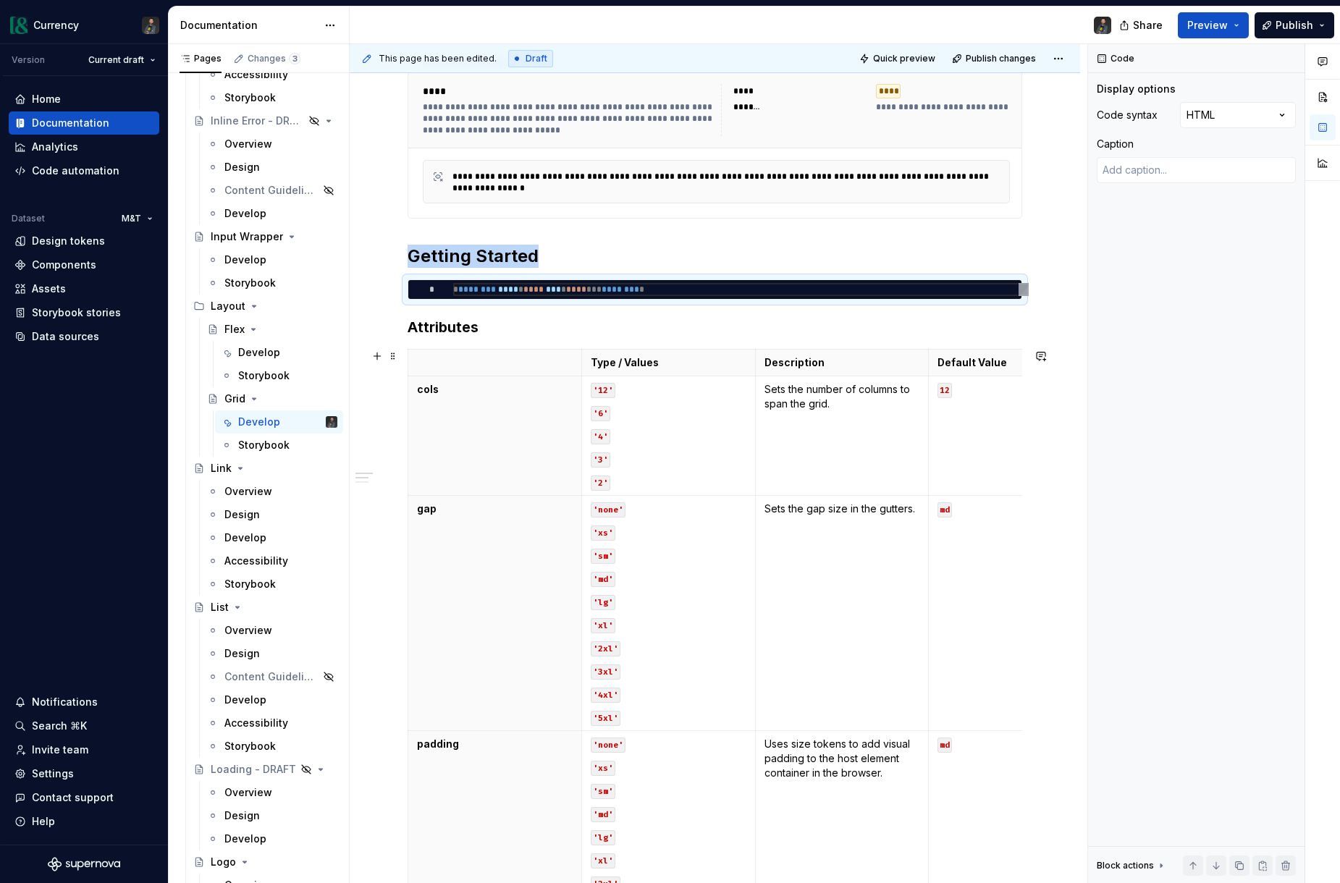
scroll to position [300, 0]
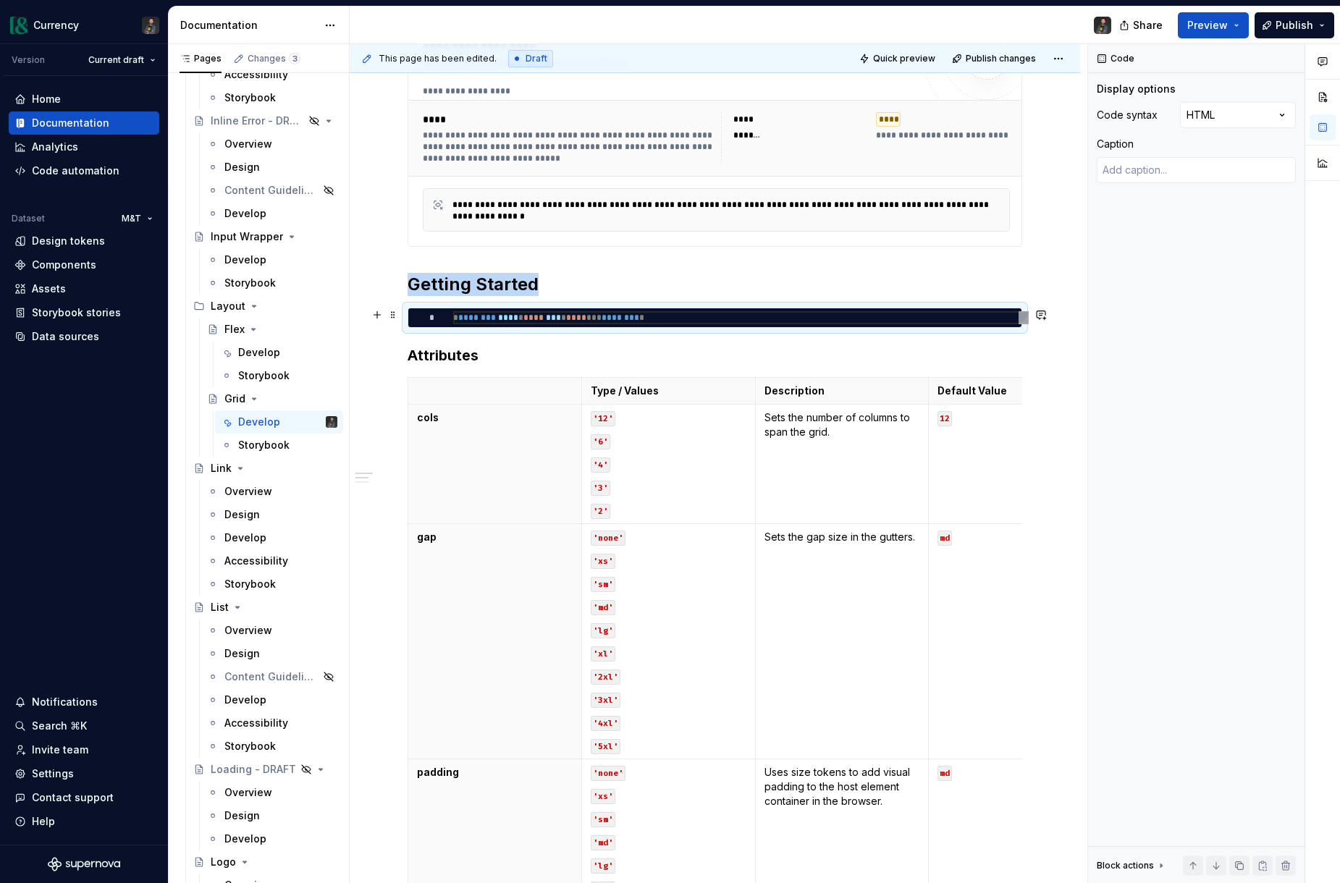
type textarea "**********"
click at [557, 316] on div "* ******** **** * **** *** * **** *** ******** *" at bounding box center [740, 317] width 575 height 13
click at [599, 315] on div "* ******** **** * **** *** * **** *** ******** *" at bounding box center [740, 317] width 575 height 13
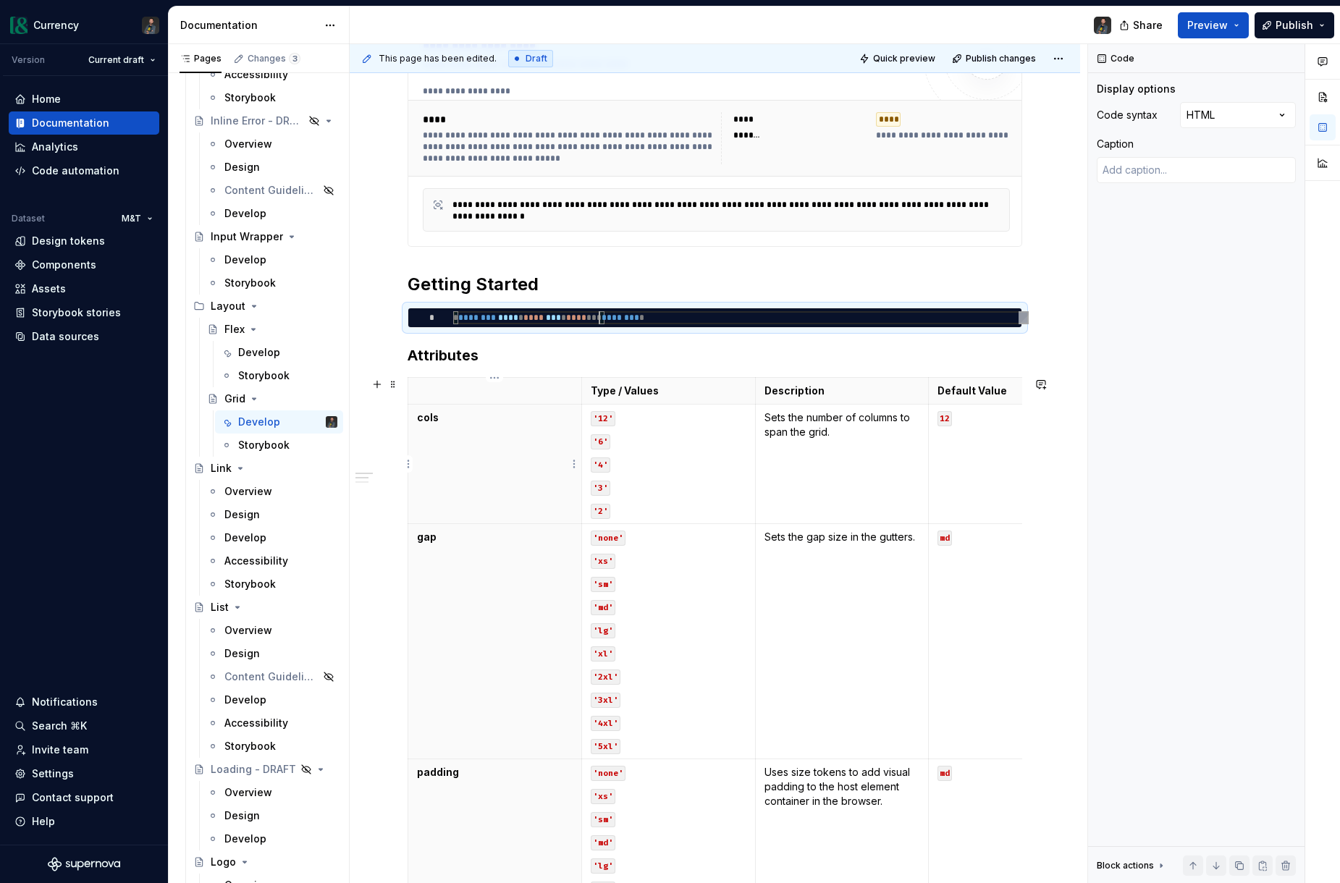
type textarea "*"
type textarea "**********"
type textarea "*"
type textarea "**********"
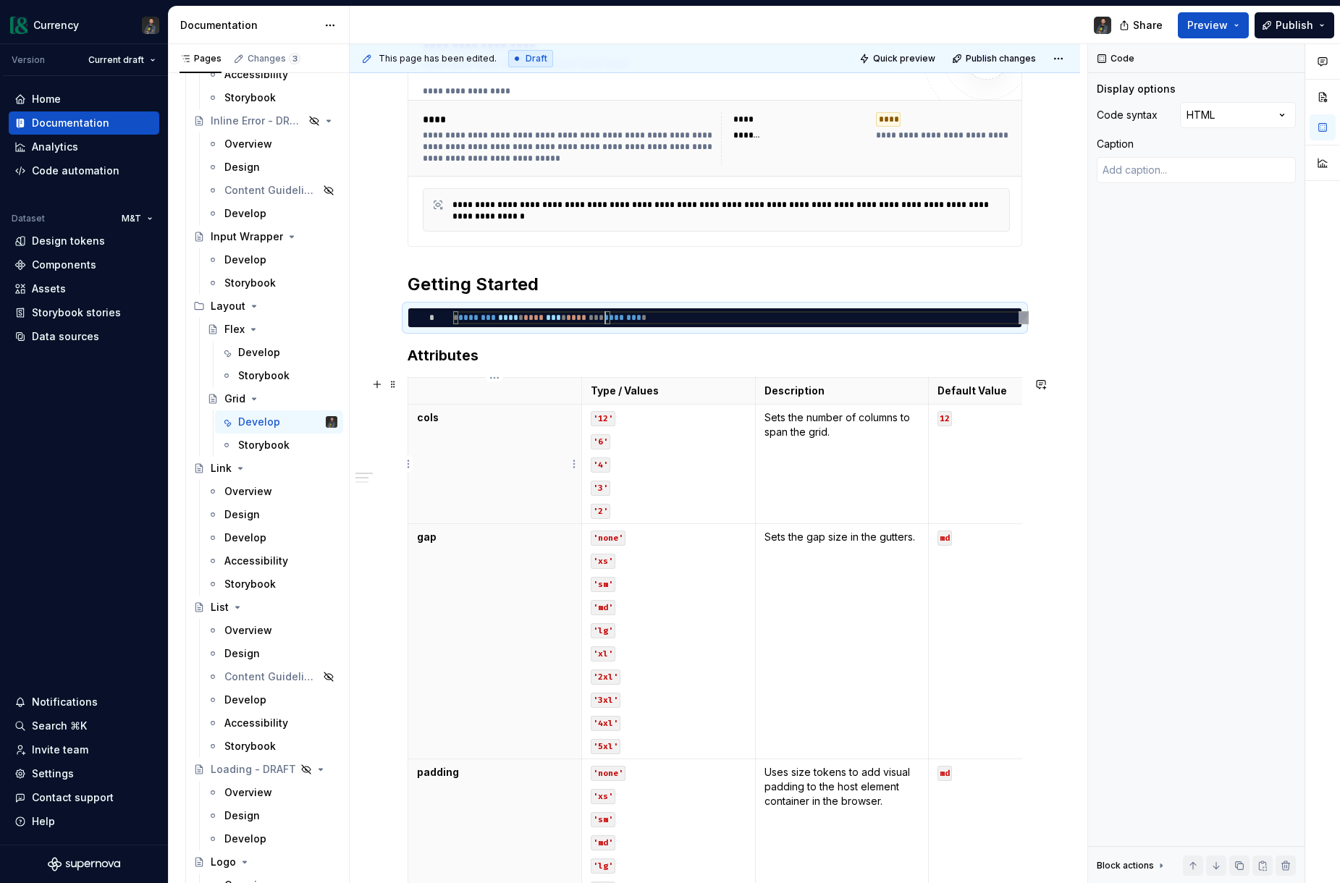
scroll to position [0, 188]
type textarea "*"
type textarea "**********"
type textarea "*"
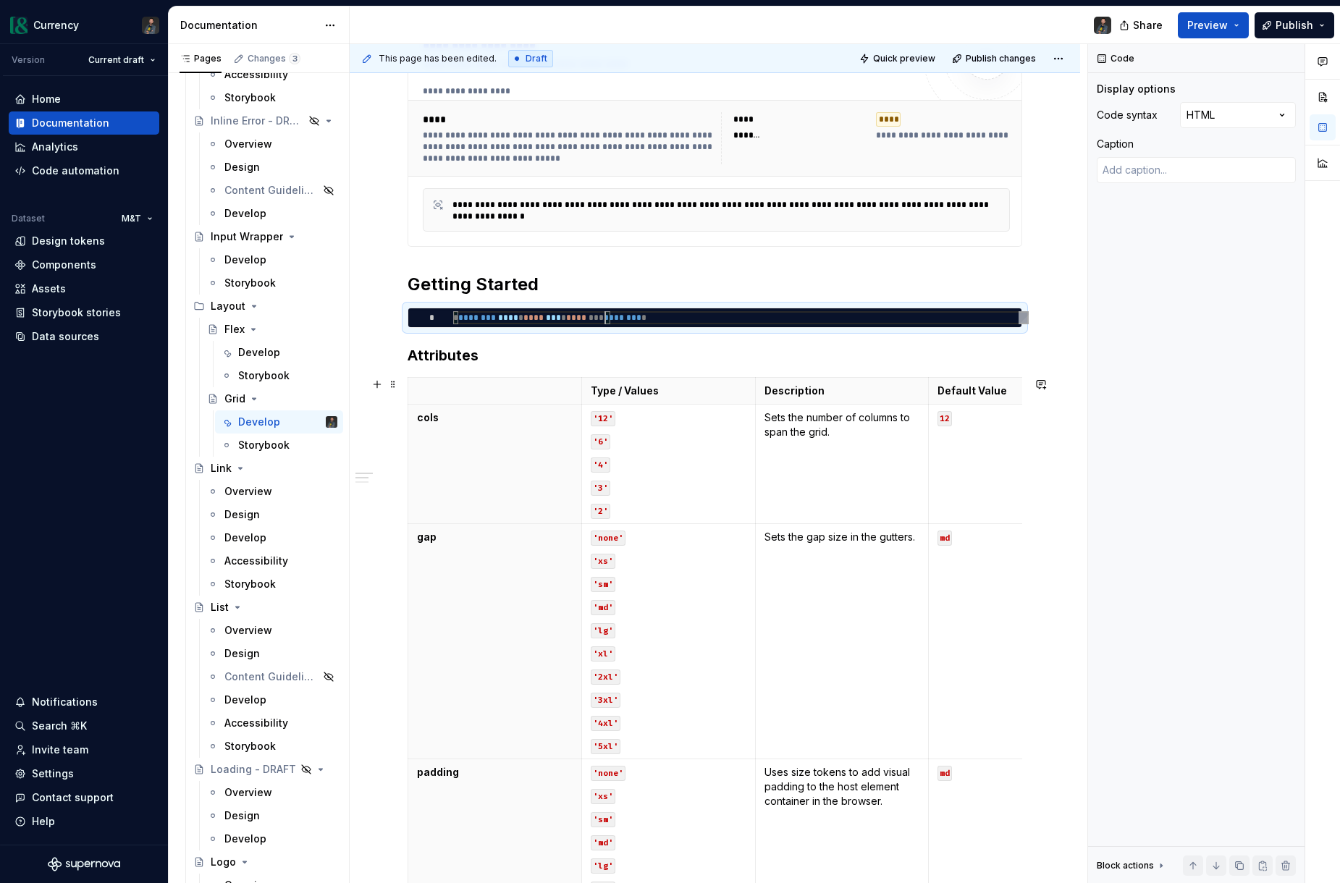
type textarea "**********"
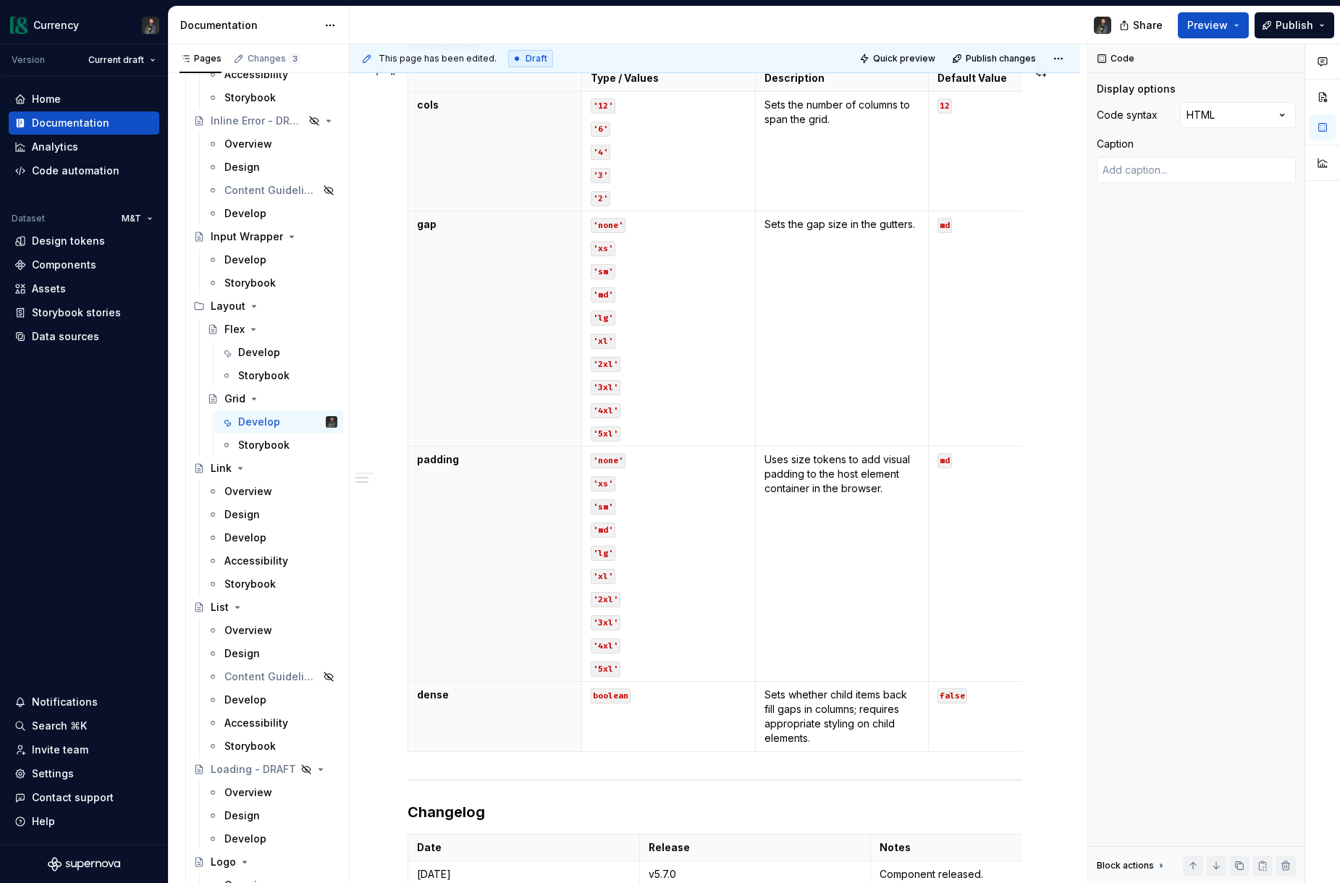
scroll to position [617, 0]
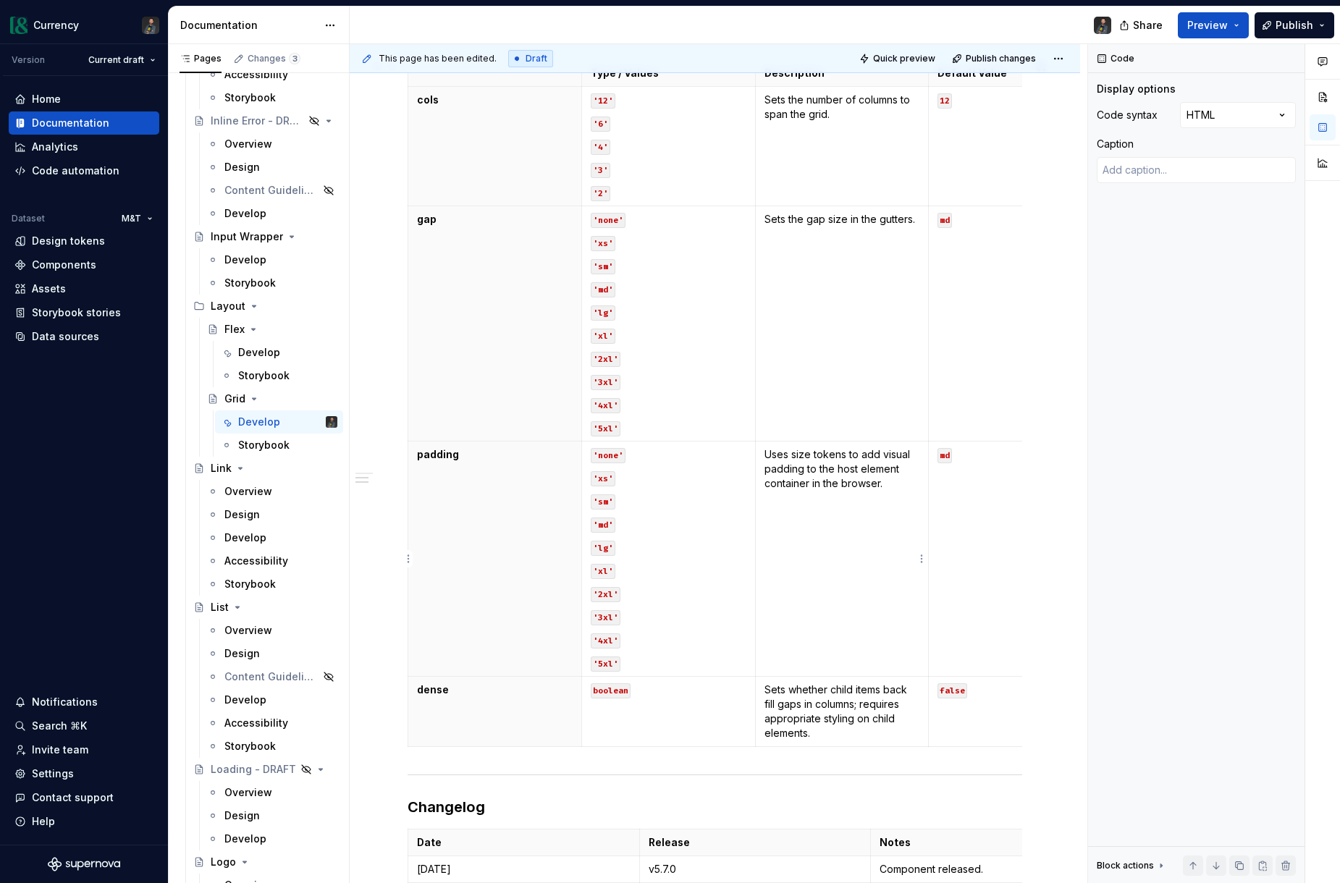
click at [897, 483] on p "Uses size tokens to add visual padding to the host element container in the bro…" at bounding box center [842, 468] width 156 height 43
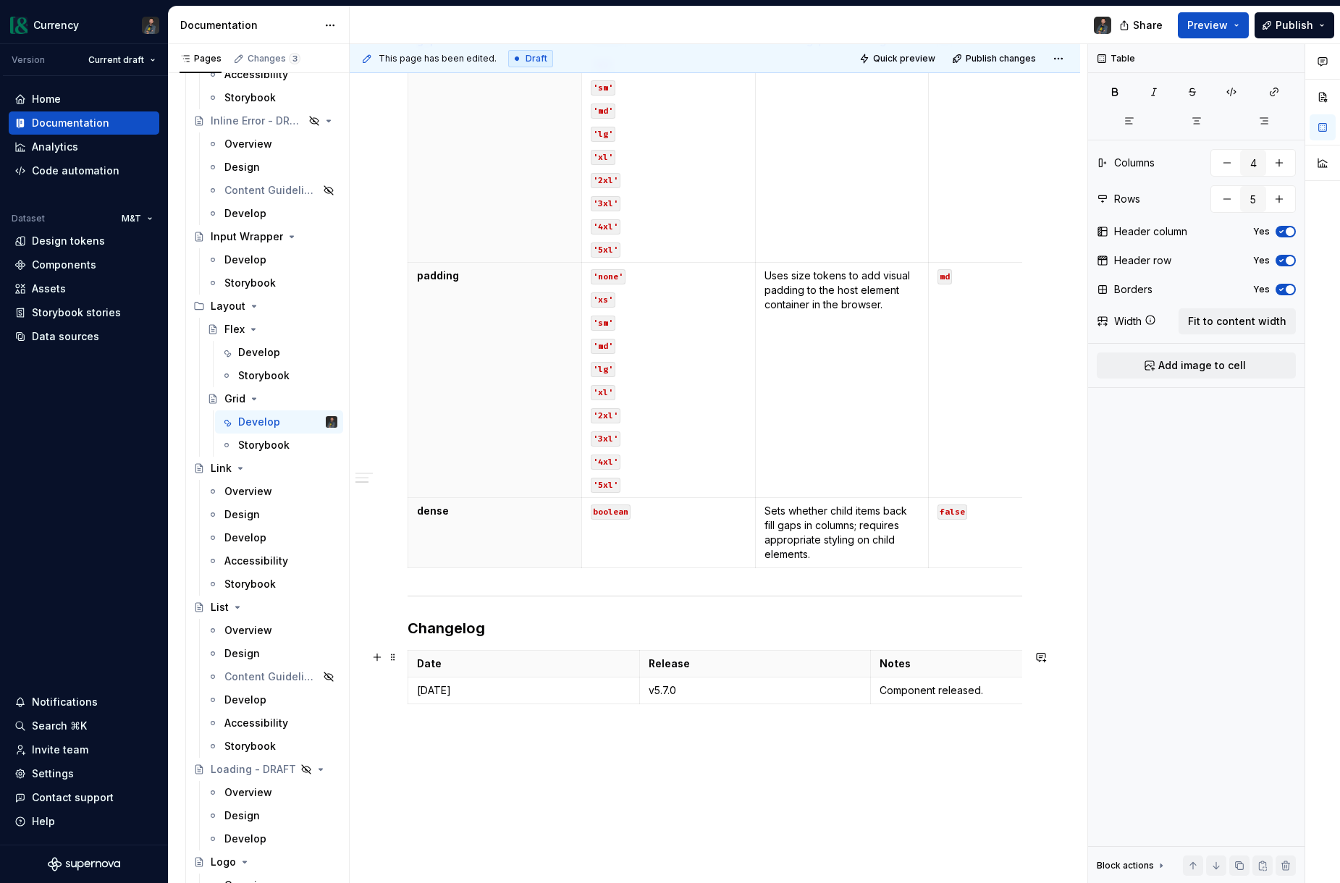
scroll to position [905, 0]
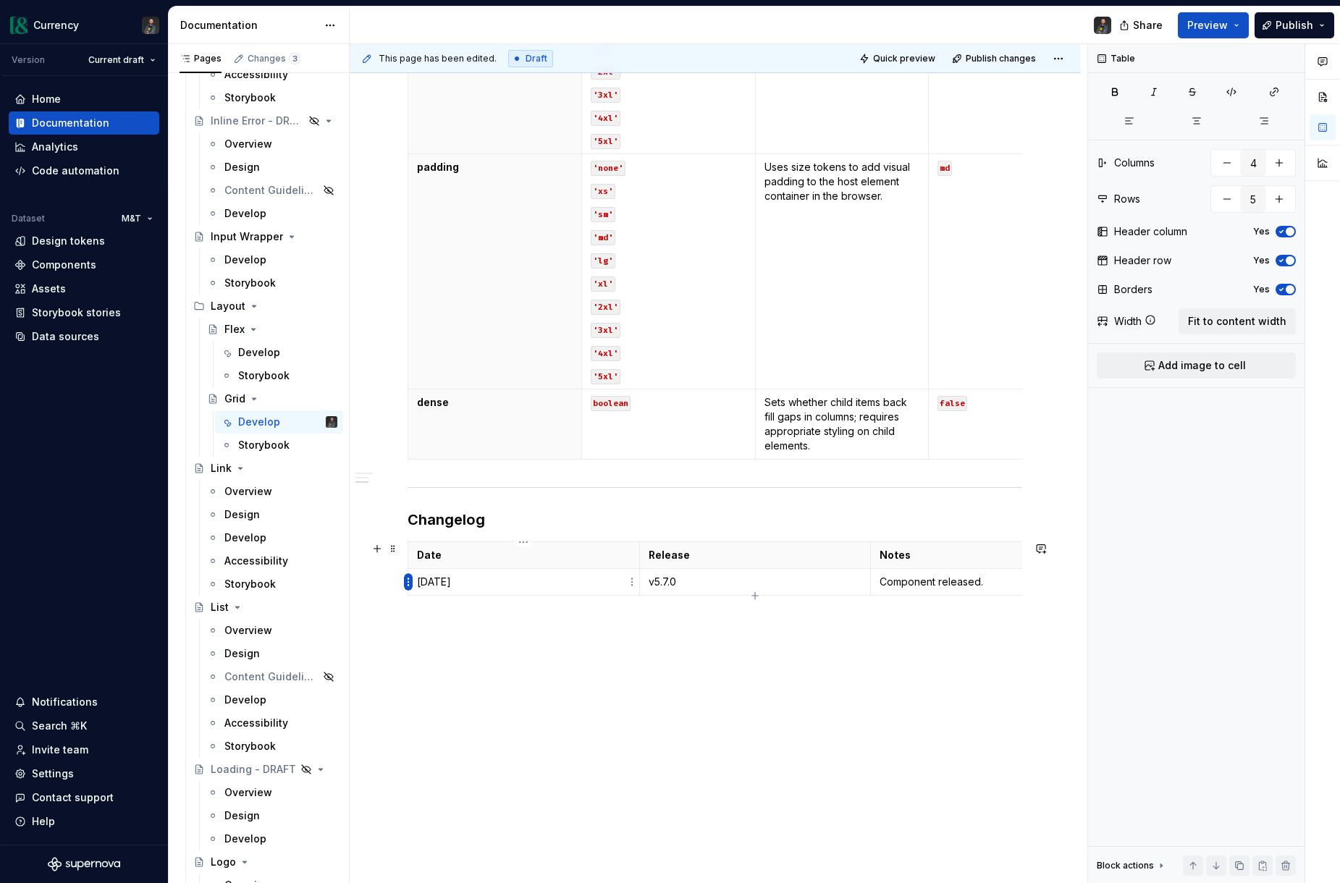
click at [407, 583] on html "Currency Version Current draft Home Documentation Analytics Code automation Dat…" at bounding box center [670, 441] width 1340 height 883
type input "3"
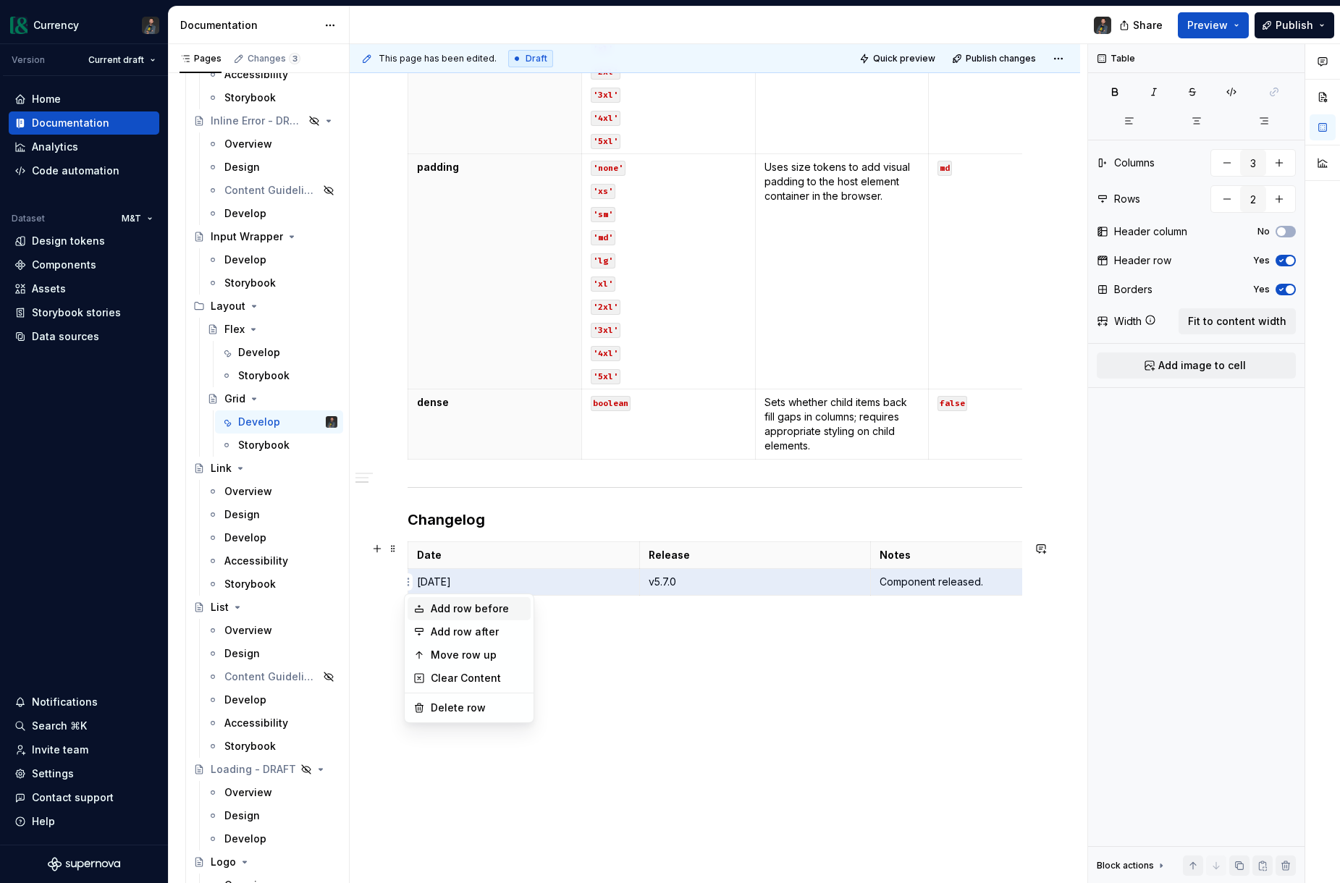
click at [468, 608] on div "Add row before" at bounding box center [478, 608] width 94 height 14
type input "3"
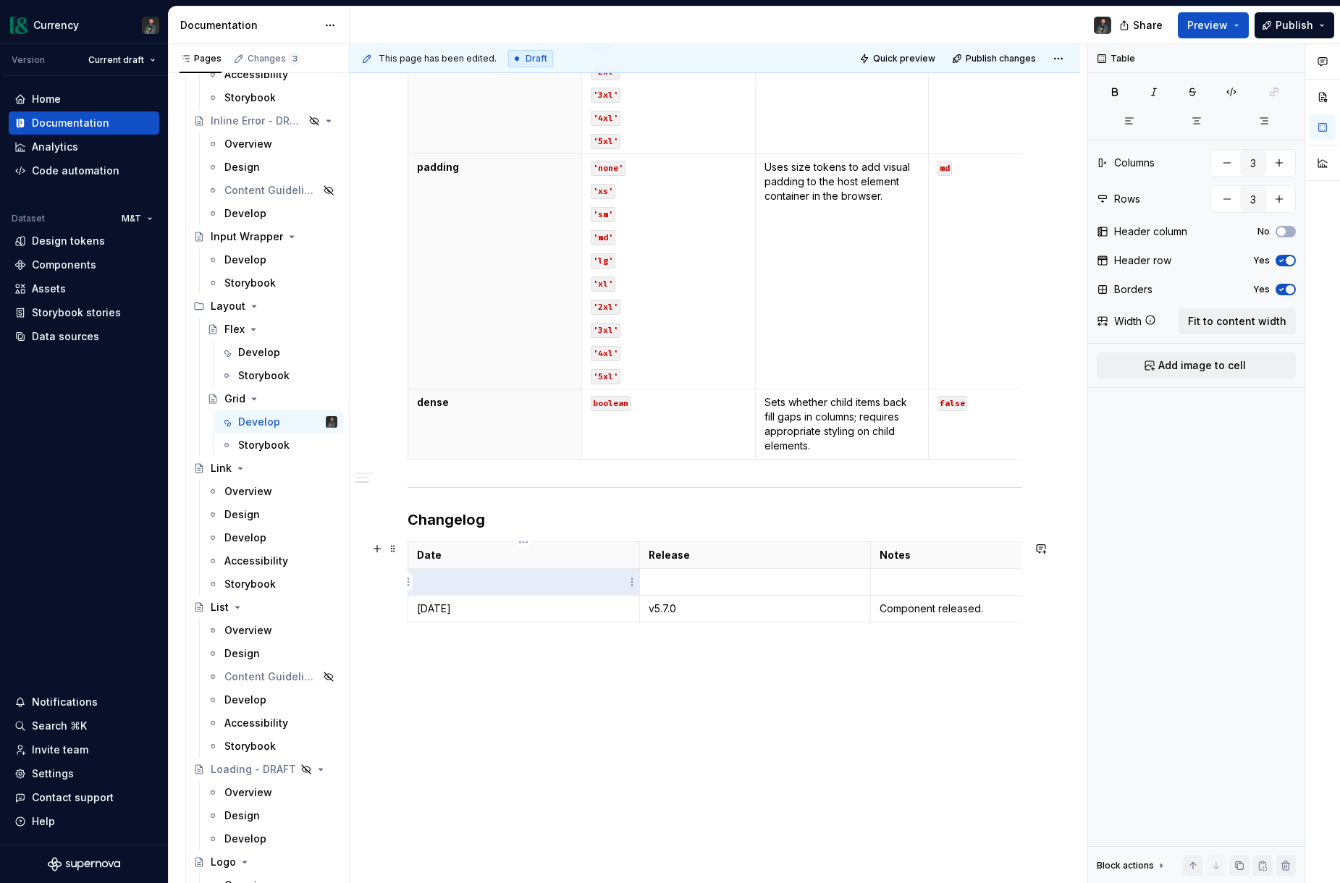
click at [460, 587] on p at bounding box center [524, 582] width 214 height 14
click at [264, 352] on div "Develop" at bounding box center [259, 352] width 42 height 14
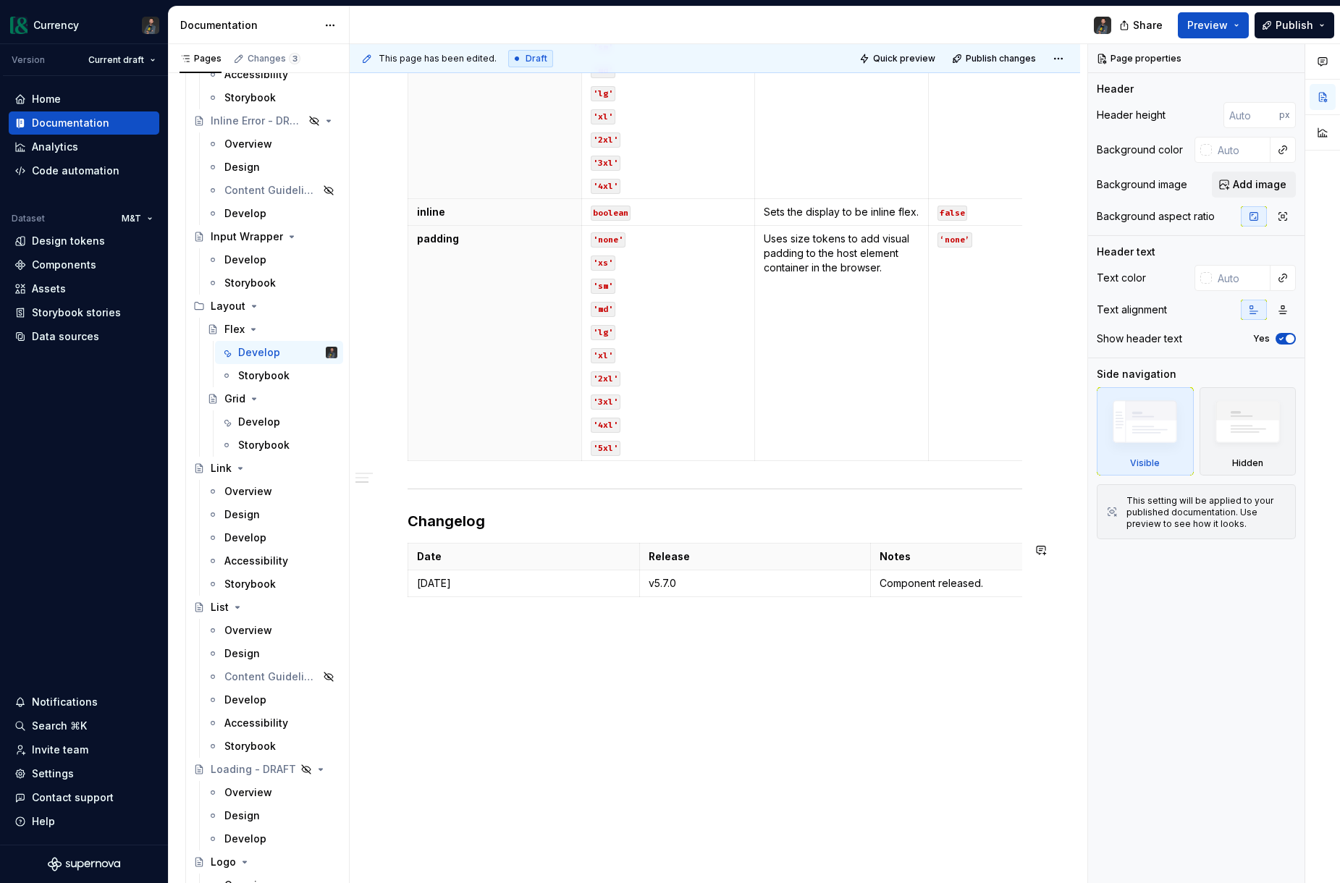
scroll to position [1133, 0]
type textarea "*"
click at [516, 583] on p "[DATE]" at bounding box center [524, 582] width 214 height 14
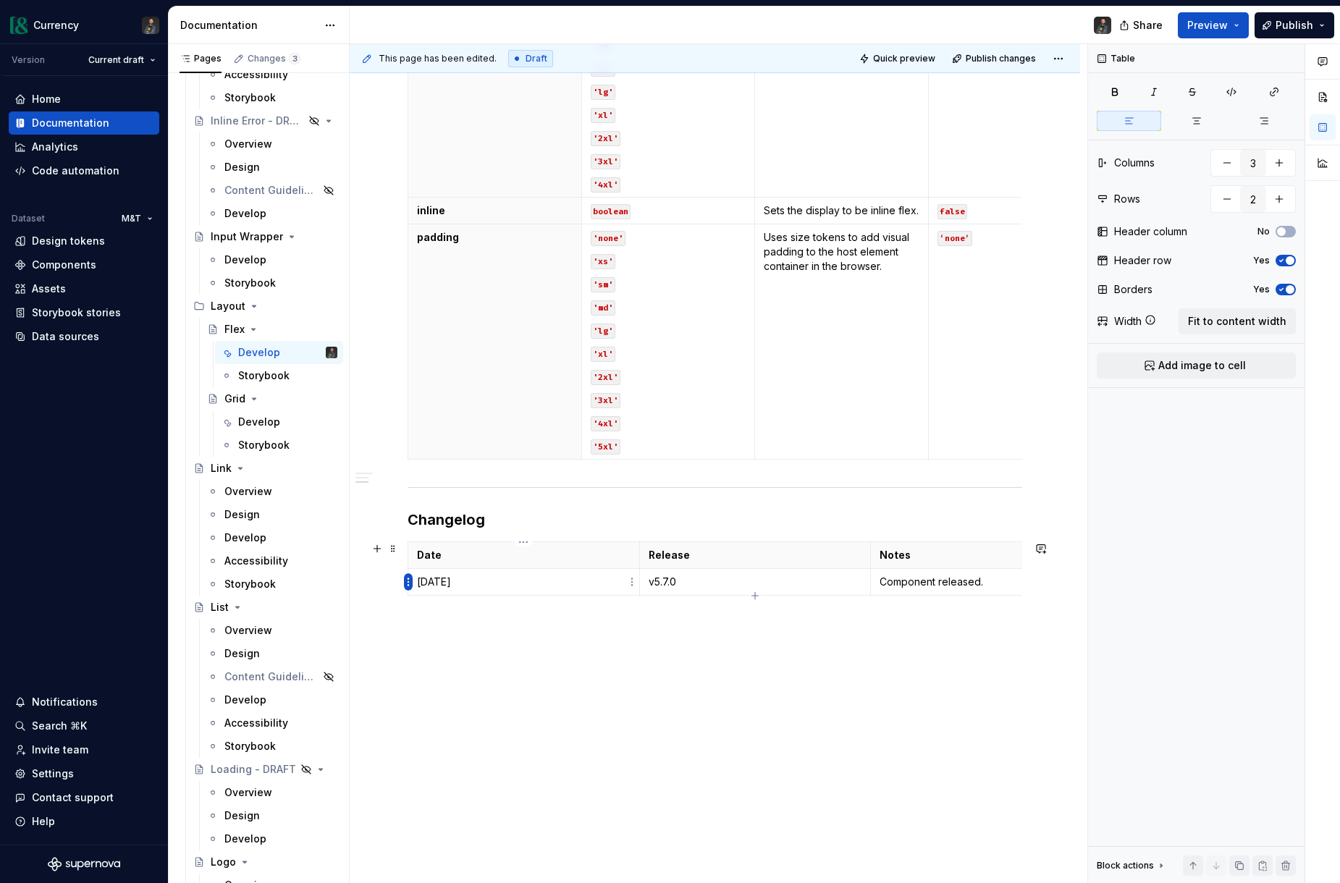
click at [411, 583] on html "Currency Version Current draft Home Documentation Analytics Code automation Dat…" at bounding box center [670, 441] width 1340 height 883
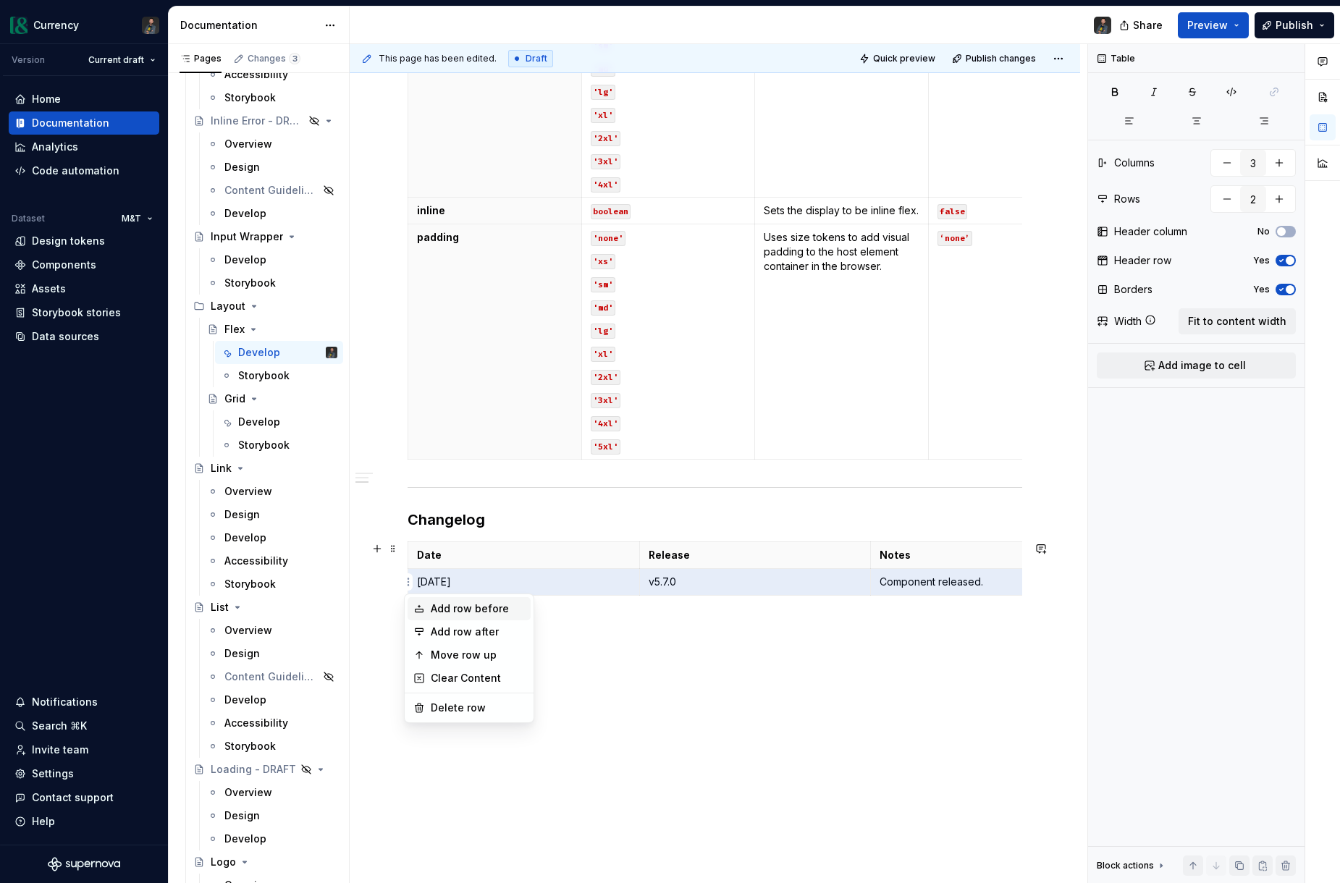
click at [454, 604] on div "Add row before" at bounding box center [478, 608] width 94 height 14
type input "3"
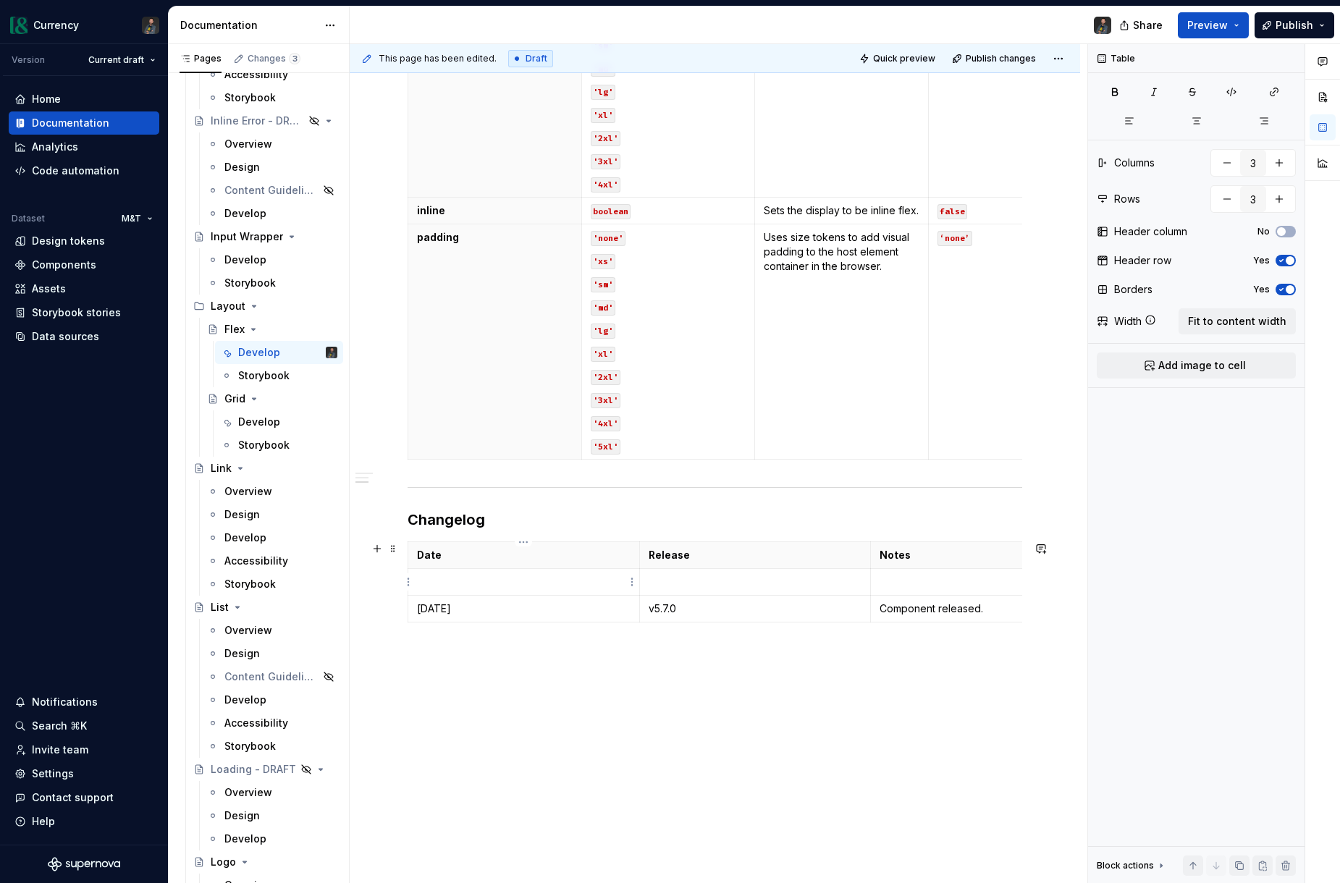
click at [462, 581] on p at bounding box center [524, 582] width 214 height 14
click at [952, 585] on p "Added padding attribute." at bounding box center [986, 582] width 214 height 14
click at [252, 423] on div "Develop" at bounding box center [259, 422] width 42 height 14
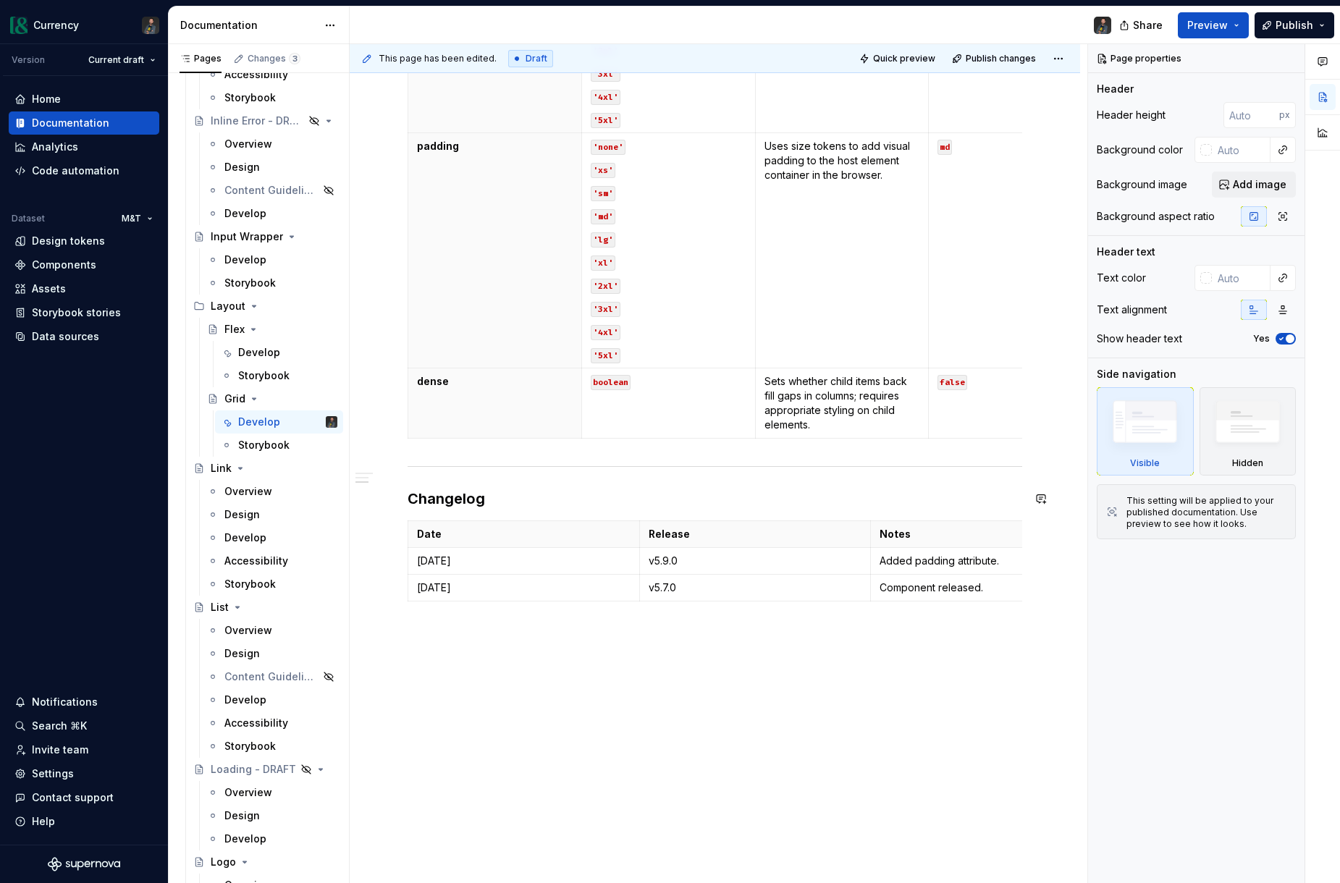
scroll to position [931, 0]
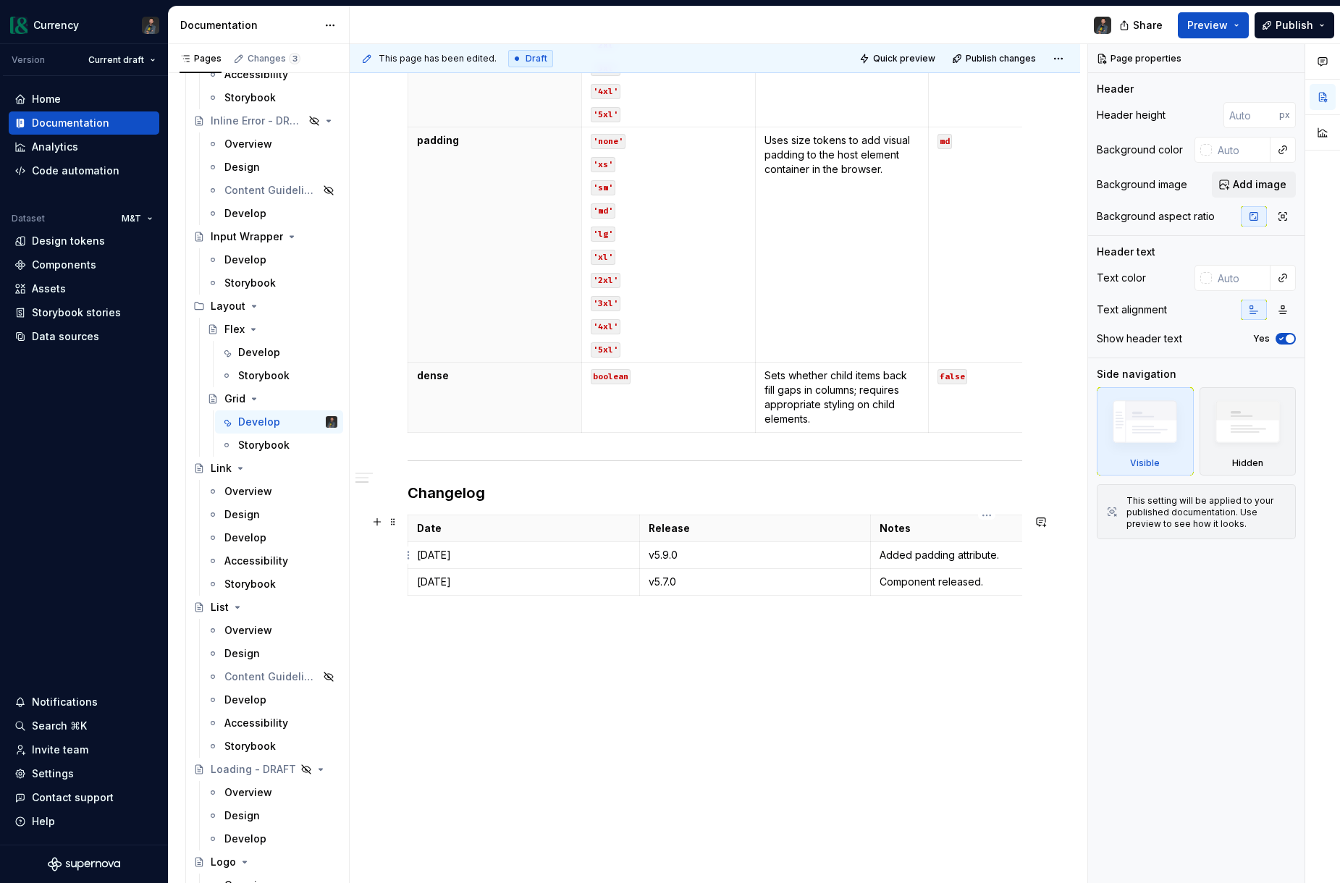
click at [933, 555] on p "Added padding attribute." at bounding box center [986, 555] width 214 height 14
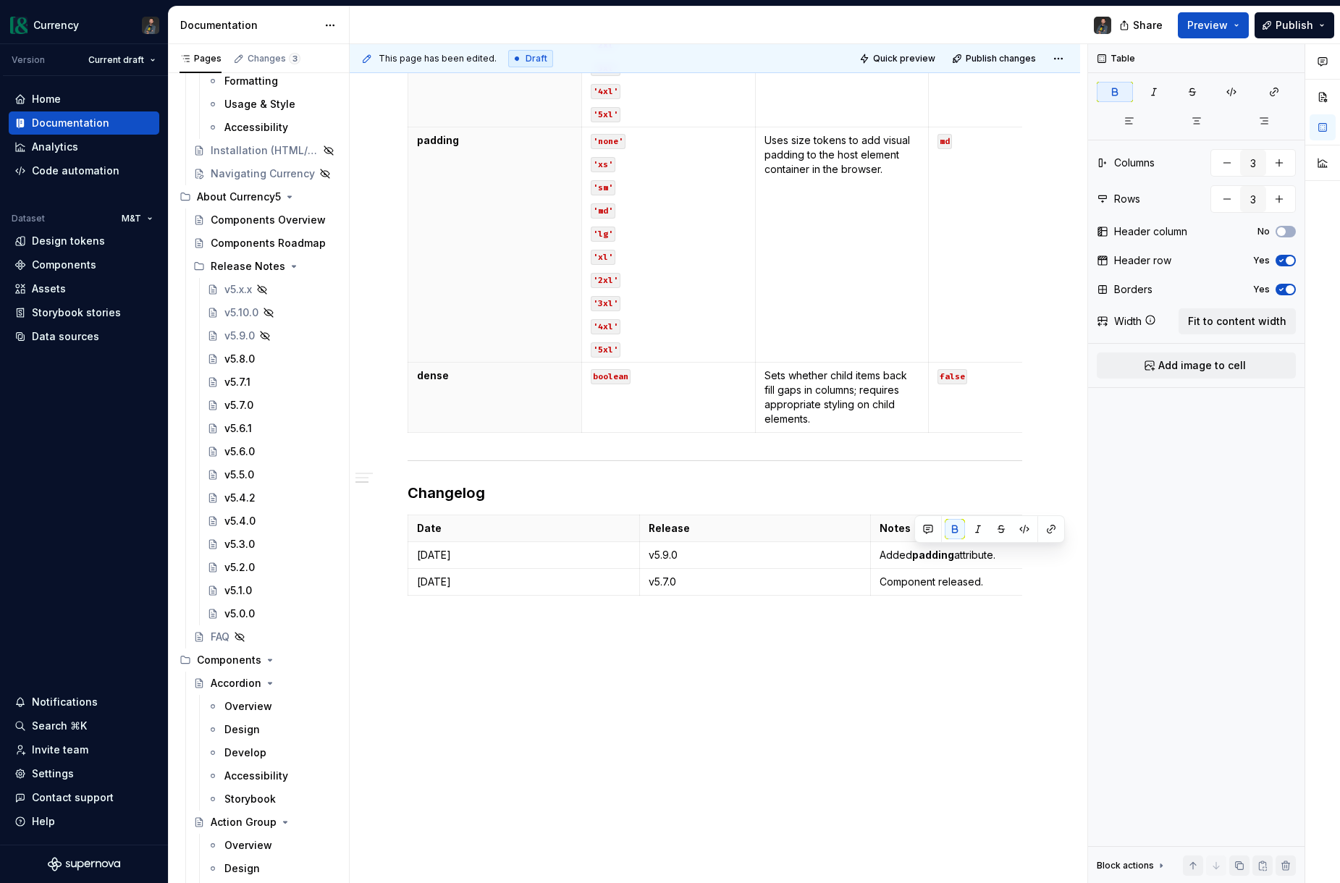
scroll to position [343, 0]
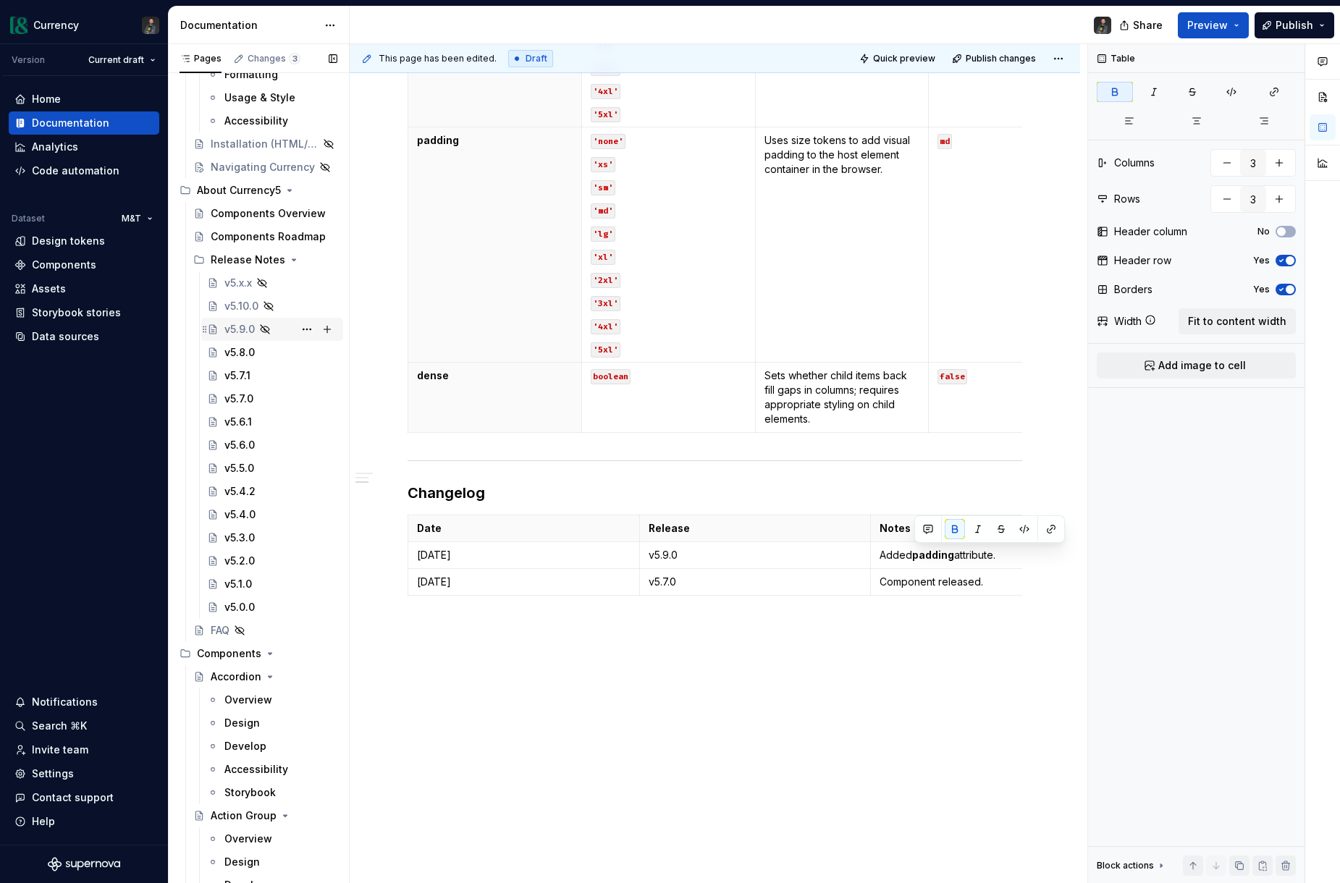
click at [235, 327] on div "v5.9.0" at bounding box center [239, 329] width 30 height 14
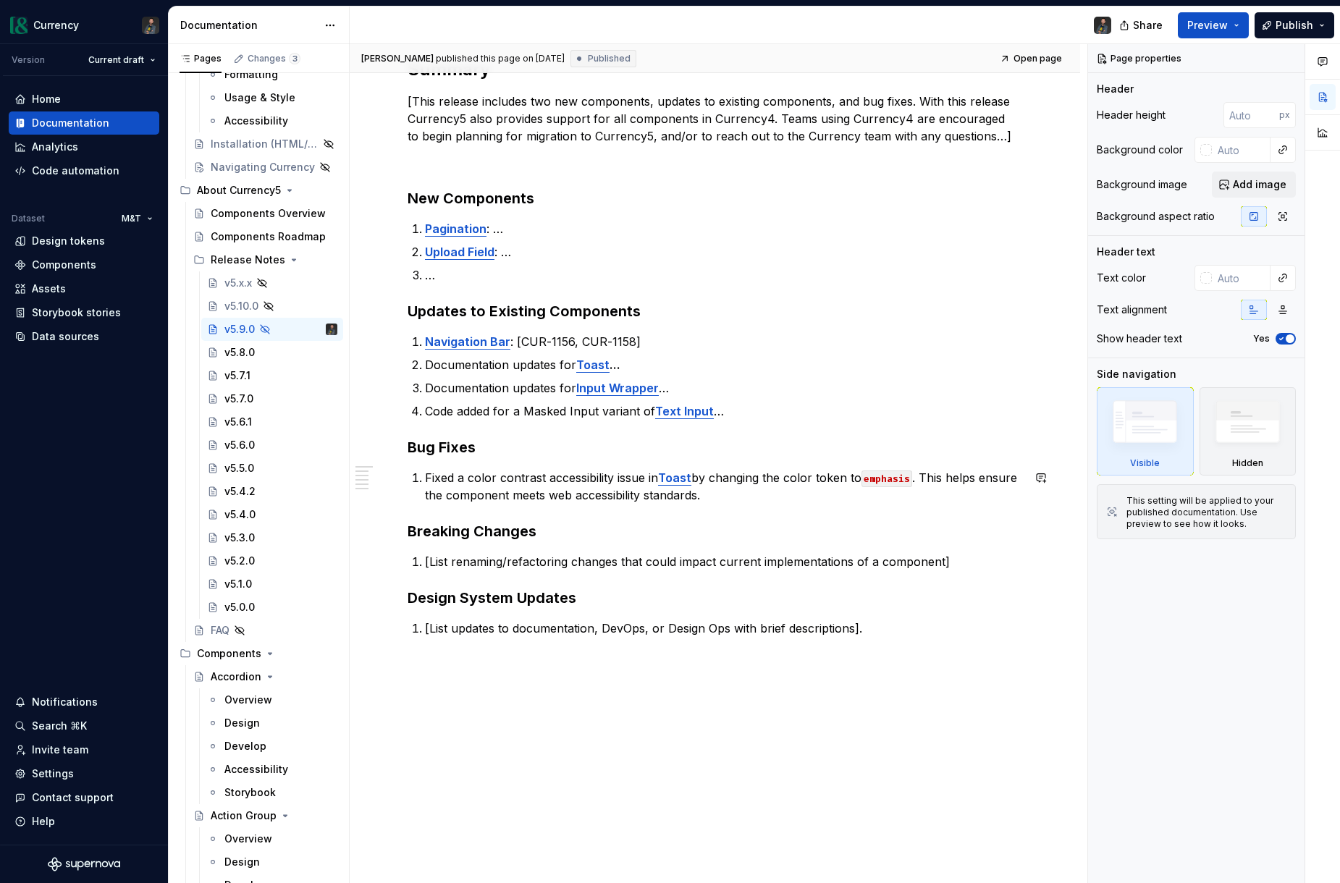
scroll to position [235, 0]
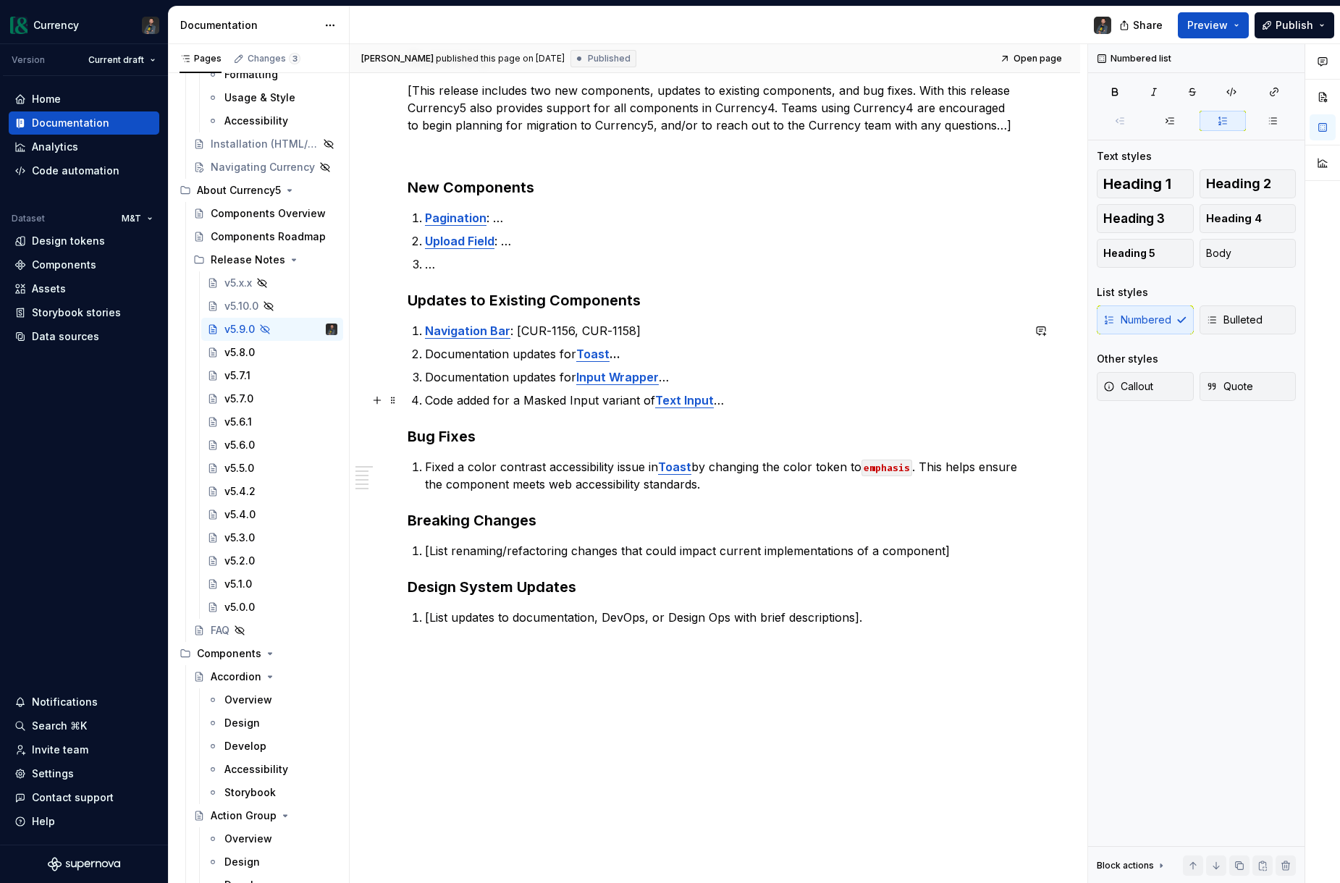
click at [758, 402] on p "Code added for a Masked Input variant of Text Input …" at bounding box center [723, 400] width 597 height 17
click at [664, 328] on p "Navigation Bar : [CUR-1156, CUR-1158]" at bounding box center [723, 330] width 597 height 17
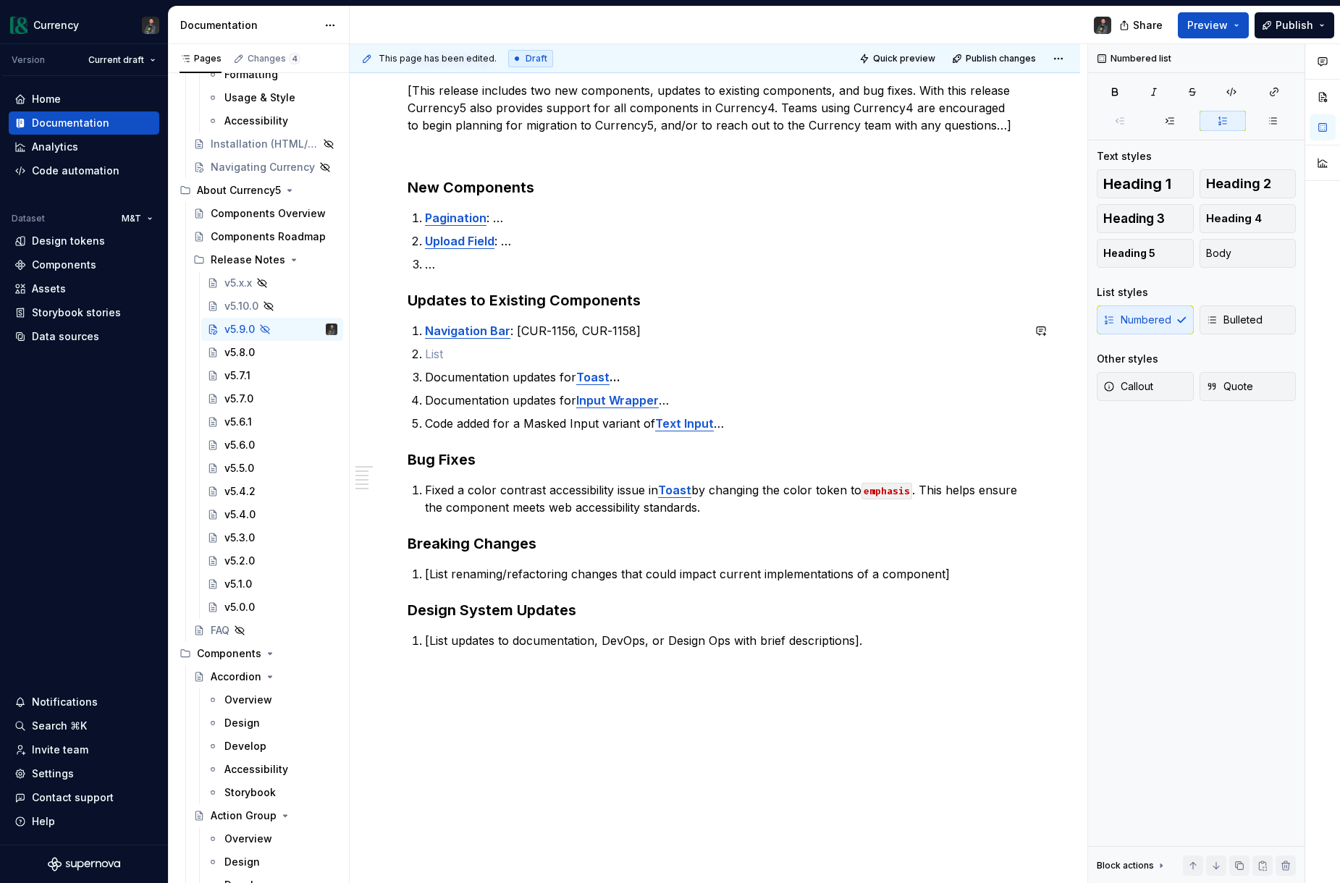
type textarea "*"
click at [1007, 324] on button "button" at bounding box center [1010, 327] width 20 height 20
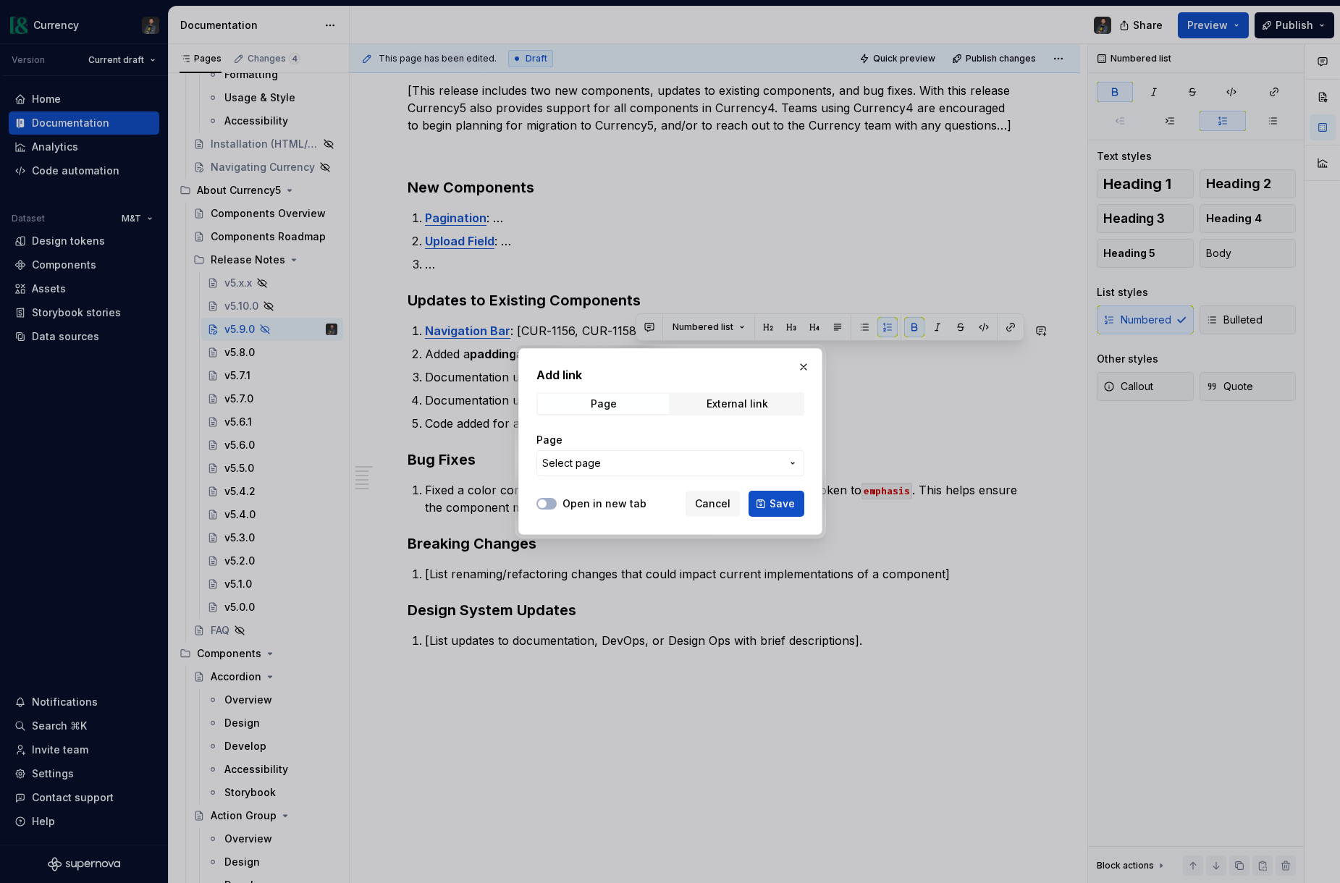
click at [605, 460] on span "Select page" at bounding box center [661, 463] width 239 height 14
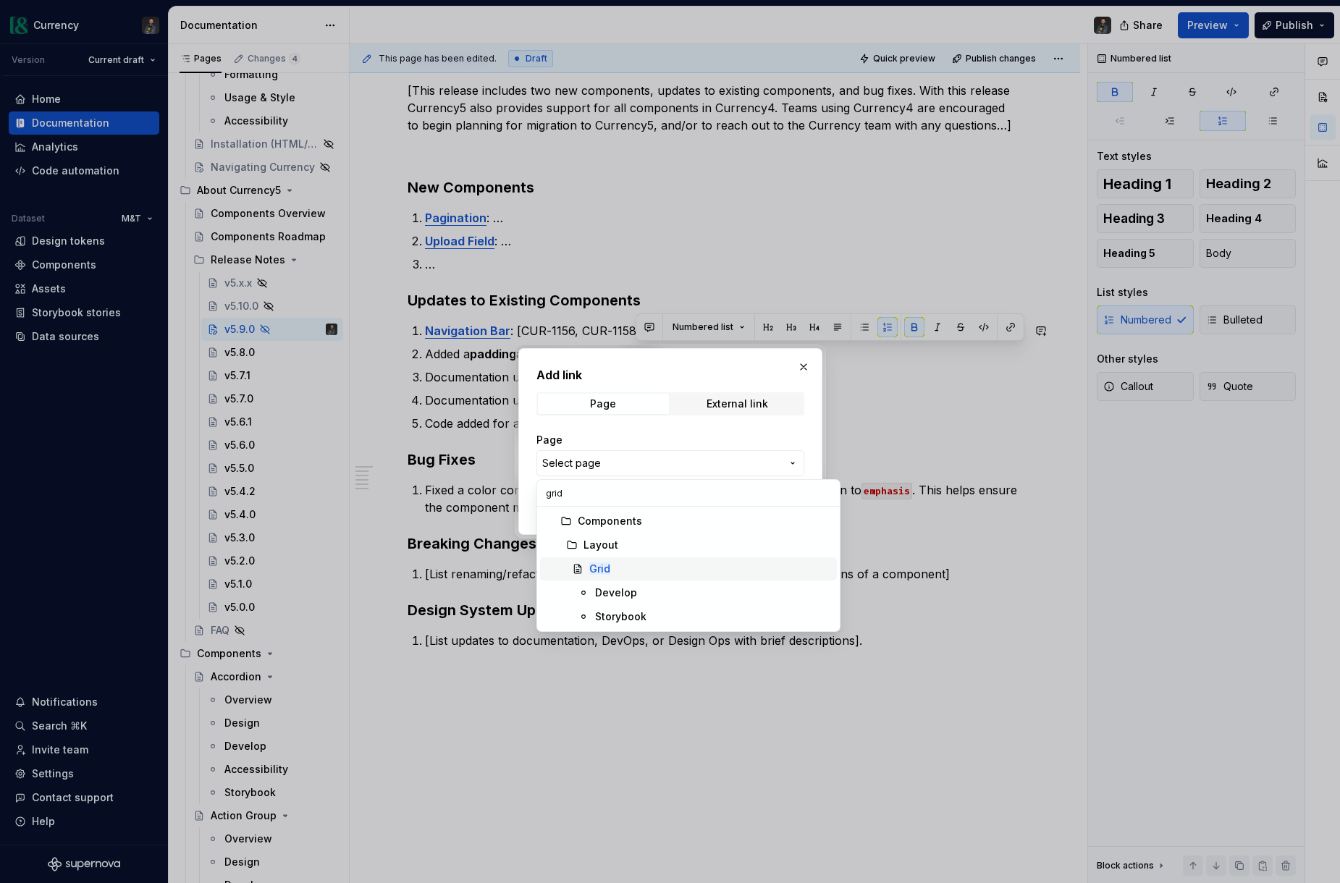
type input "grid"
click at [605, 559] on span "Grid" at bounding box center [688, 568] width 297 height 23
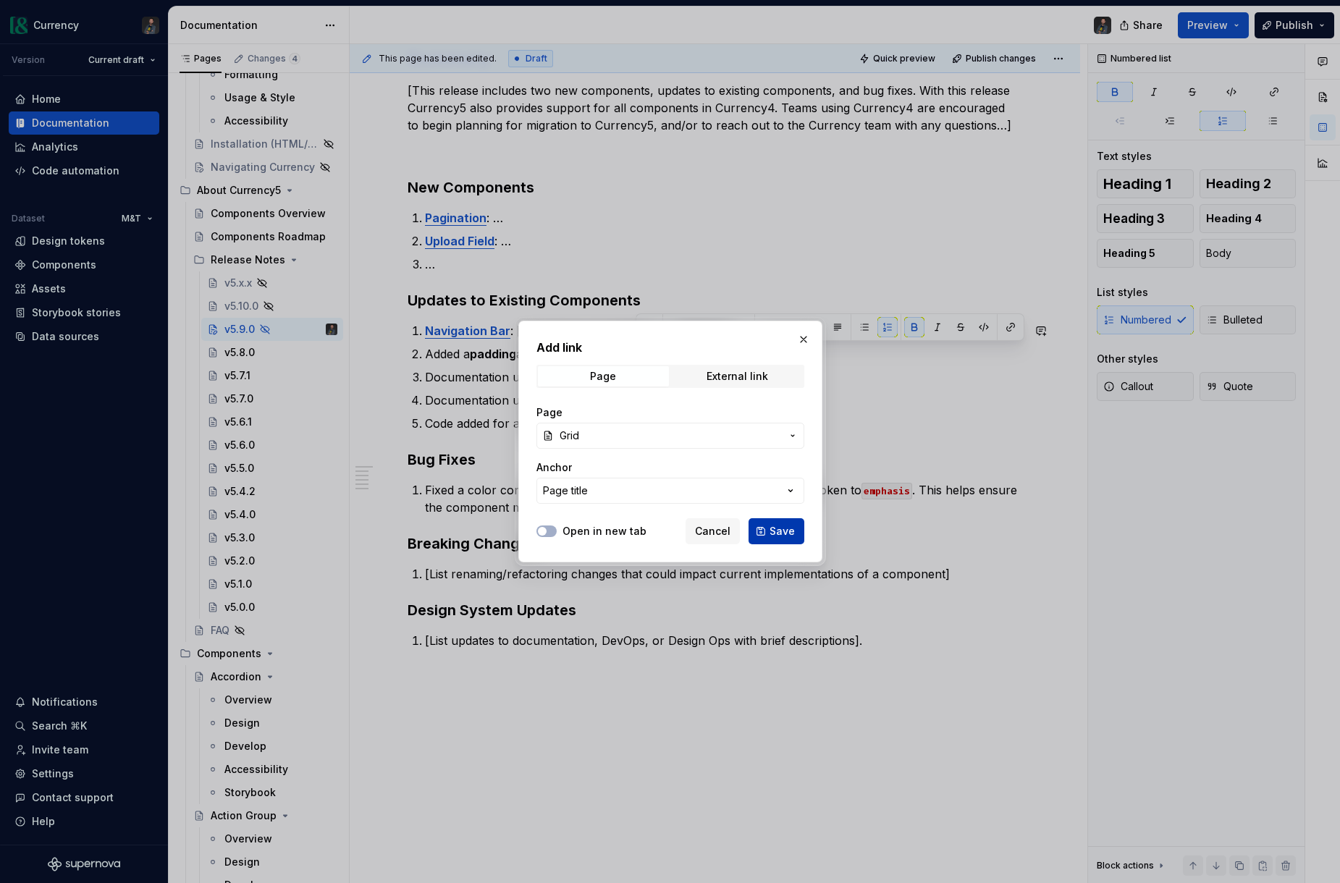
click at [768, 525] on button "Save" at bounding box center [776, 531] width 56 height 26
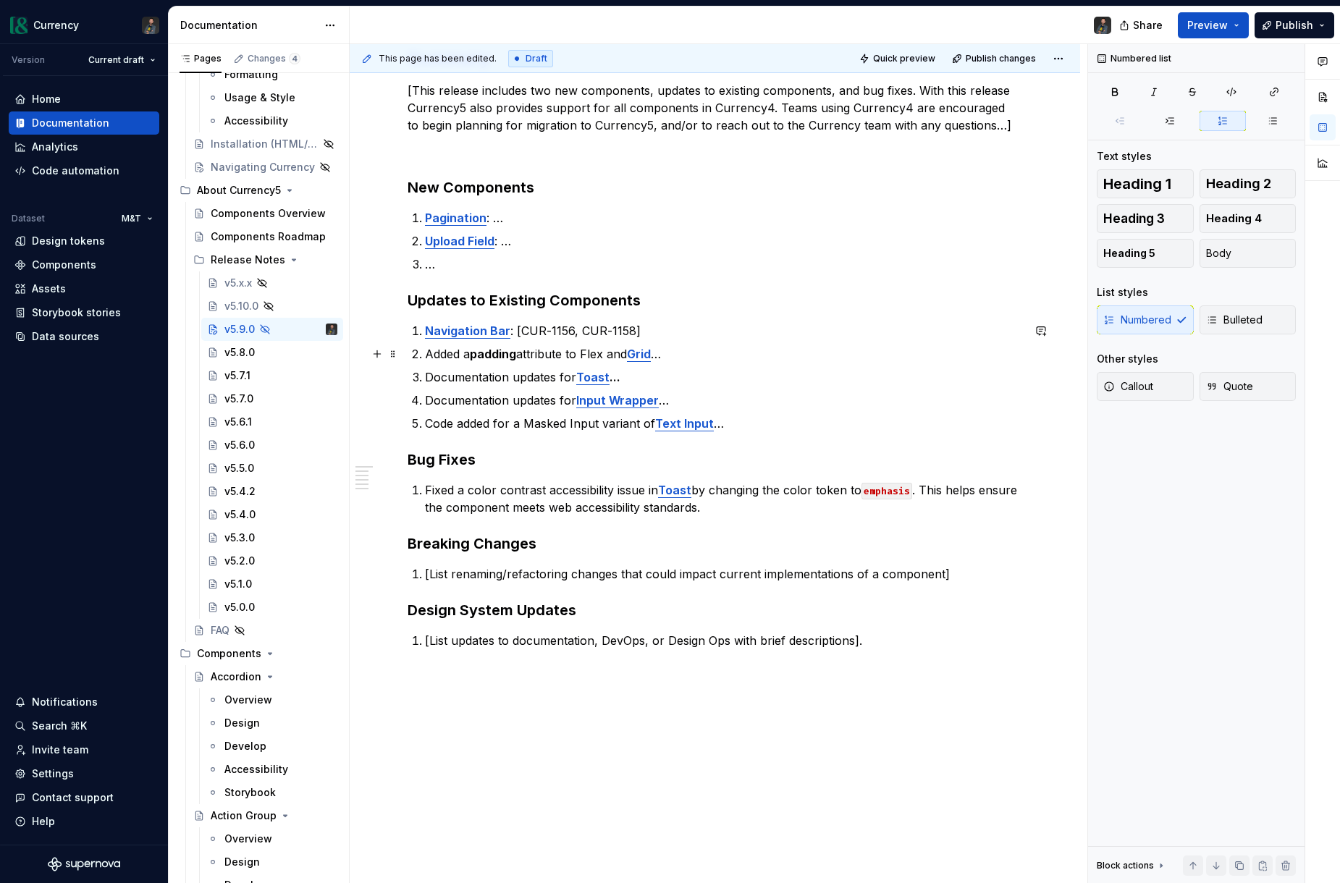
drag, startPoint x: 605, startPoint y: 352, endPoint x: 735, endPoint y: 386, distance: 134.8
click at [605, 352] on p "Added a padding attribute to Flex and Grid …" at bounding box center [723, 353] width 597 height 17
click at [960, 337] on button "button" at bounding box center [961, 327] width 20 height 20
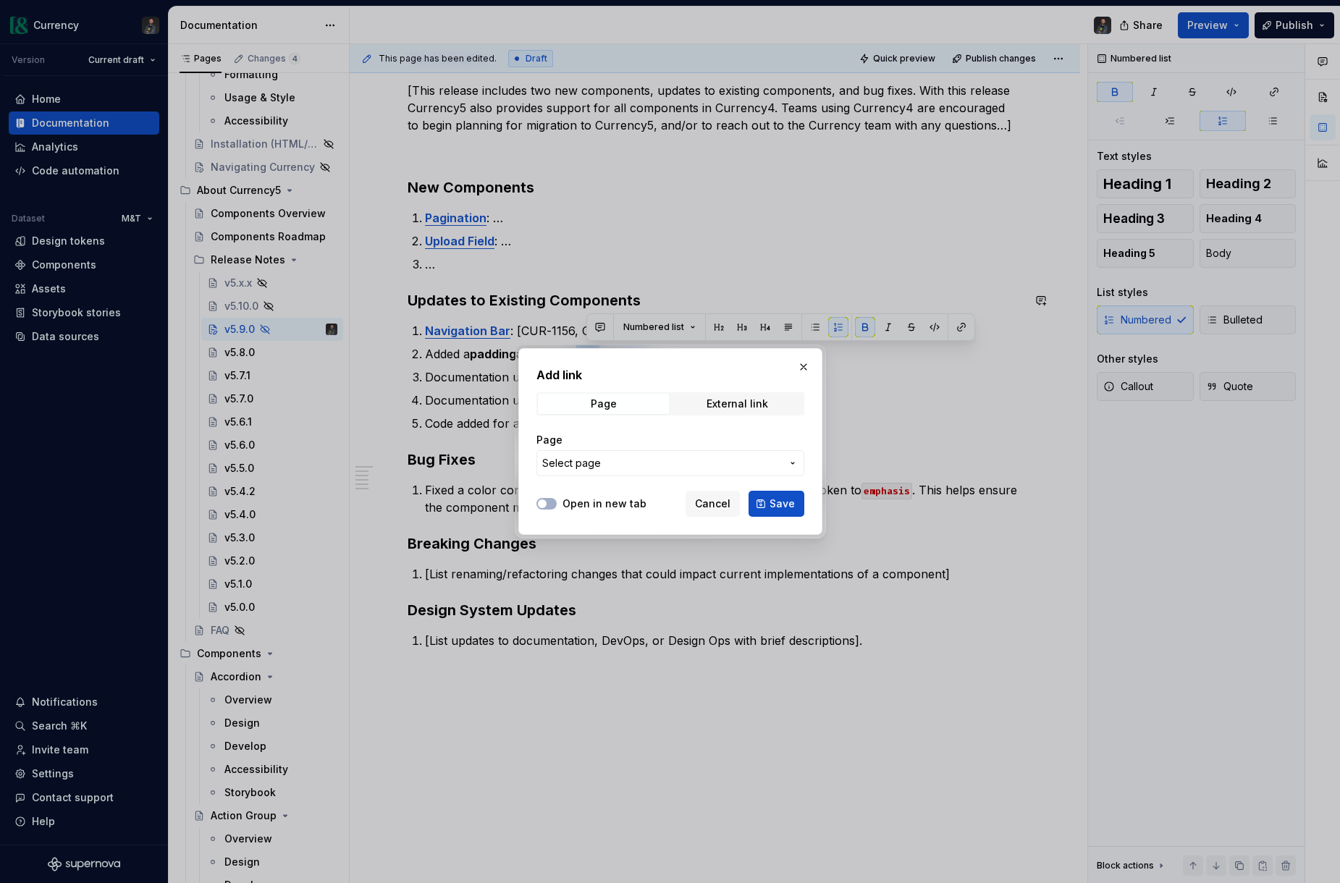
click at [595, 465] on span "Select page" at bounding box center [571, 463] width 59 height 14
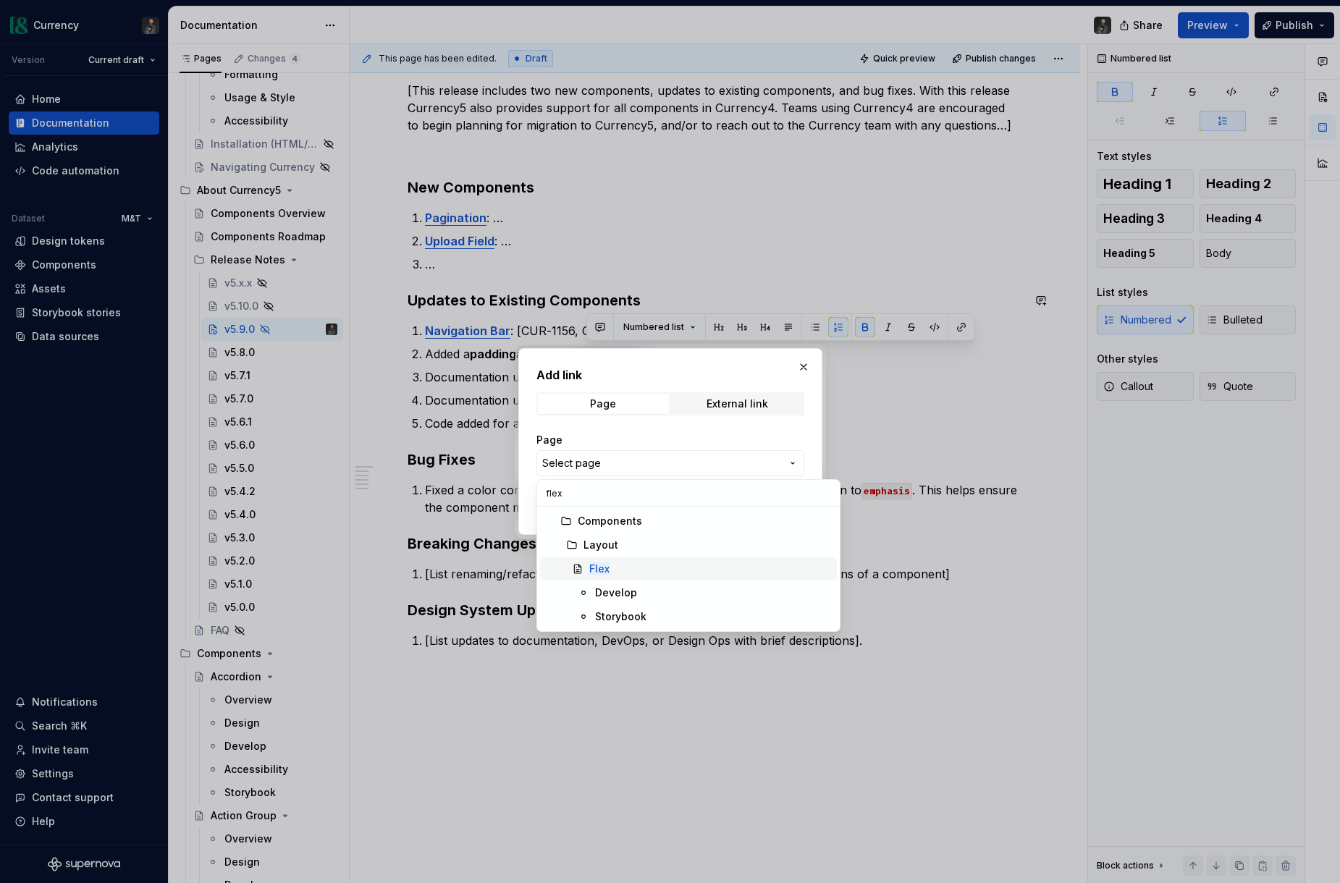
type input "flex"
click at [608, 570] on mark "Flex" at bounding box center [599, 568] width 20 height 12
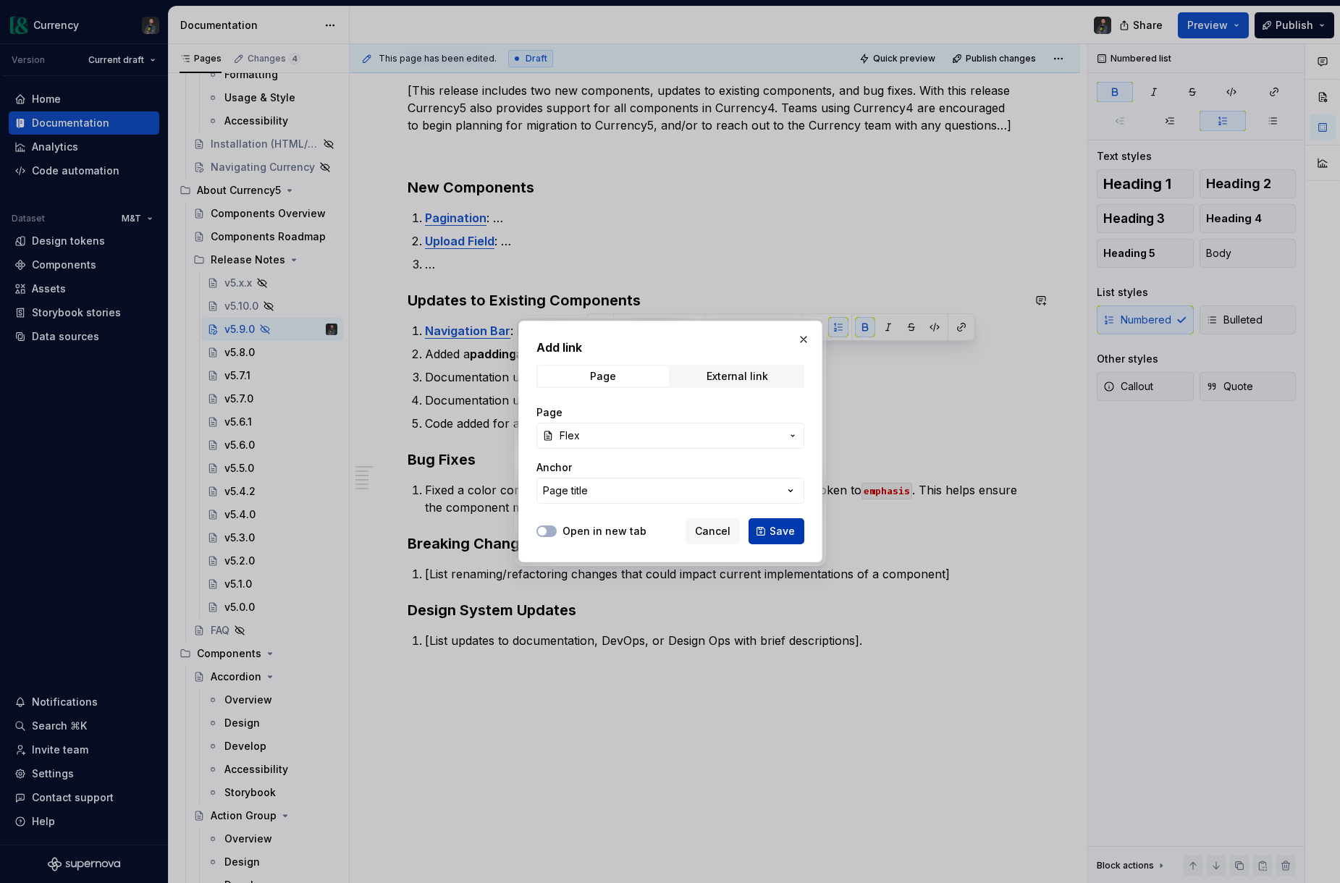
click at [774, 528] on span "Save" at bounding box center [781, 531] width 25 height 14
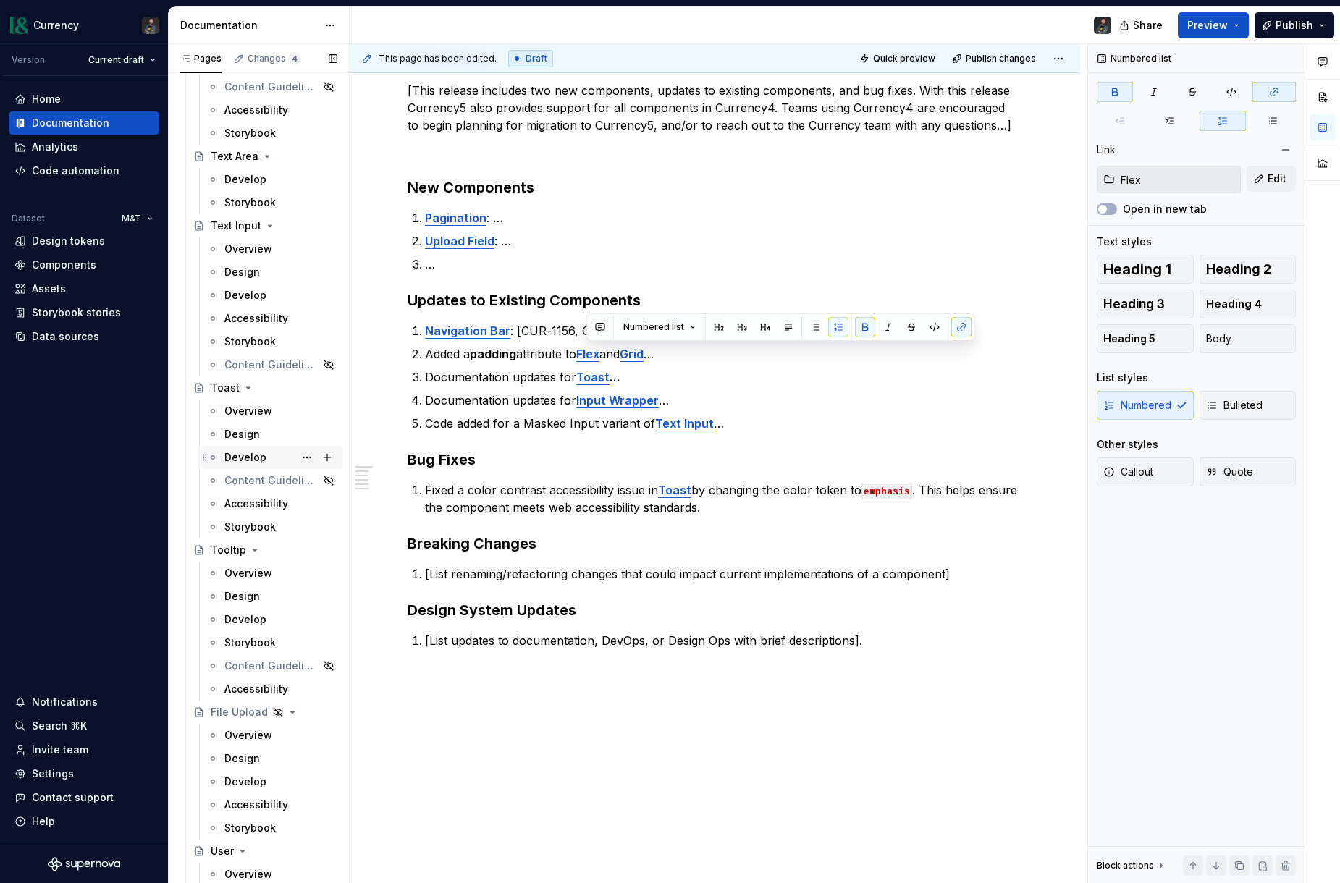
scroll to position [6638, 0]
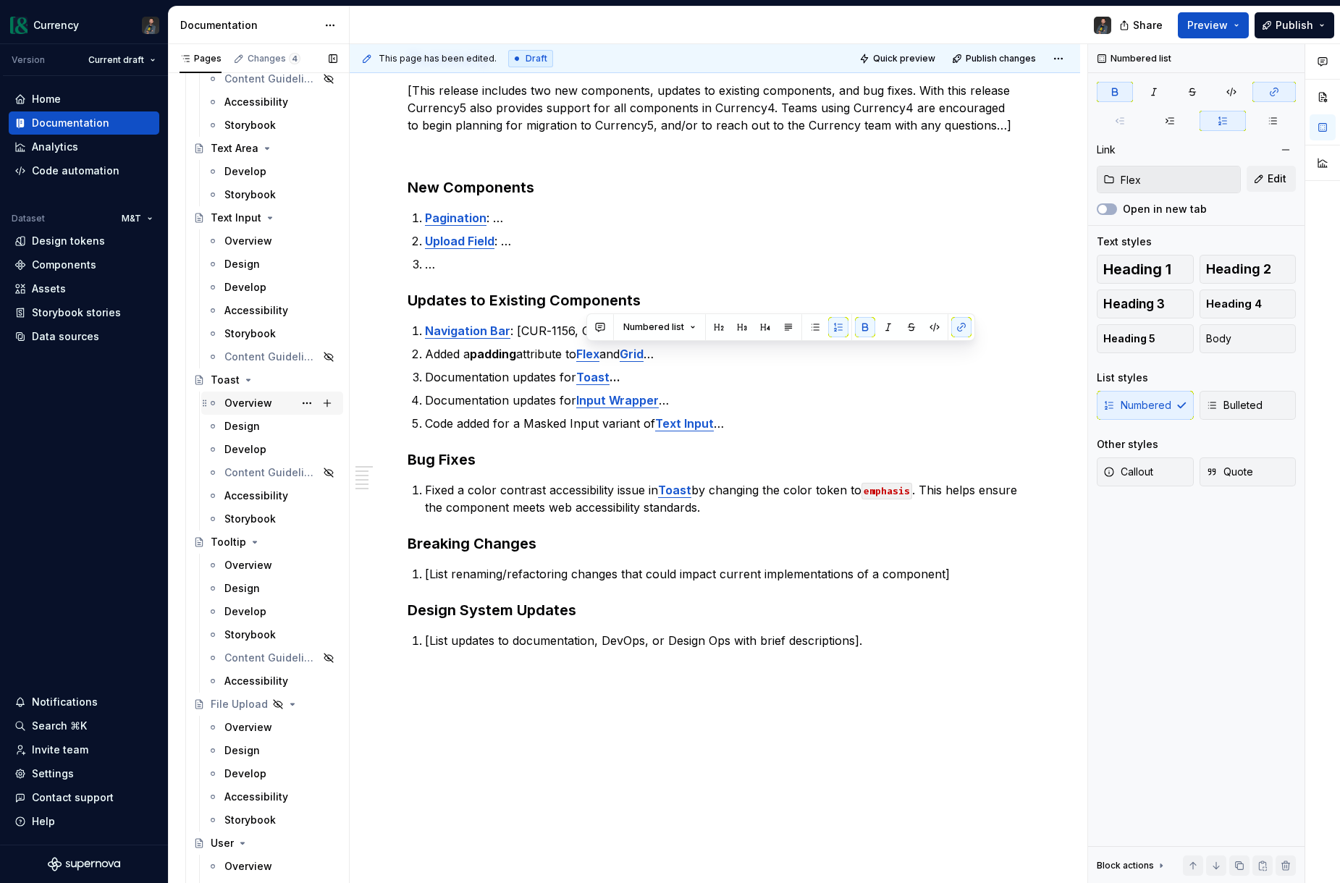
click at [240, 397] on div "Overview" at bounding box center [248, 403] width 48 height 14
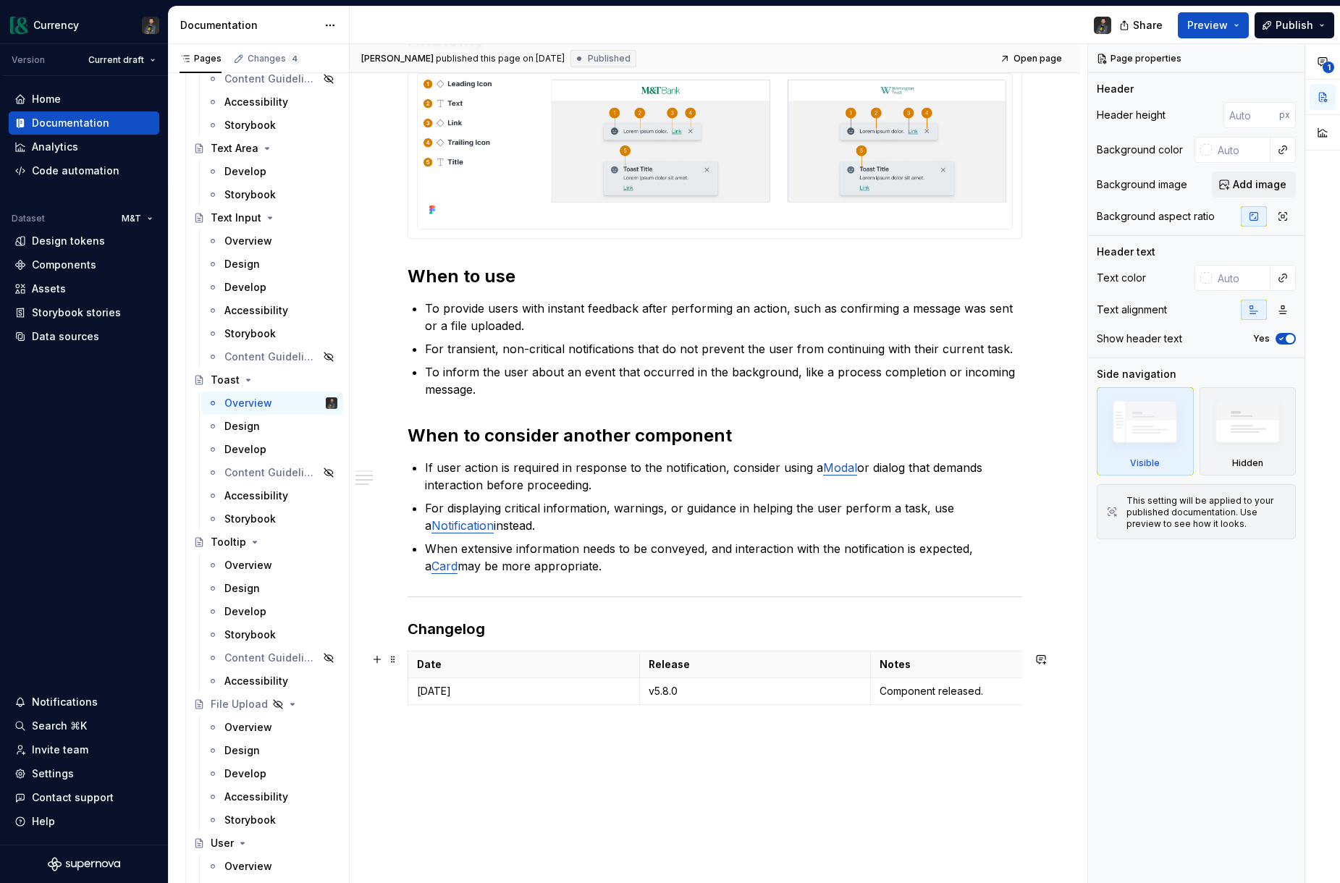
scroll to position [682, 0]
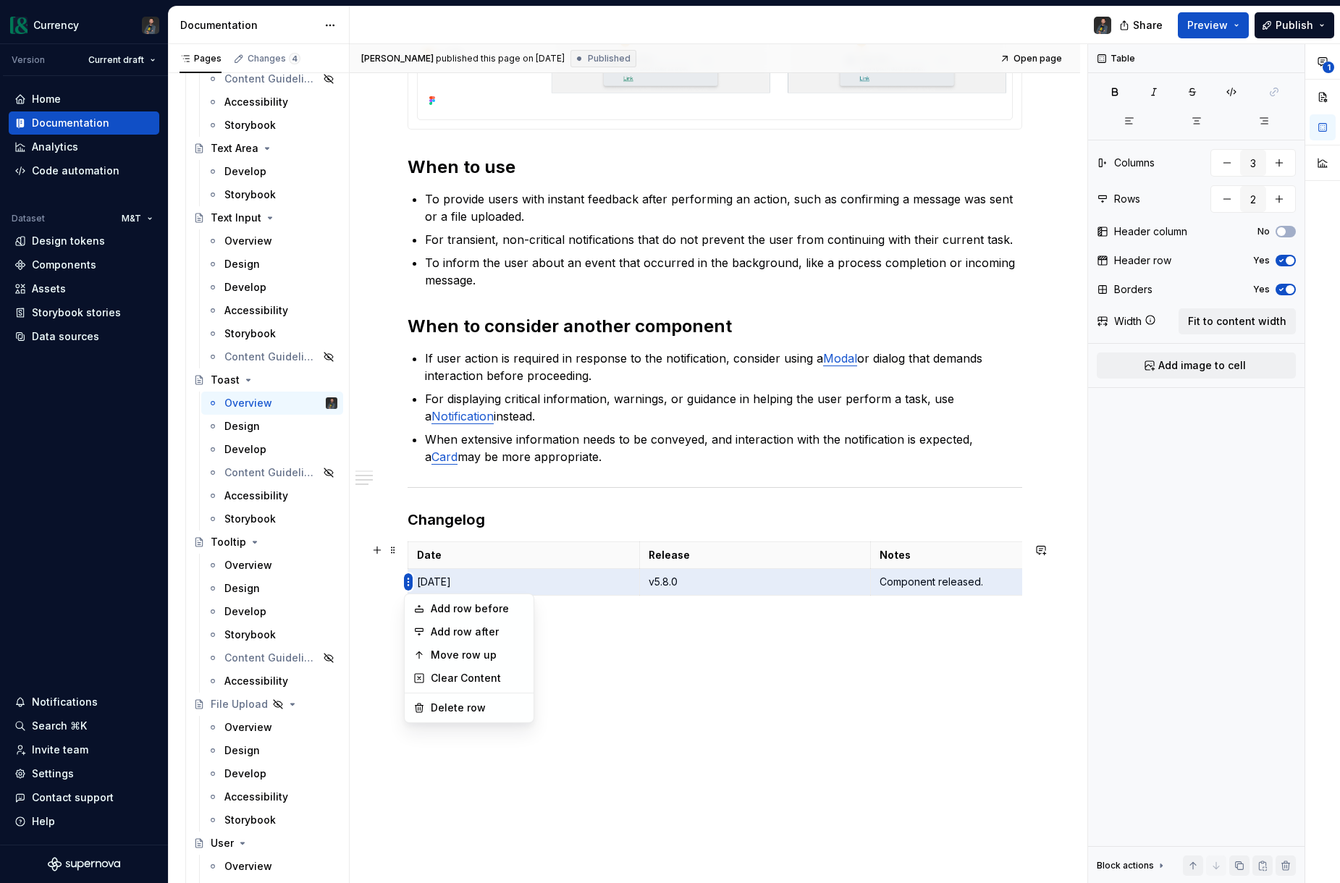
click at [407, 583] on html "Currency Version Current draft Home Documentation Analytics Code automation Dat…" at bounding box center [670, 441] width 1340 height 883
type textarea "*"
click at [457, 604] on div "Add row before" at bounding box center [478, 608] width 94 height 14
type input "3"
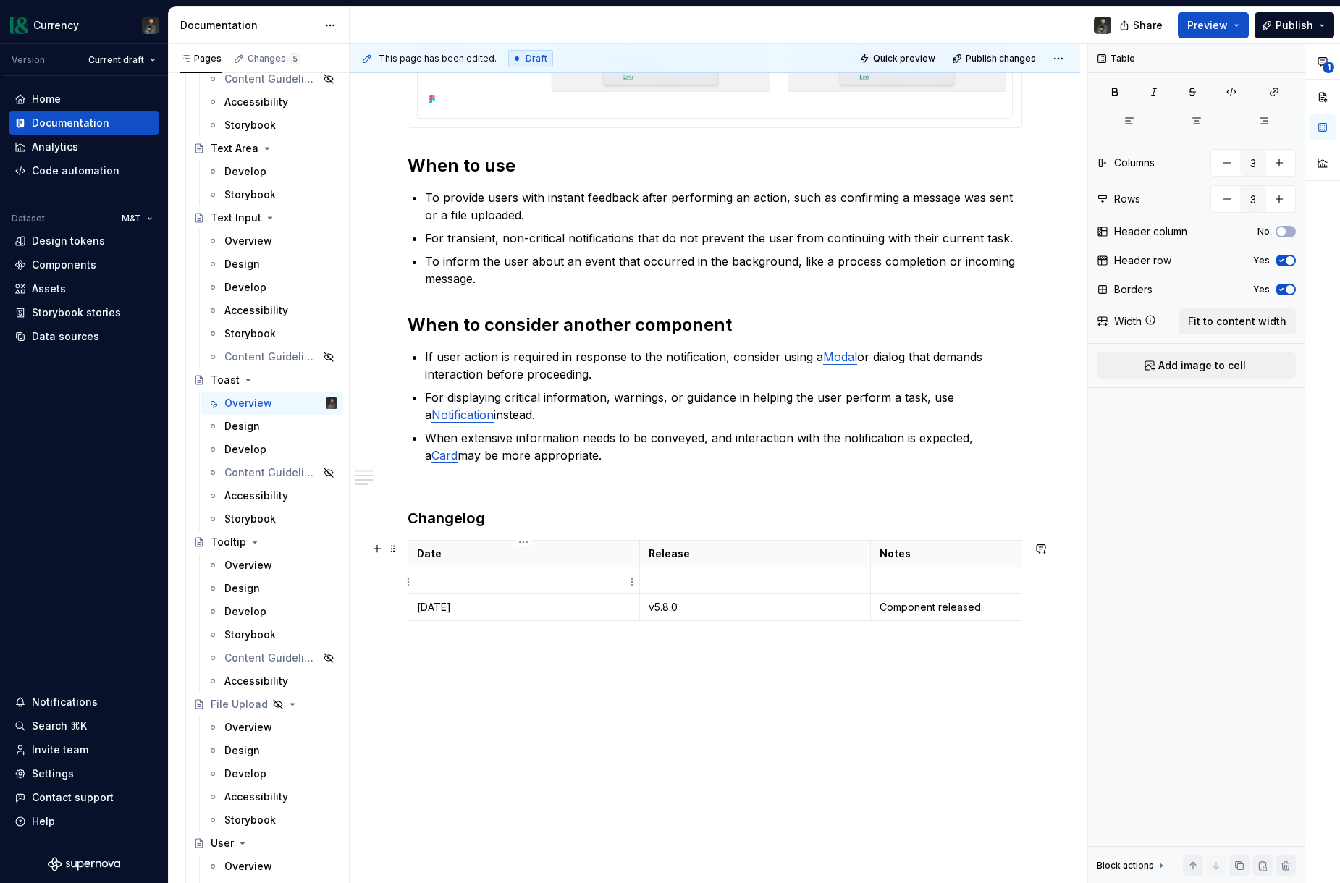
click at [452, 578] on p at bounding box center [524, 580] width 214 height 14
type textarea "*"
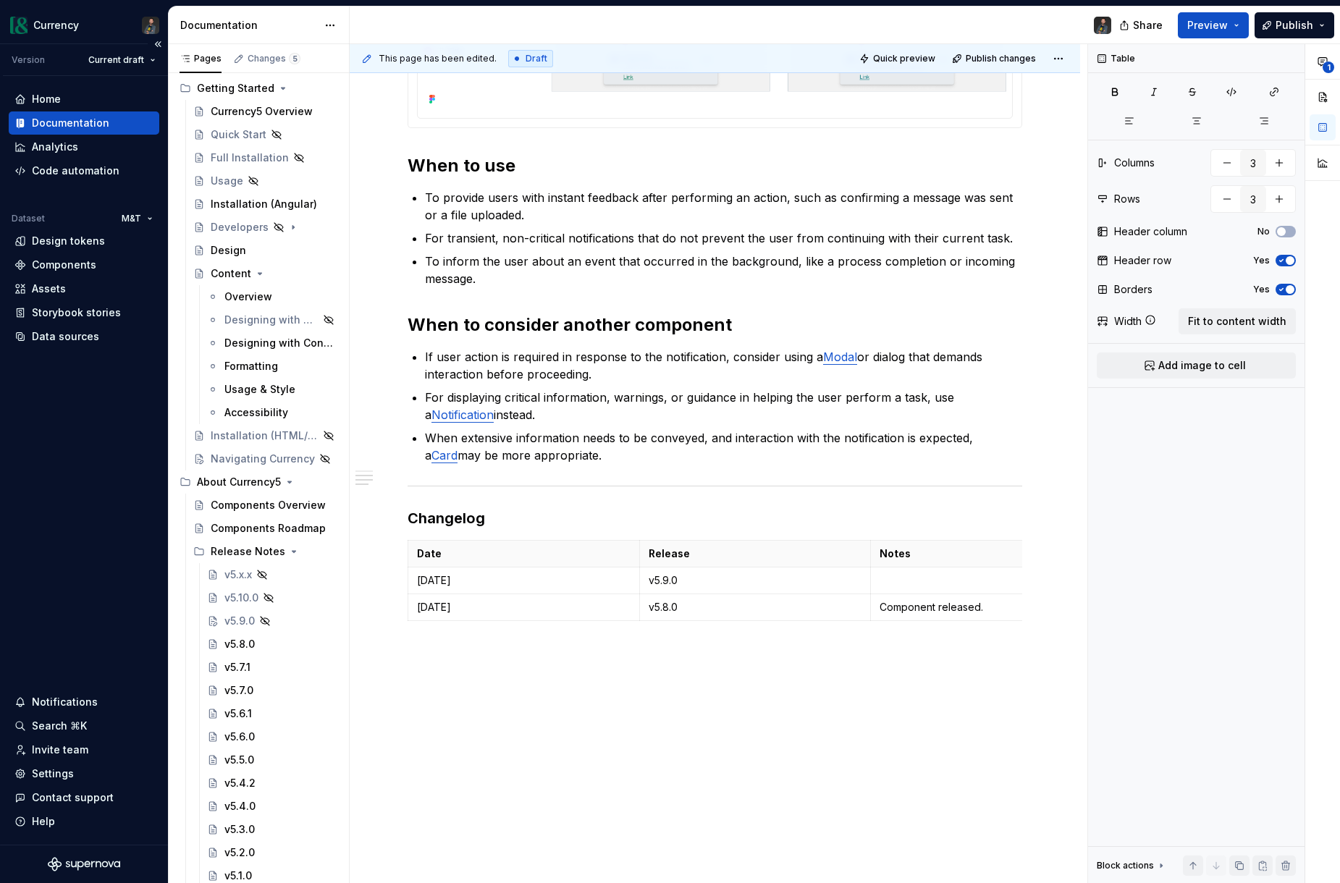
scroll to position [73, 0]
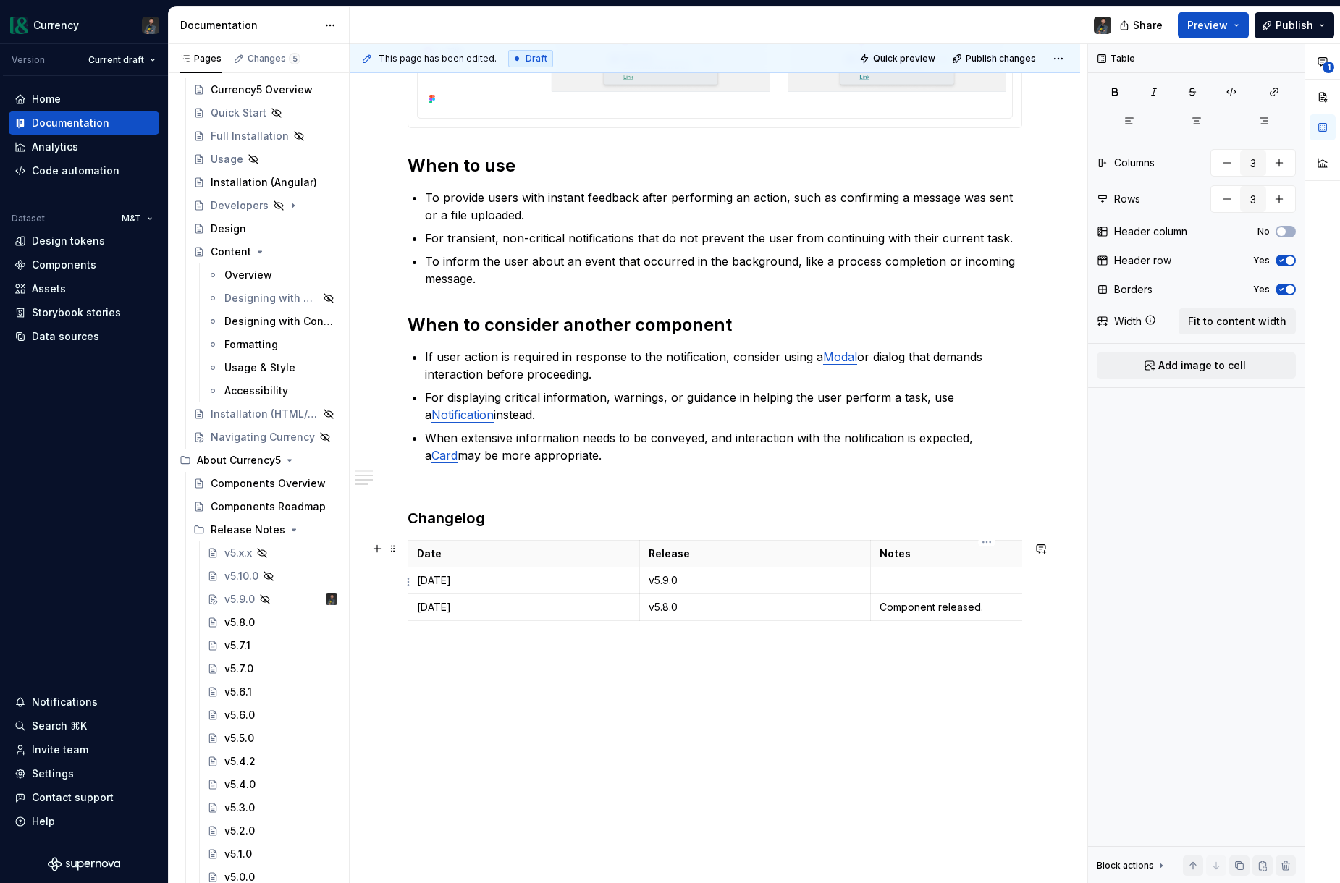
click at [895, 585] on p at bounding box center [986, 580] width 214 height 14
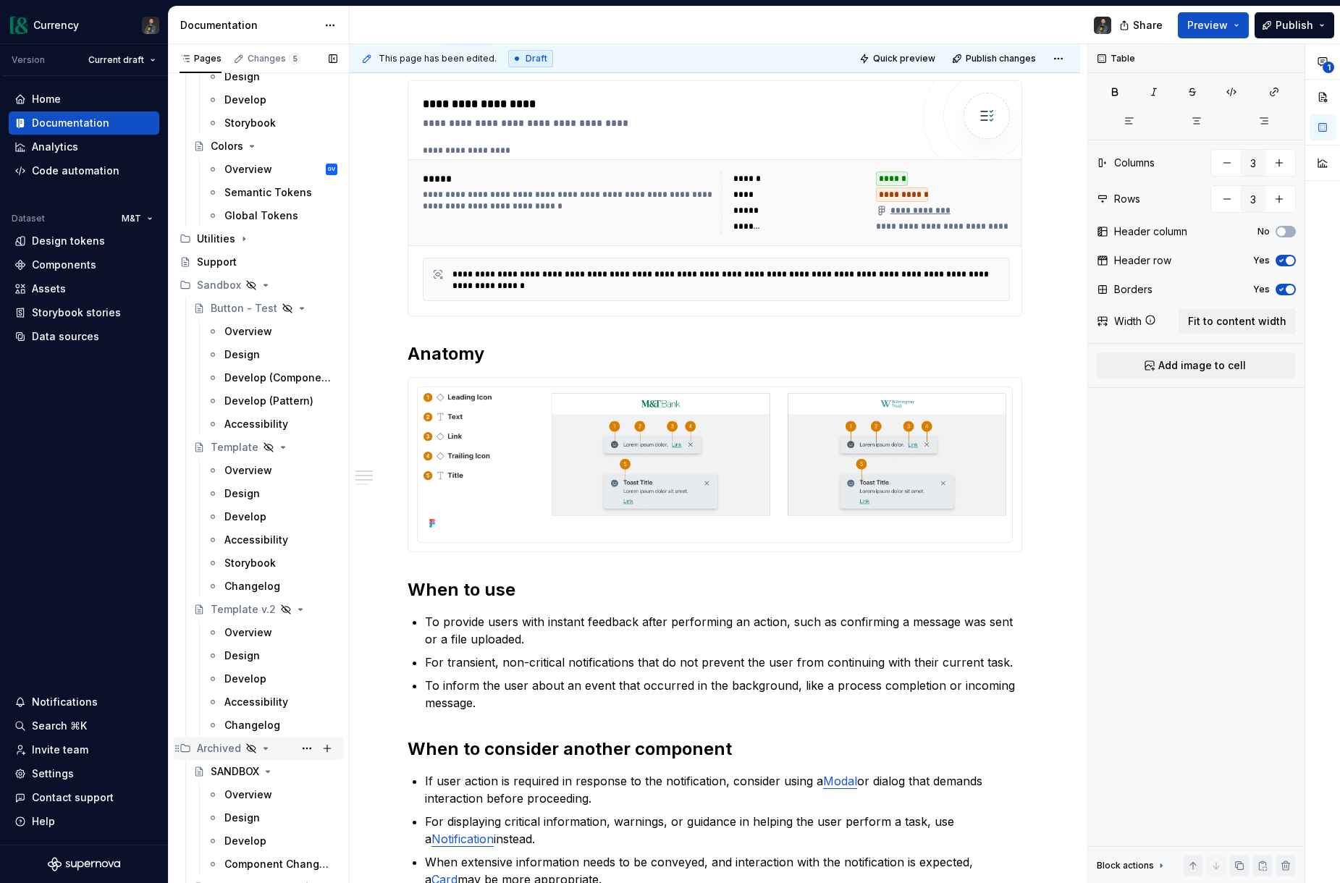
scroll to position [8157, 0]
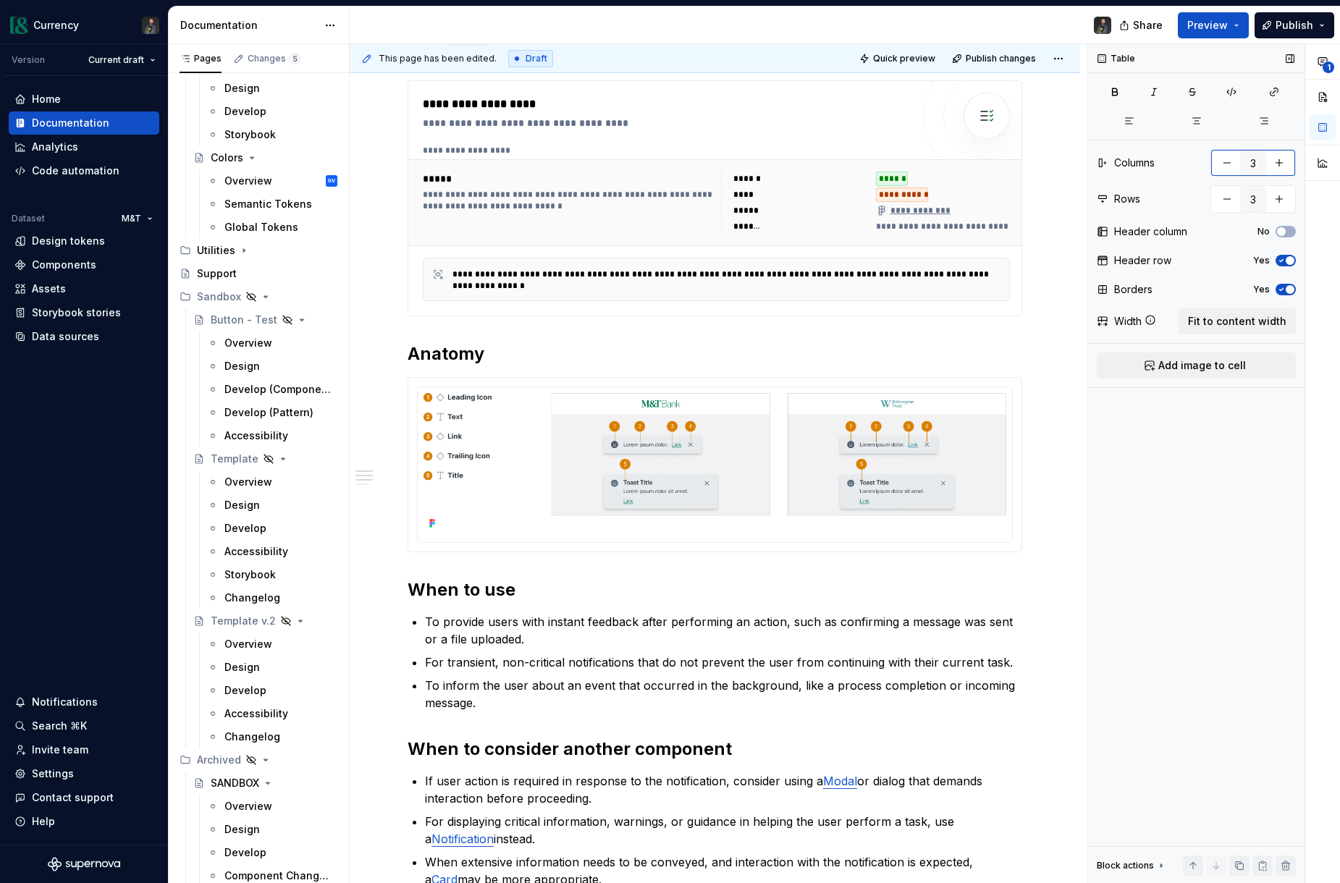
type textarea "*"
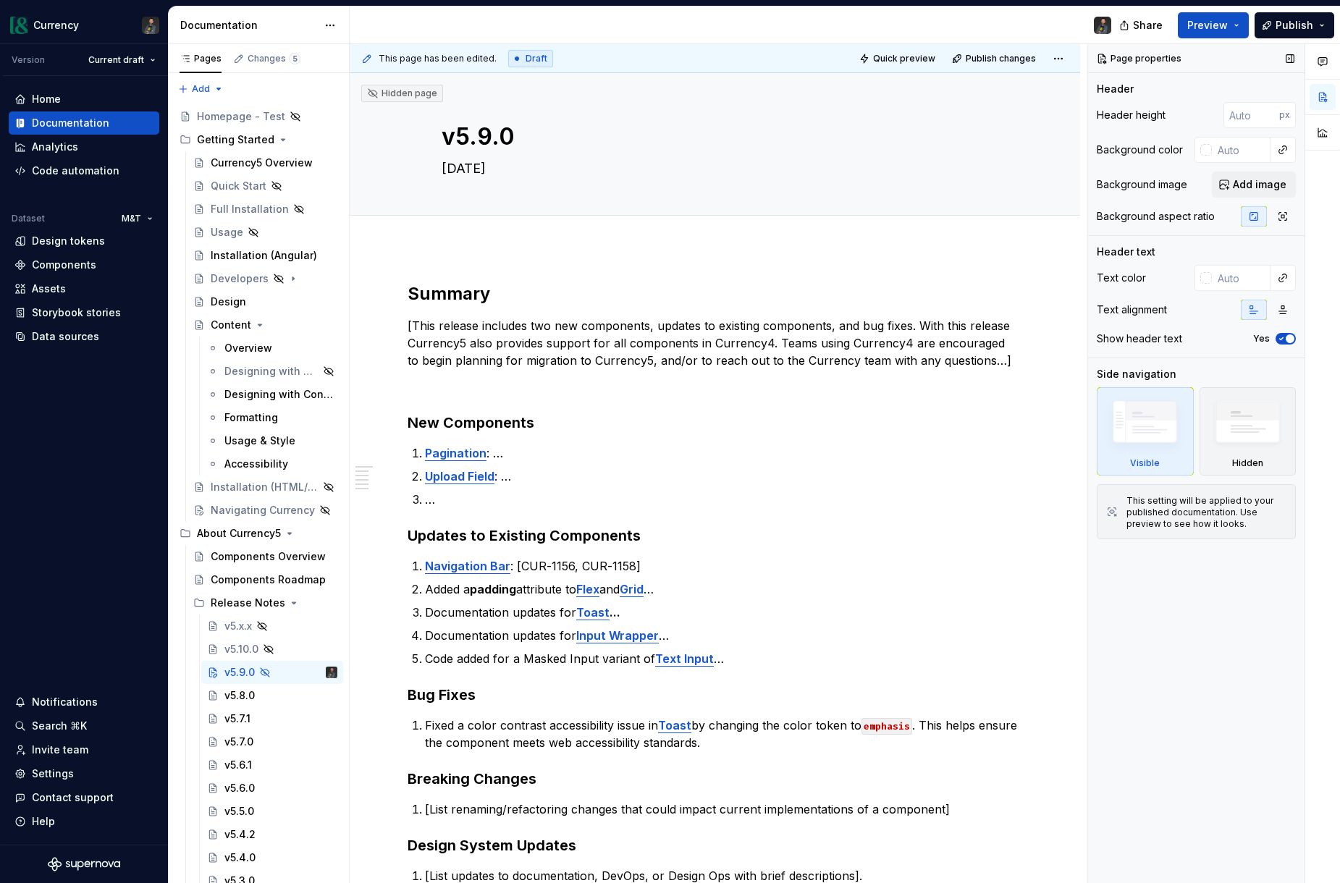
type textarea "*"
